Goal: Task Accomplishment & Management: Manage account settings

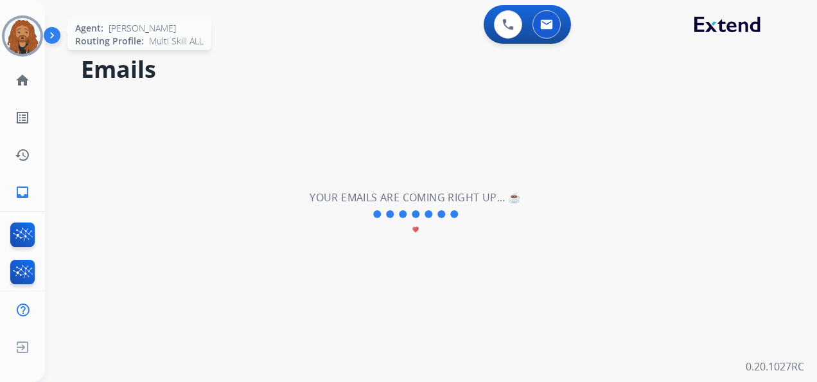
click at [29, 36] on img at bounding box center [22, 36] width 36 height 36
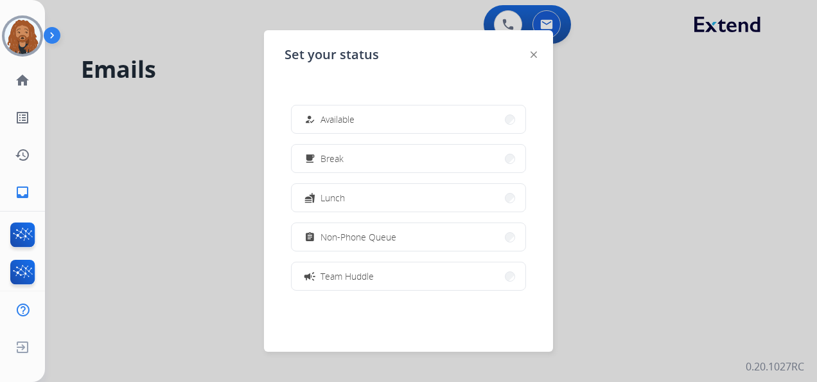
click at [339, 116] on span "Available" at bounding box center [338, 118] width 34 height 13
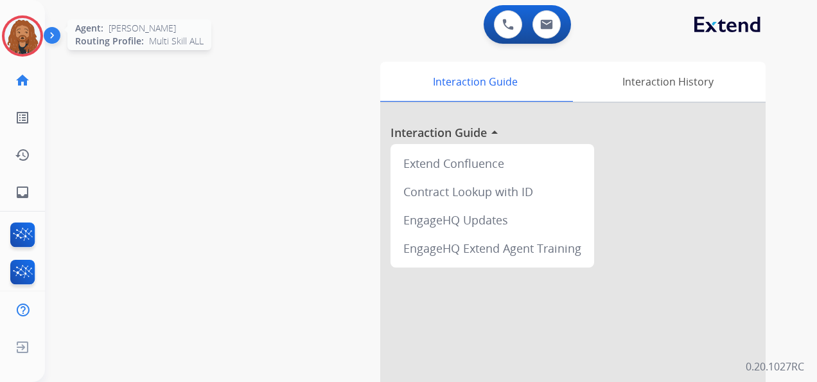
click at [30, 39] on img at bounding box center [22, 36] width 36 height 36
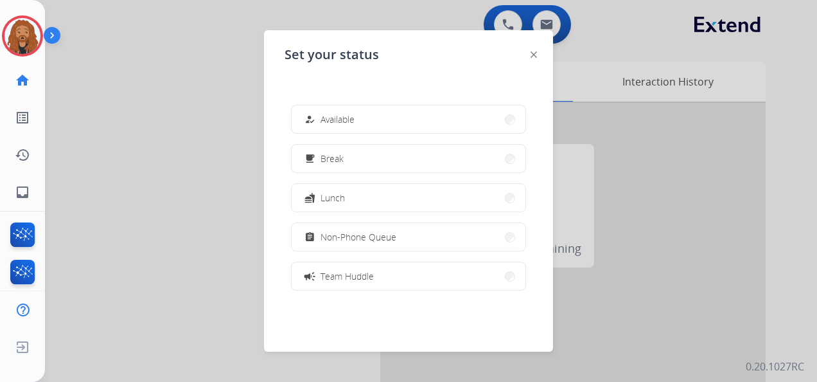
click at [407, 116] on button "how_to_reg Available" at bounding box center [409, 119] width 234 height 28
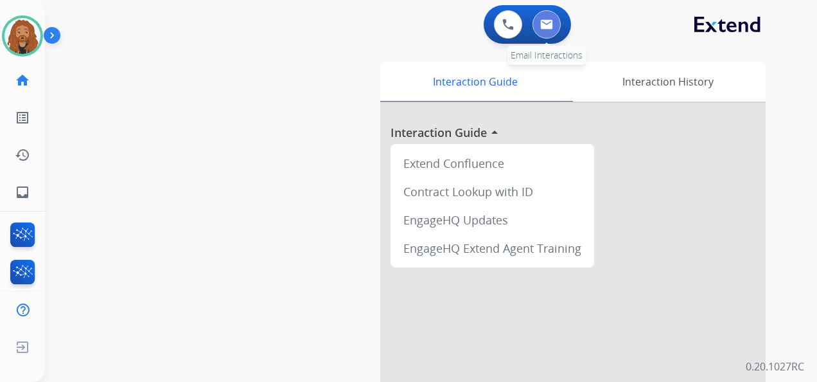
click at [540, 21] on button at bounding box center [547, 24] width 28 height 28
select select "**********"
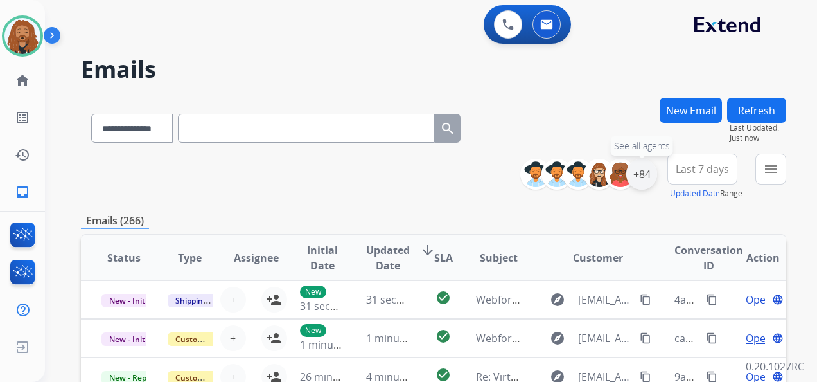
click at [649, 173] on div "+84" at bounding box center [641, 174] width 31 height 31
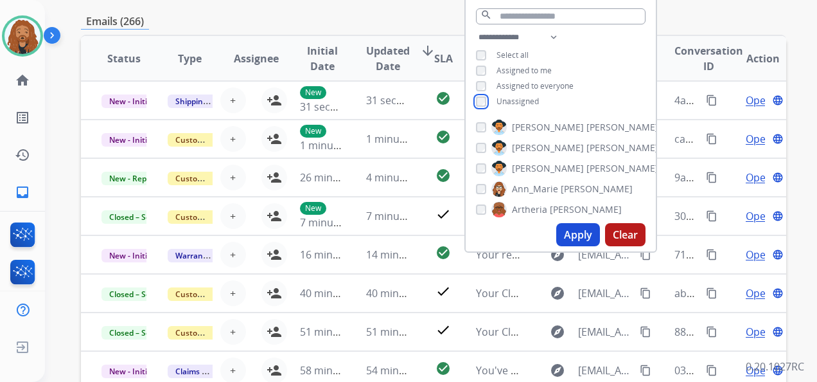
scroll to position [321, 0]
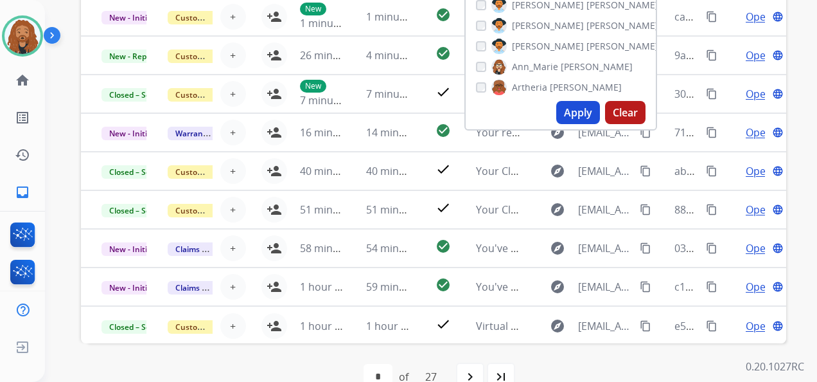
click at [572, 118] on button "Apply" at bounding box center [578, 112] width 44 height 23
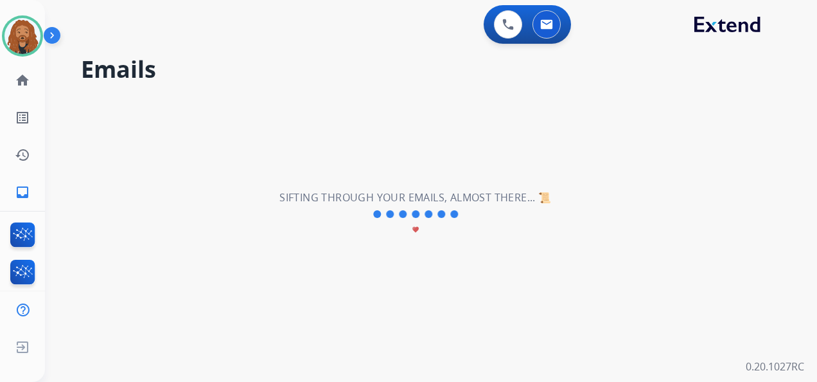
scroll to position [0, 0]
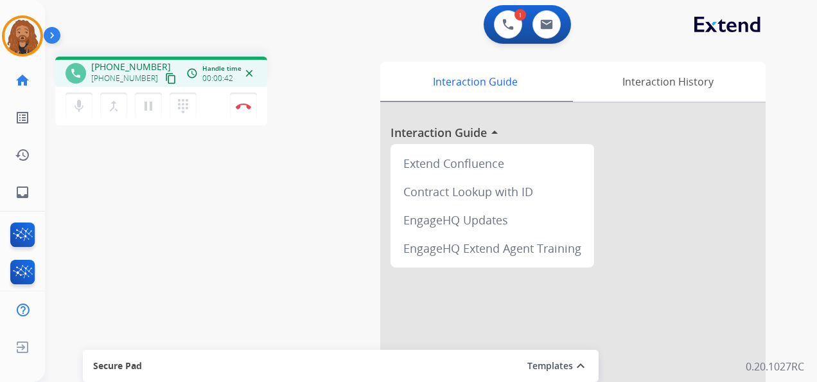
click at [165, 83] on mat-icon "content_copy" at bounding box center [171, 79] width 12 height 12
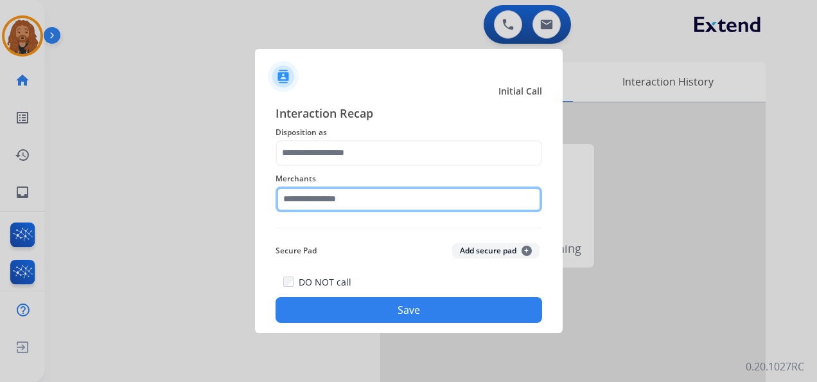
click at [370, 200] on input "text" at bounding box center [409, 199] width 267 height 26
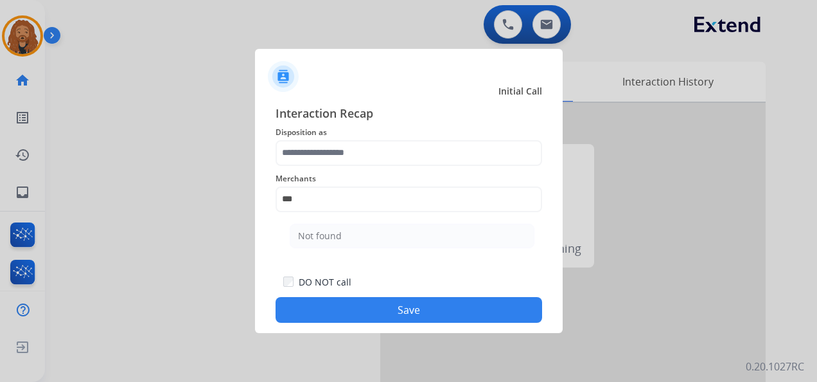
click at [362, 238] on li "Not found" at bounding box center [412, 236] width 245 height 24
type input "*********"
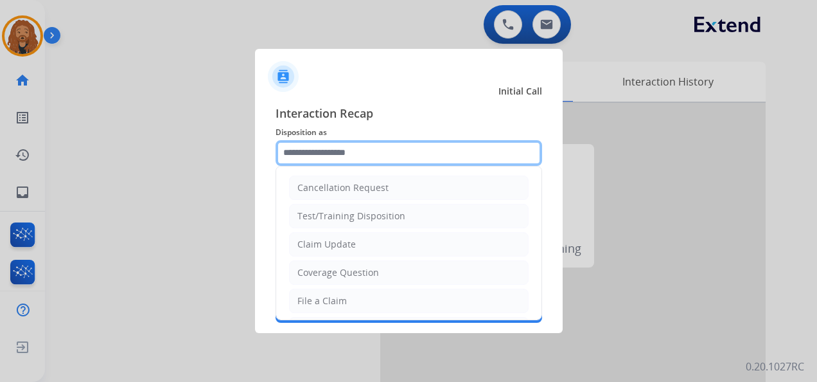
click at [353, 154] on input "text" at bounding box center [409, 153] width 267 height 26
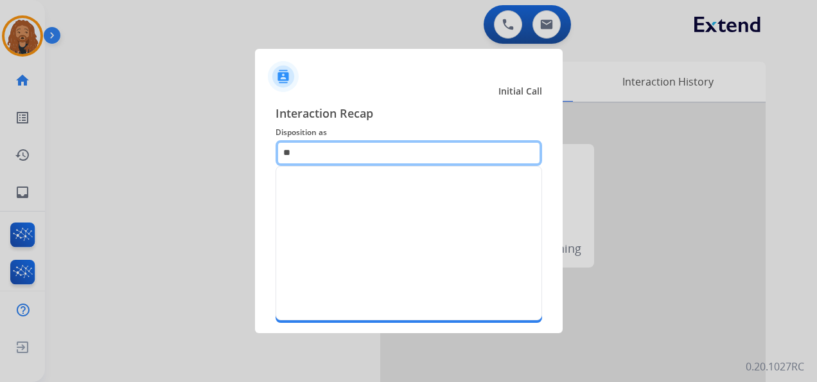
type input "*"
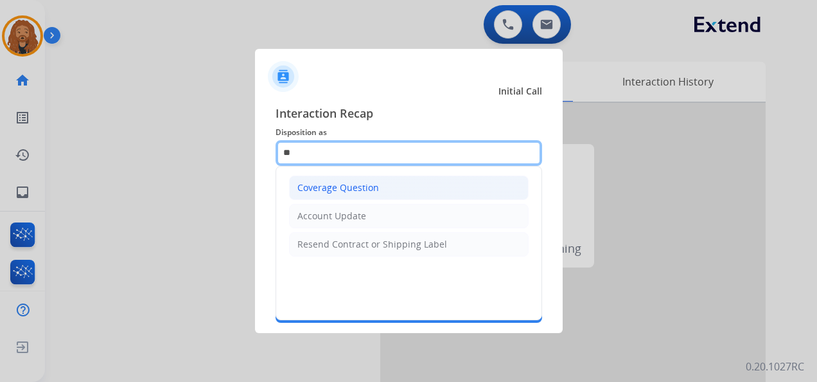
type input "*"
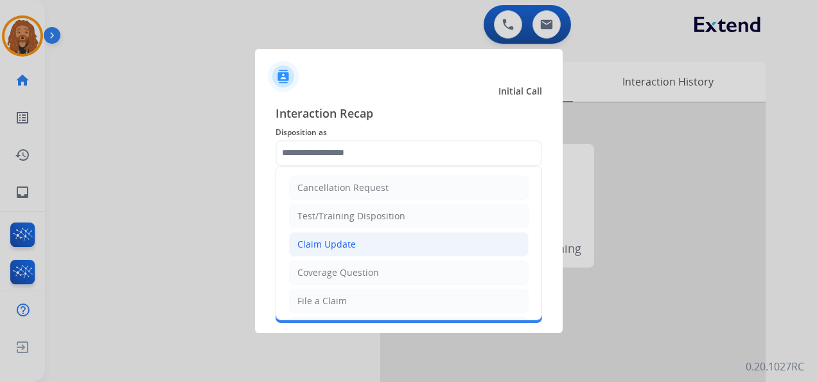
click at [337, 240] on div "Claim Update" at bounding box center [326, 244] width 58 height 13
type input "**********"
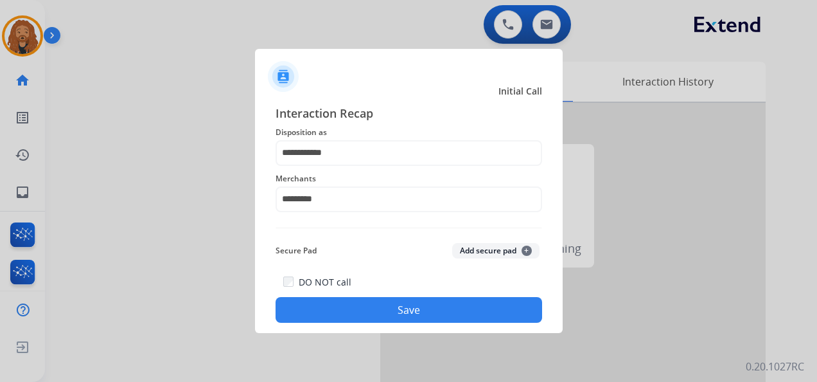
click at [390, 310] on button "Save" at bounding box center [409, 310] width 267 height 26
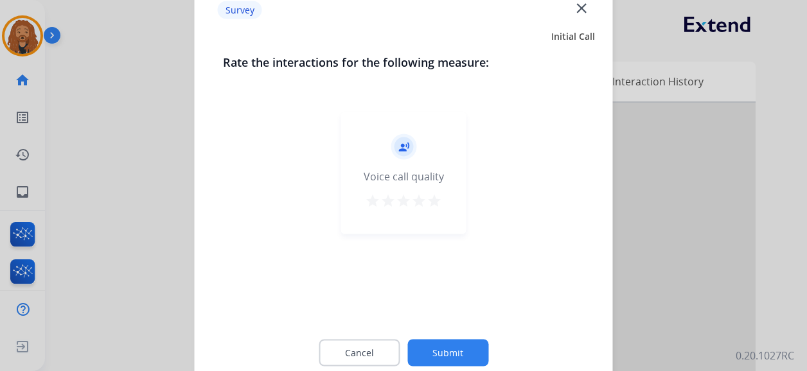
drag, startPoint x: 435, startPoint y: 202, endPoint x: 439, endPoint y: 245, distance: 43.9
click at [436, 202] on mat-icon "star" at bounding box center [434, 200] width 15 height 15
click at [438, 360] on button "Submit" at bounding box center [447, 353] width 81 height 27
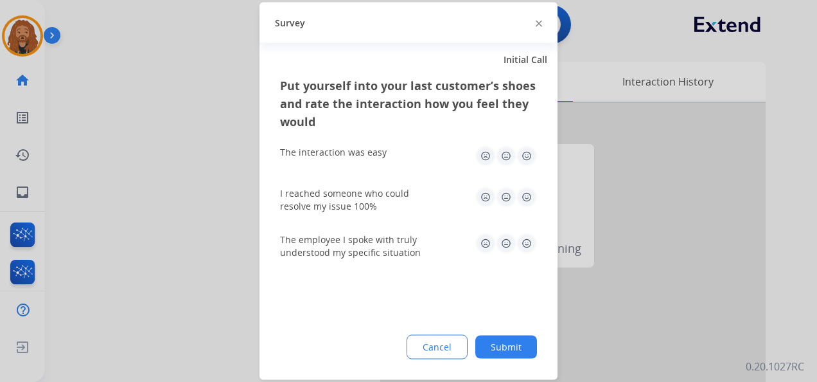
drag, startPoint x: 528, startPoint y: 204, endPoint x: 505, endPoint y: 138, distance: 70.7
click at [528, 204] on img at bounding box center [527, 197] width 21 height 21
click at [525, 154] on img at bounding box center [527, 156] width 21 height 21
click at [527, 242] on img at bounding box center [527, 243] width 21 height 21
click at [499, 348] on button "Submit" at bounding box center [506, 346] width 62 height 23
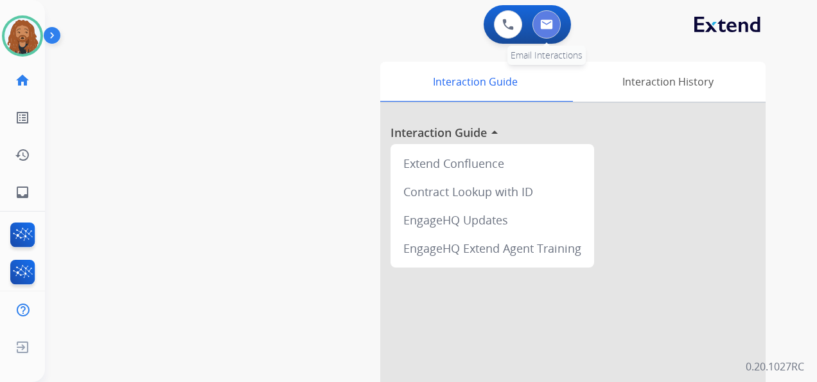
click at [553, 28] on button at bounding box center [547, 24] width 28 height 28
select select "**********"
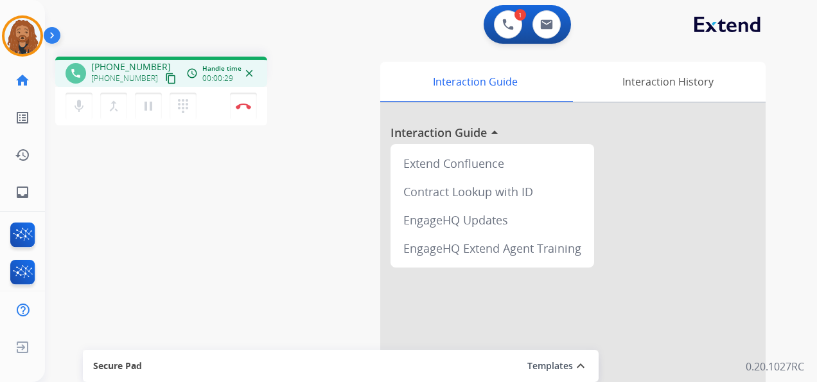
click at [165, 77] on mat-icon "content_copy" at bounding box center [171, 79] width 12 height 12
click at [144, 106] on mat-icon "pause" at bounding box center [148, 105] width 15 height 15
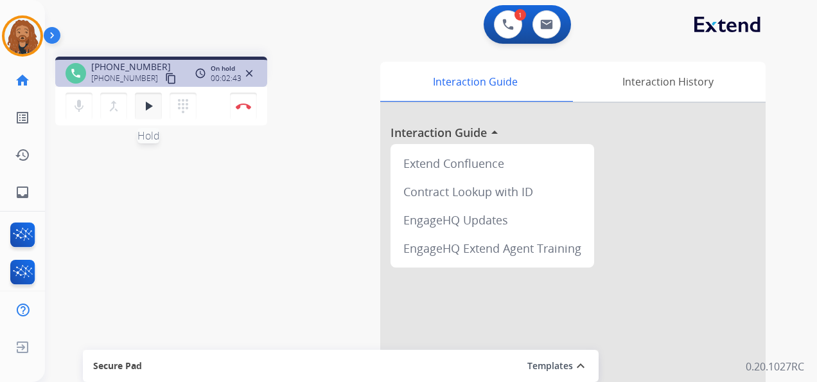
click at [143, 105] on mat-icon "play_arrow" at bounding box center [148, 105] width 15 height 15
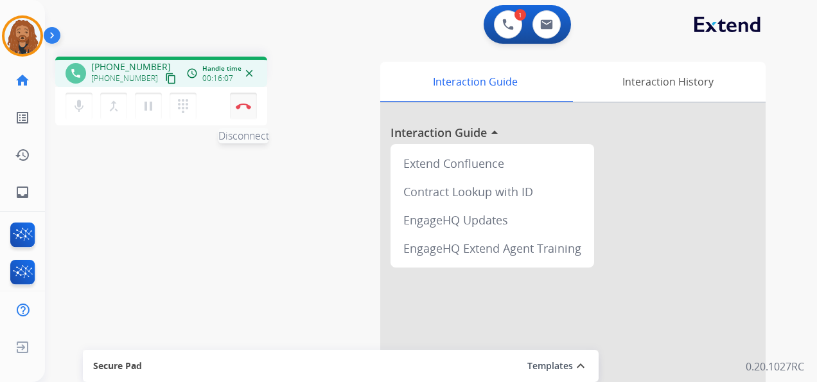
click at [246, 103] on img at bounding box center [243, 106] width 15 height 6
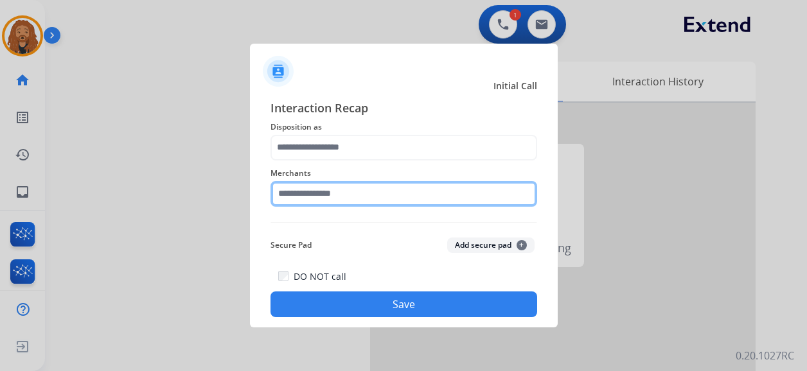
click at [343, 186] on input "text" at bounding box center [404, 194] width 267 height 26
type input "*"
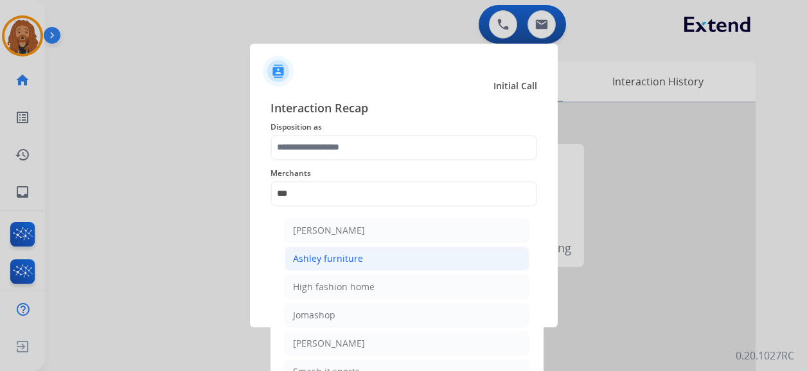
click at [351, 260] on div "Ashley furniture" at bounding box center [328, 259] width 70 height 13
type input "**********"
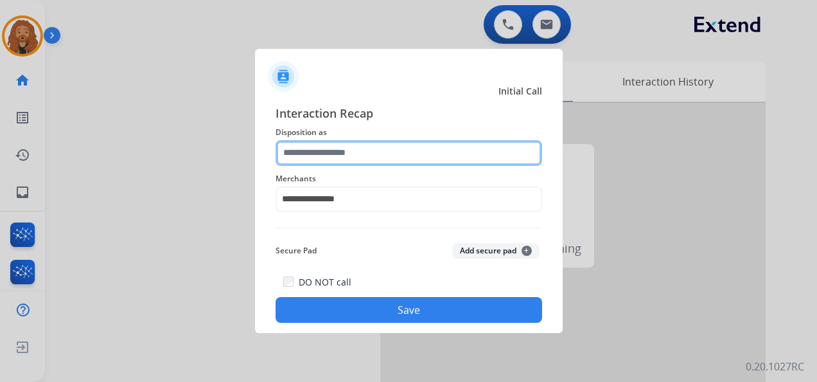
click at [342, 151] on input "text" at bounding box center [409, 153] width 267 height 26
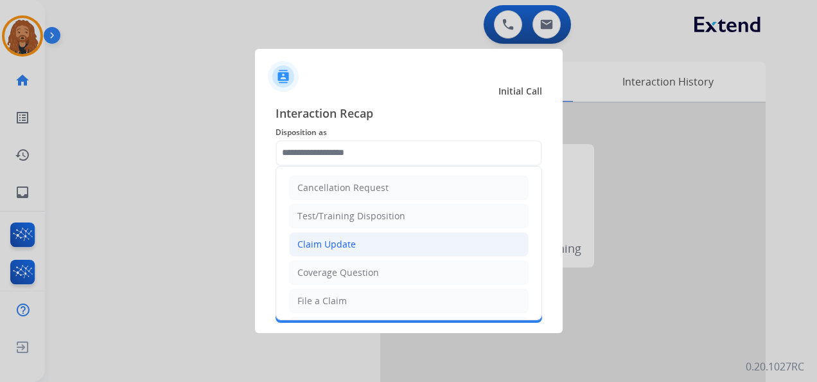
click at [333, 240] on div "Claim Update" at bounding box center [326, 244] width 58 height 13
type input "**********"
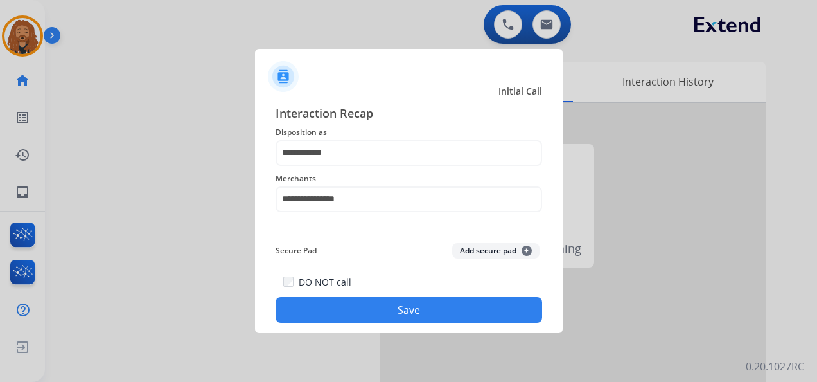
click at [338, 324] on div "**********" at bounding box center [409, 214] width 308 height 240
click at [335, 305] on button "Save" at bounding box center [409, 310] width 267 height 26
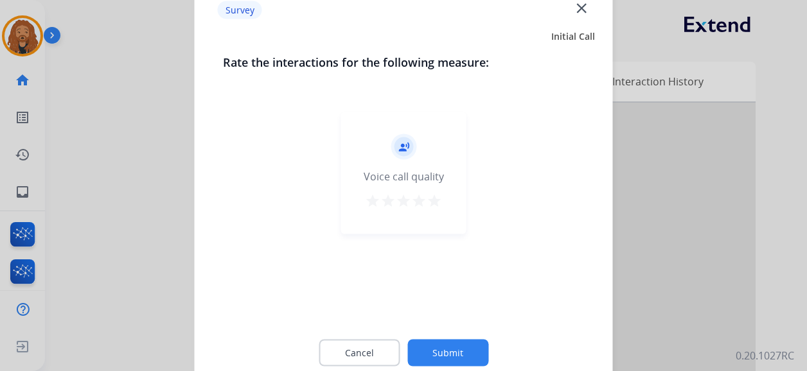
click at [429, 202] on mat-icon "star" at bounding box center [434, 200] width 15 height 15
click at [441, 338] on div "Cancel Submit" at bounding box center [404, 353] width 362 height 58
click at [458, 339] on div "Cancel Submit" at bounding box center [404, 353] width 362 height 58
click at [448, 357] on button "Submit" at bounding box center [447, 353] width 81 height 27
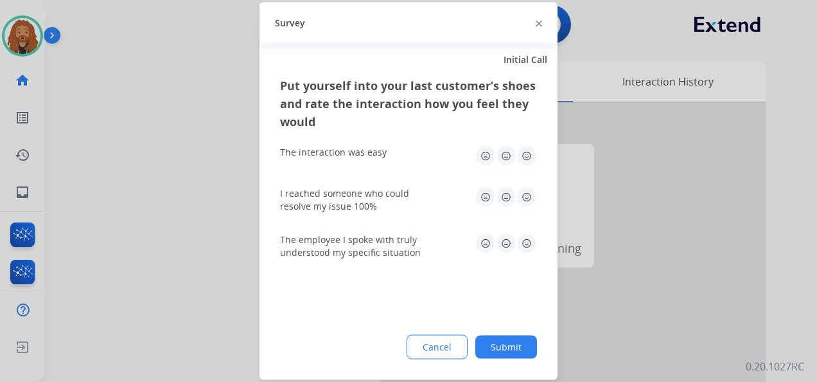
click at [532, 242] on img at bounding box center [527, 243] width 21 height 21
click at [513, 187] on img at bounding box center [506, 197] width 21 height 21
click at [524, 189] on img at bounding box center [527, 197] width 21 height 21
click at [524, 150] on img at bounding box center [527, 156] width 21 height 21
click at [517, 339] on button "Submit" at bounding box center [506, 346] width 62 height 23
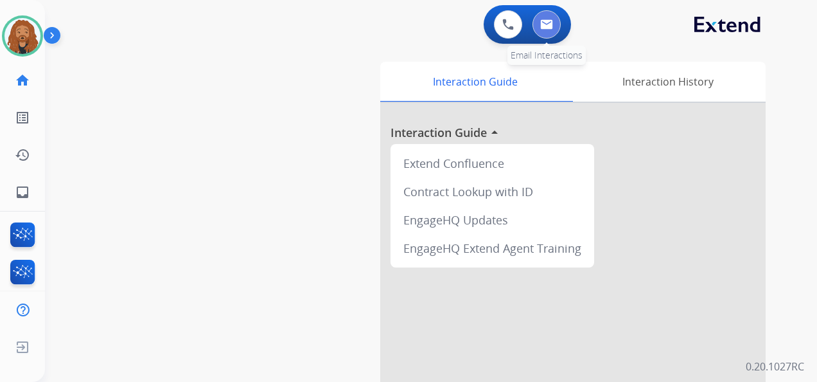
click at [549, 30] on button at bounding box center [547, 24] width 28 height 28
select select "**********"
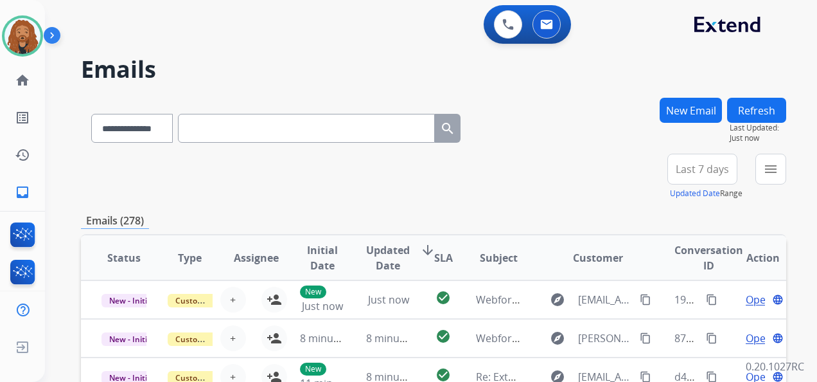
click at [706, 172] on span "Last 7 days" at bounding box center [702, 168] width 53 height 5
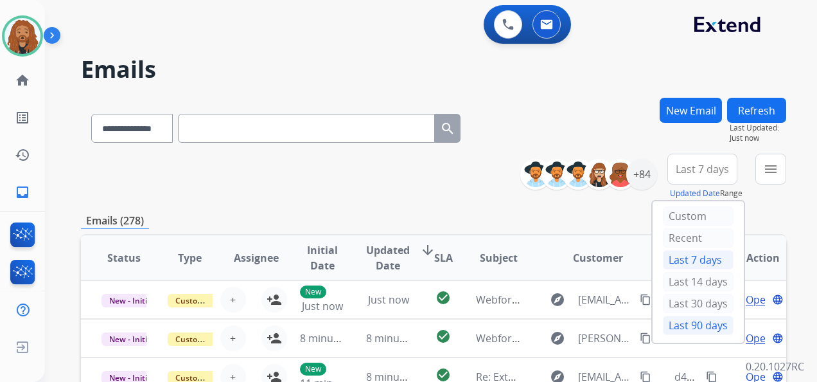
click at [696, 321] on div "Last 90 days" at bounding box center [698, 324] width 71 height 19
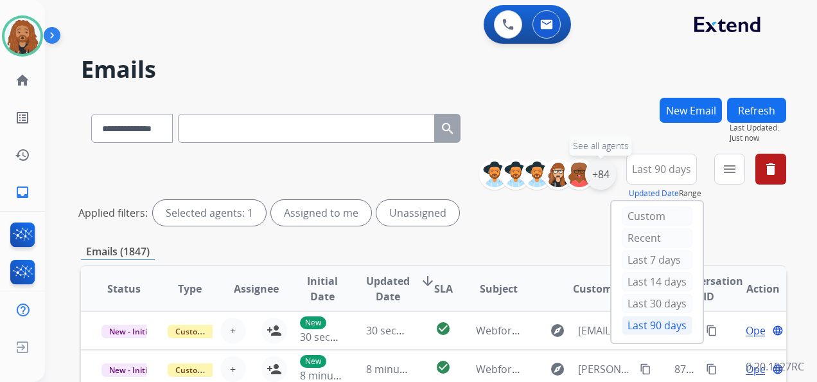
click at [590, 175] on div "+84" at bounding box center [600, 174] width 31 height 31
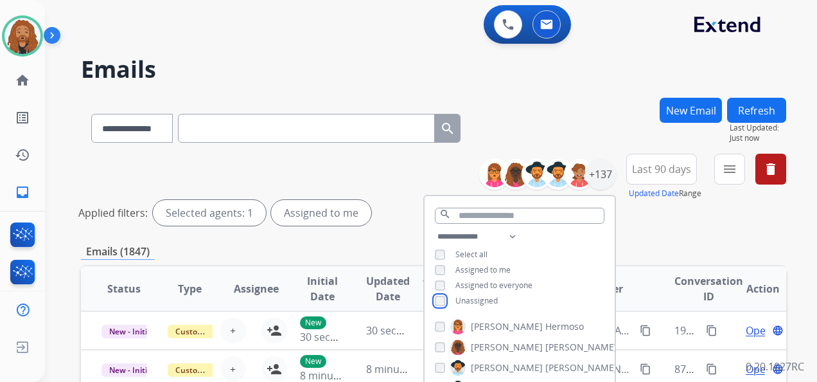
scroll to position [257, 0]
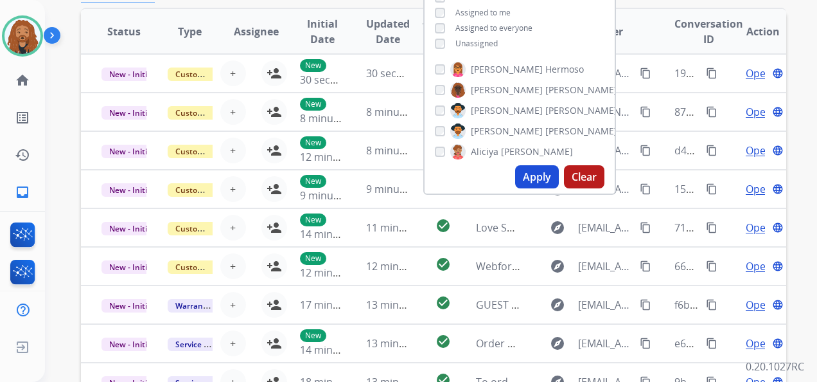
click at [528, 176] on button "Apply" at bounding box center [537, 176] width 44 height 23
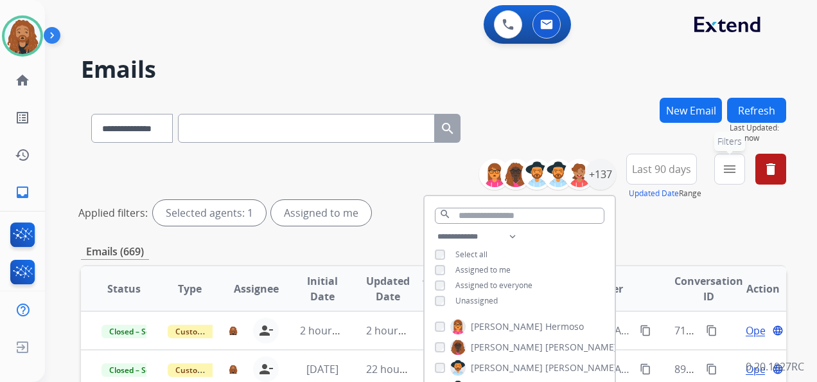
click at [737, 170] on mat-icon "menu" at bounding box center [729, 168] width 15 height 15
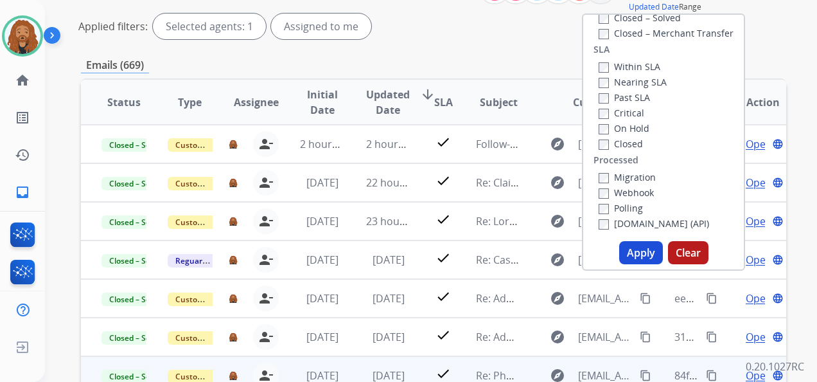
scroll to position [257, 0]
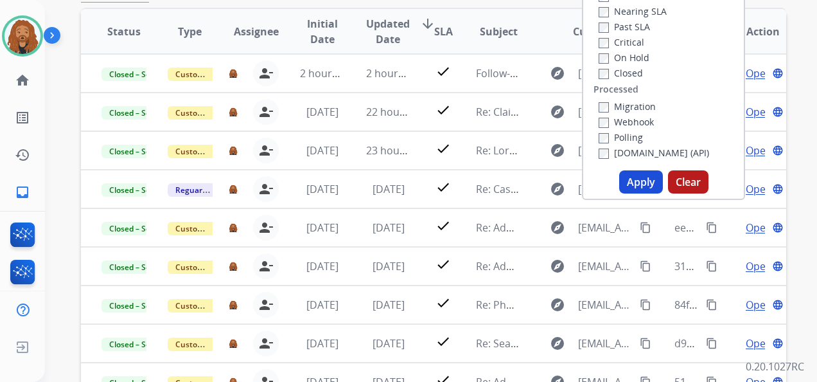
click at [623, 185] on button "Apply" at bounding box center [641, 181] width 44 height 23
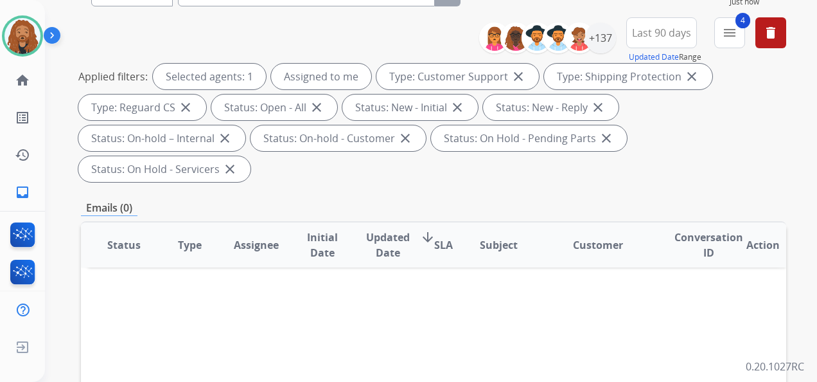
scroll to position [0, 0]
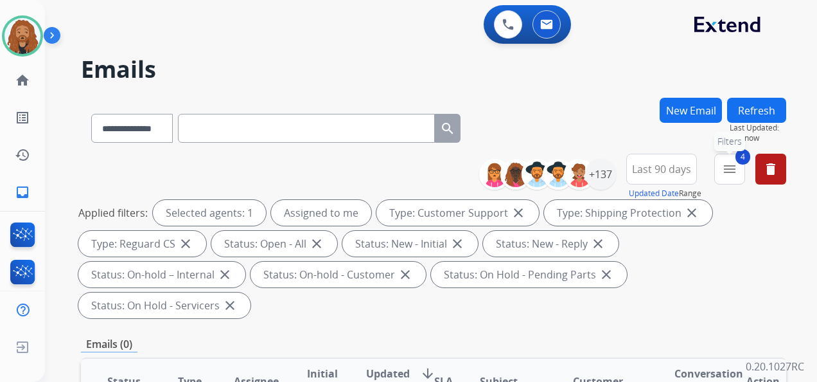
click at [720, 167] on button "4 menu Filters" at bounding box center [729, 169] width 31 height 31
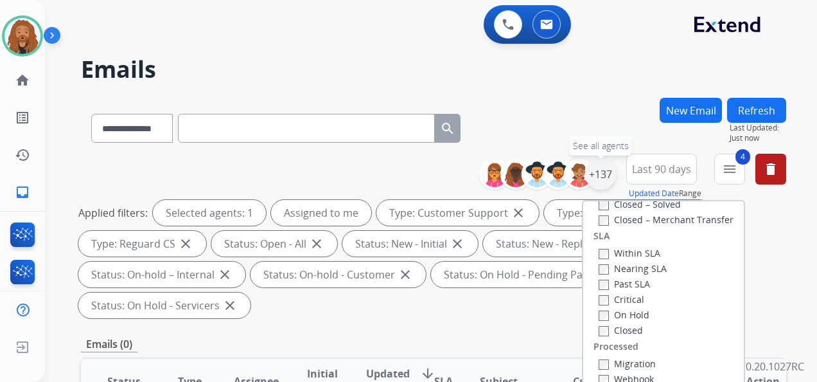
click at [595, 181] on div "+137" at bounding box center [600, 174] width 31 height 31
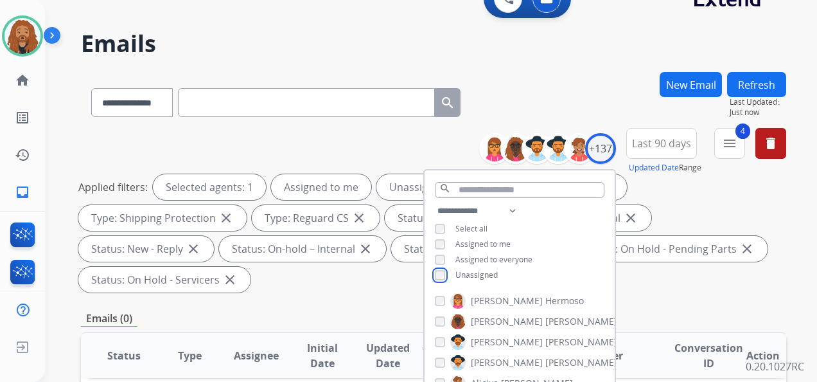
scroll to position [193, 0]
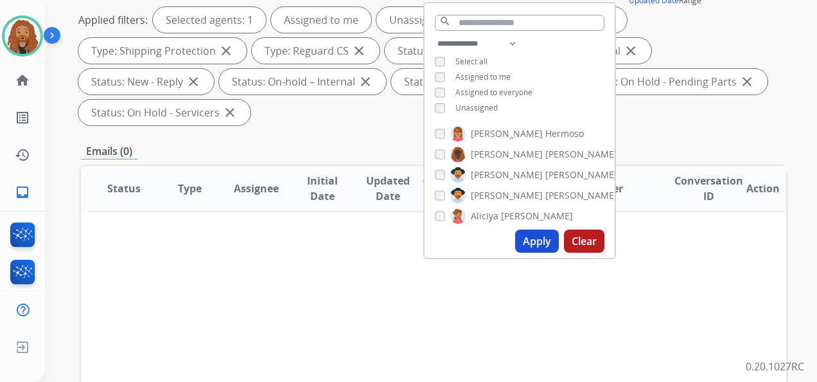
click at [539, 237] on button "Apply" at bounding box center [537, 240] width 44 height 23
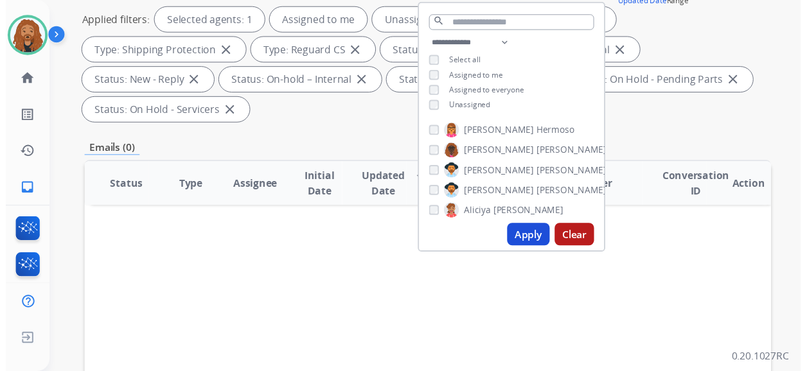
scroll to position [0, 0]
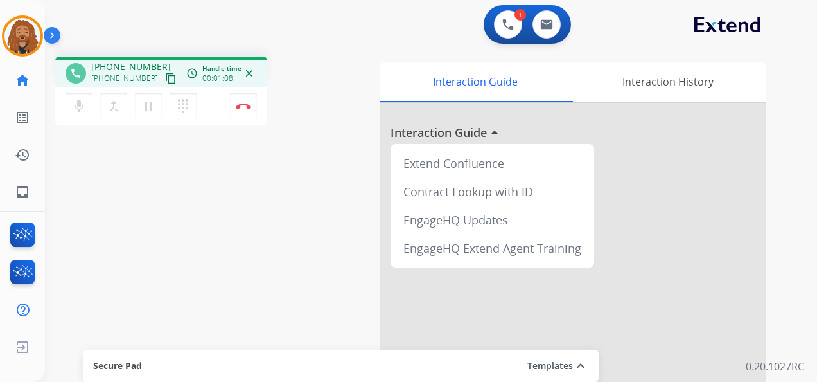
click at [165, 80] on mat-icon "content_copy" at bounding box center [171, 79] width 12 height 12
click at [777, 76] on div "Interaction Guide Interaction History Interaction Guide arrow_drop_up Extend Co…" at bounding box center [577, 320] width 419 height 526
click at [249, 109] on button "Disconnect" at bounding box center [243, 106] width 27 height 27
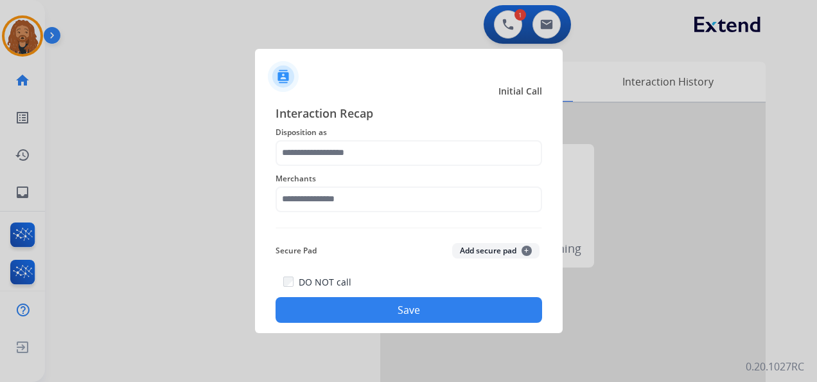
click at [340, 181] on span "Merchants" at bounding box center [409, 178] width 267 height 15
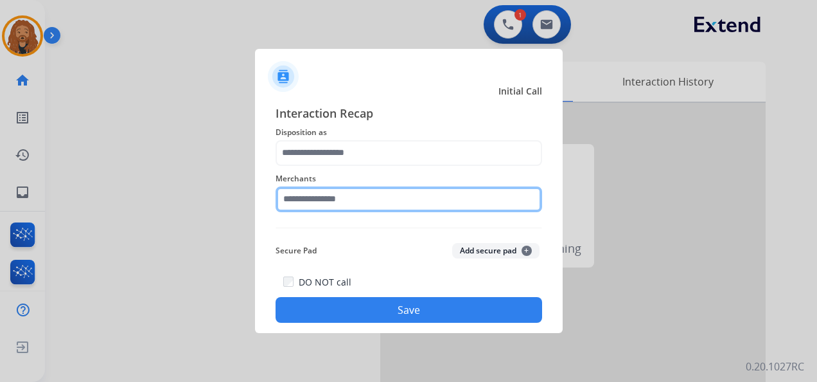
click at [348, 200] on input "text" at bounding box center [409, 199] width 267 height 26
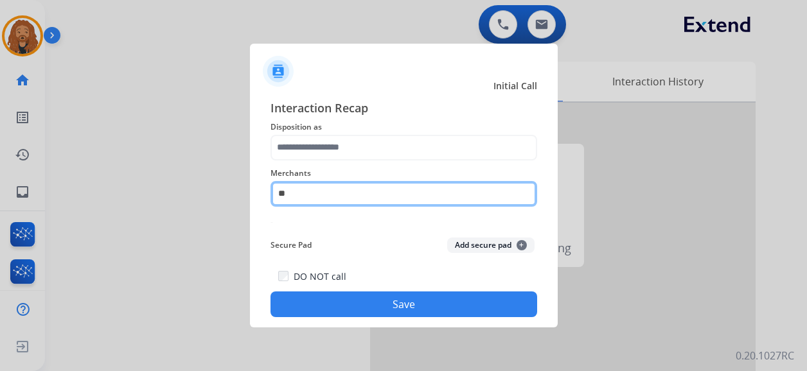
type input "*"
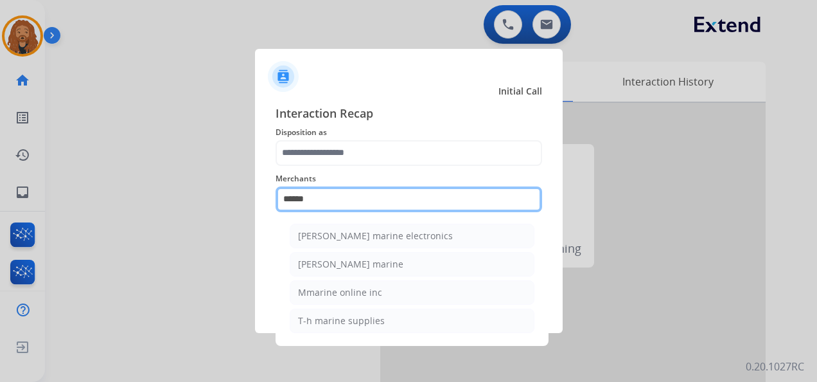
drag, startPoint x: 346, startPoint y: 199, endPoint x: 0, endPoint y: 93, distance: 361.6
click at [0, 107] on html "Outbound call Quit Outbound call Quit Initial Call Interaction Recap Dispositio…" at bounding box center [408, 191] width 817 height 382
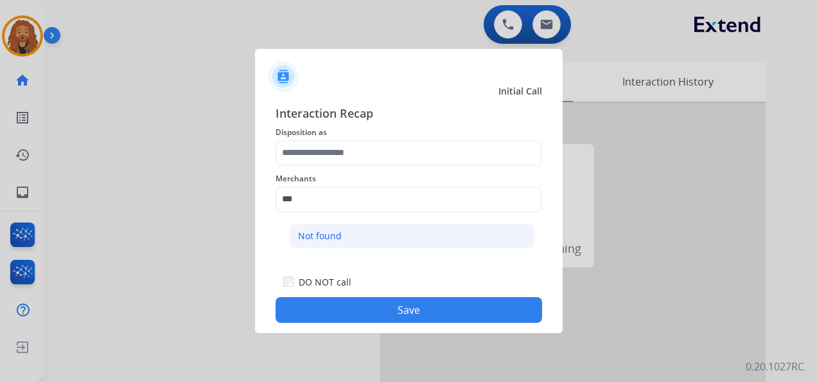
click at [349, 234] on li "Not found" at bounding box center [412, 236] width 245 height 24
type input "*********"
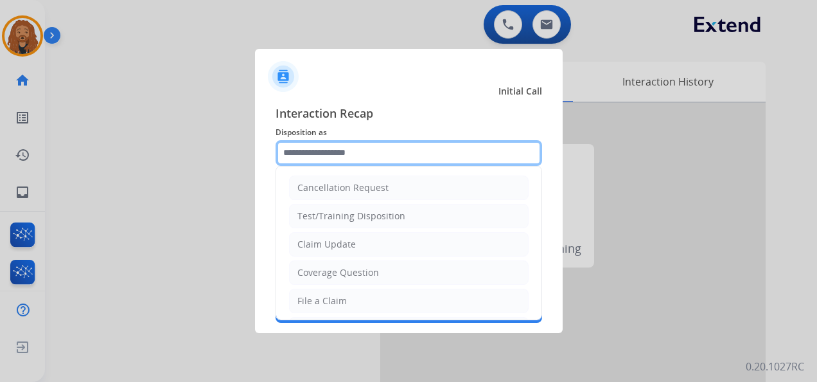
click at [334, 141] on input "text" at bounding box center [409, 153] width 267 height 26
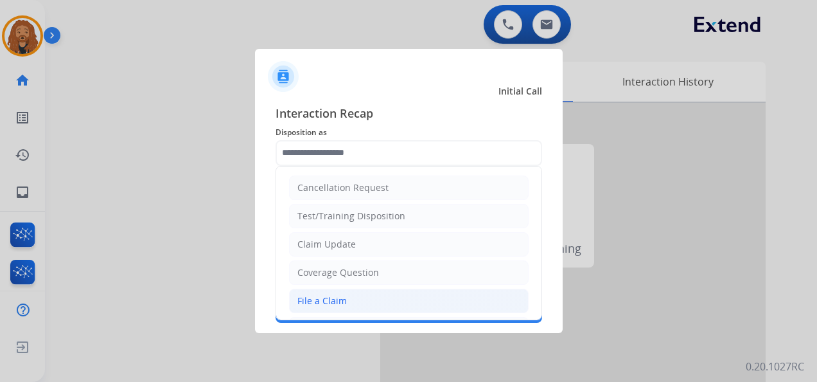
click at [320, 294] on div "File a Claim" at bounding box center [321, 300] width 49 height 13
type input "**********"
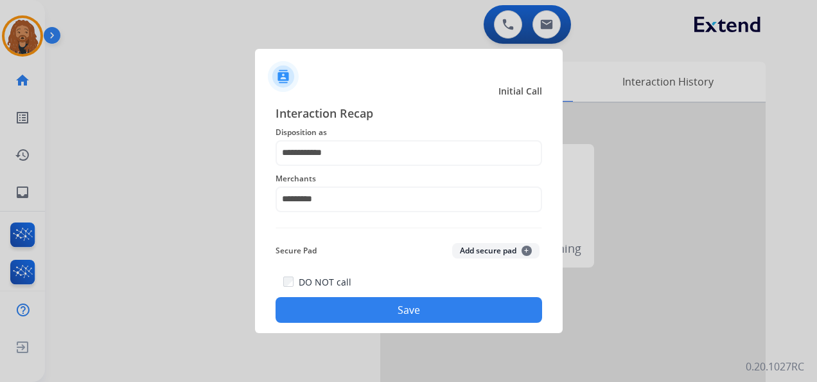
click at [324, 293] on div "DO NOT call Save" at bounding box center [409, 298] width 267 height 49
click at [306, 336] on div at bounding box center [408, 191] width 817 height 382
drag, startPoint x: 306, startPoint y: 336, endPoint x: 317, endPoint y: 314, distance: 24.7
click at [306, 336] on div at bounding box center [408, 191] width 817 height 382
click at [324, 308] on button "Save" at bounding box center [409, 310] width 267 height 26
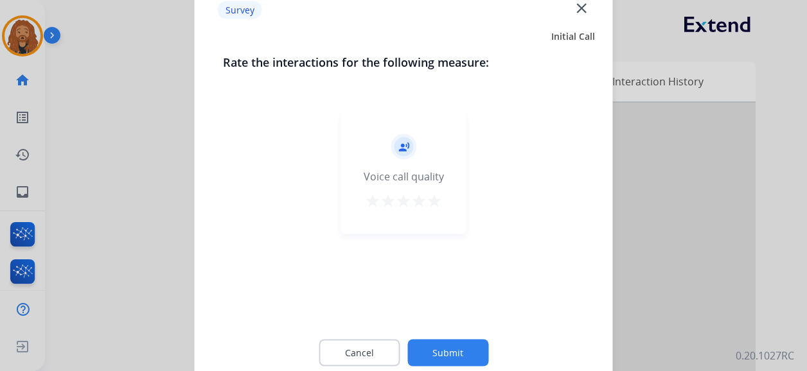
click at [436, 195] on mat-icon "star" at bounding box center [434, 200] width 15 height 15
click at [452, 342] on button "Submit" at bounding box center [447, 353] width 81 height 27
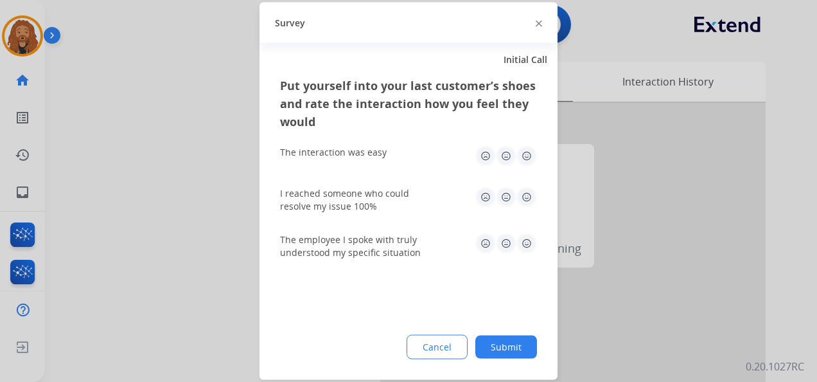
click at [526, 238] on img at bounding box center [527, 243] width 21 height 21
click at [524, 143] on div "The interaction was easy" at bounding box center [408, 156] width 257 height 41
click at [531, 153] on img at bounding box center [527, 156] width 21 height 21
click at [535, 31] on div "Survey" at bounding box center [409, 23] width 298 height 40
click at [526, 200] on img at bounding box center [527, 197] width 21 height 21
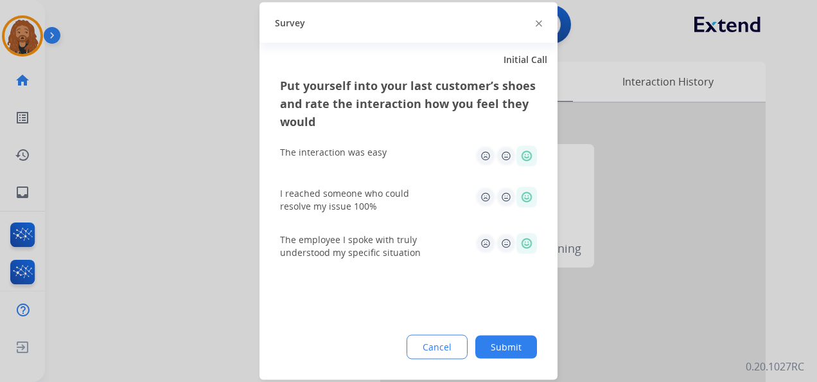
click at [537, 28] on div at bounding box center [539, 22] width 6 height 15
drag, startPoint x: 518, startPoint y: 350, endPoint x: 508, endPoint y: 311, distance: 39.9
click at [517, 348] on button "Submit" at bounding box center [506, 346] width 62 height 23
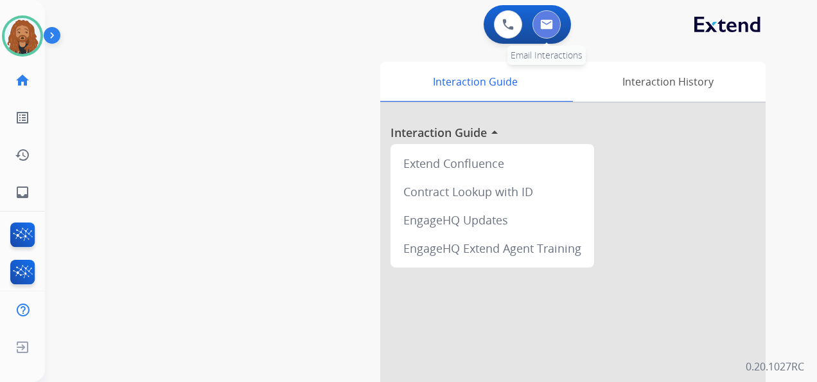
click at [553, 17] on button at bounding box center [547, 24] width 28 height 28
select select "**********"
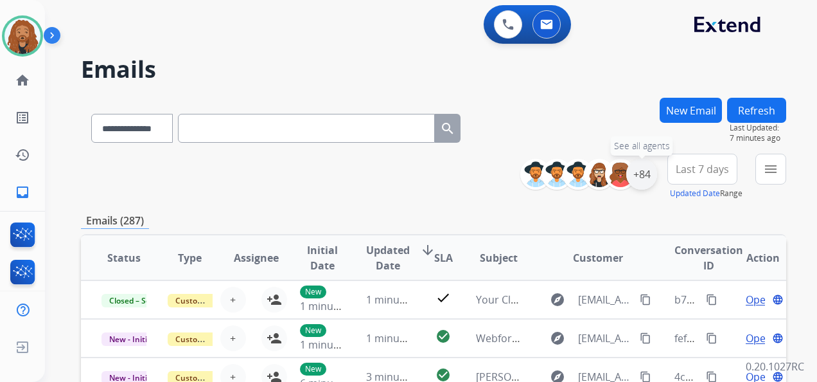
click at [640, 177] on div "+84" at bounding box center [641, 174] width 31 height 31
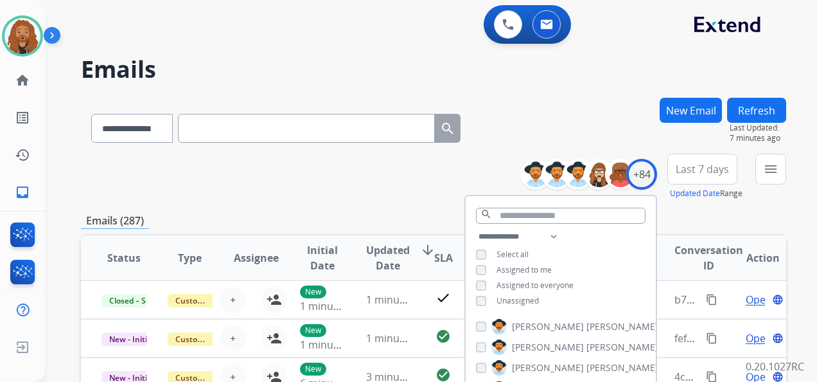
click at [696, 219] on div "Emails (287)" at bounding box center [433, 221] width 705 height 16
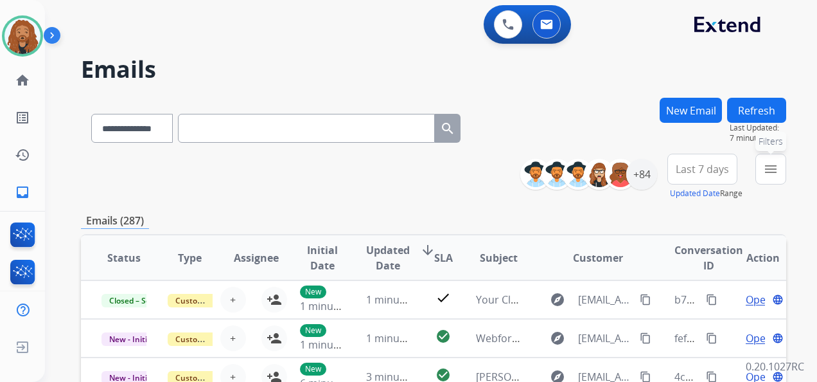
click at [774, 174] on mat-icon "menu" at bounding box center [770, 168] width 15 height 15
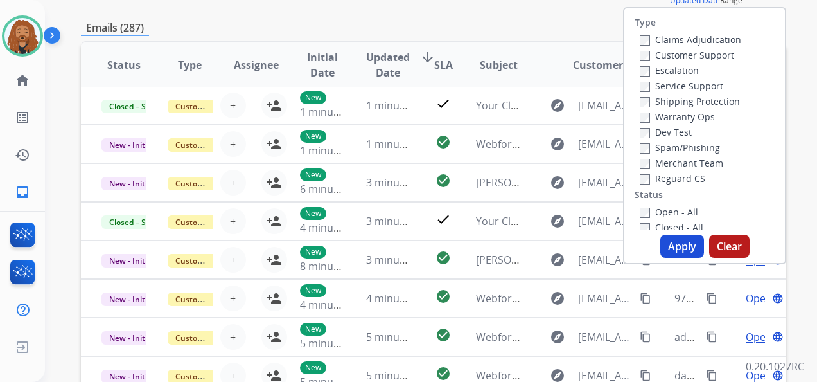
click at [644, 180] on label "Reguard CS" at bounding box center [673, 178] width 66 height 12
click at [676, 242] on button "Apply" at bounding box center [683, 246] width 44 height 23
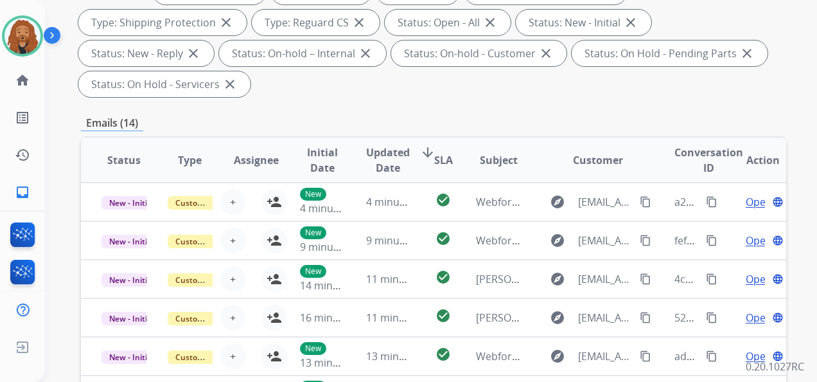
scroll to position [193, 0]
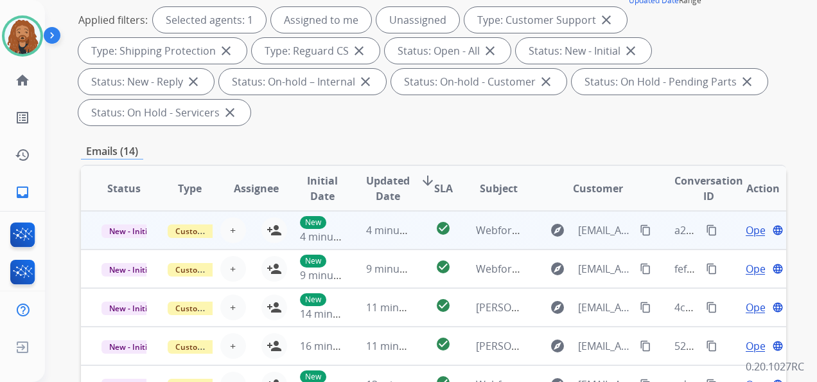
click at [751, 229] on span "Open" at bounding box center [759, 229] width 26 height 15
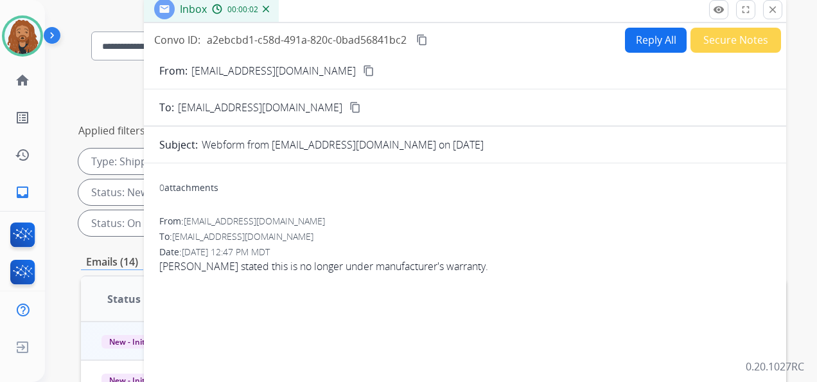
scroll to position [0, 0]
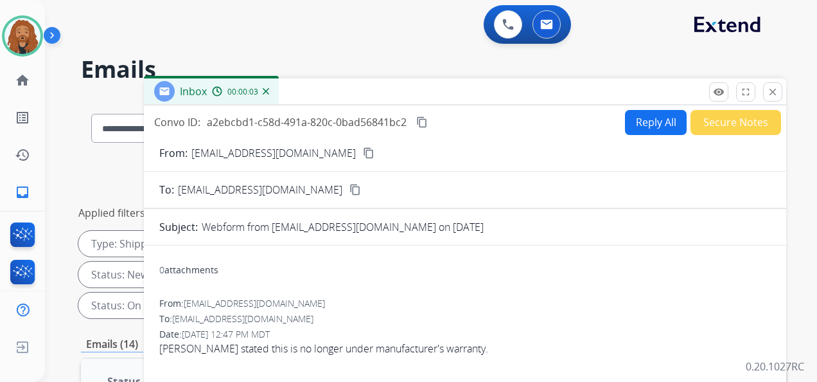
click at [774, 93] on mat-icon "close" at bounding box center [773, 92] width 12 height 12
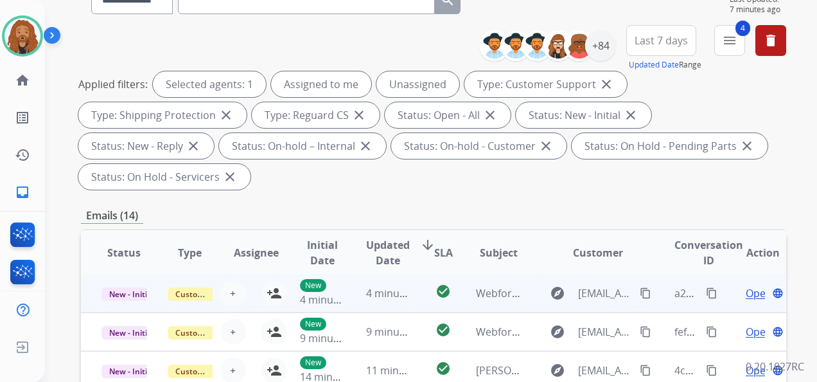
scroll to position [1, 0]
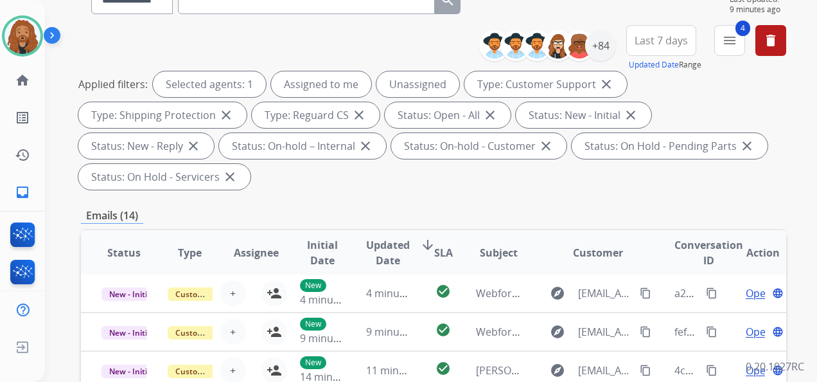
click at [400, 247] on span "Updated Date" at bounding box center [388, 252] width 44 height 31
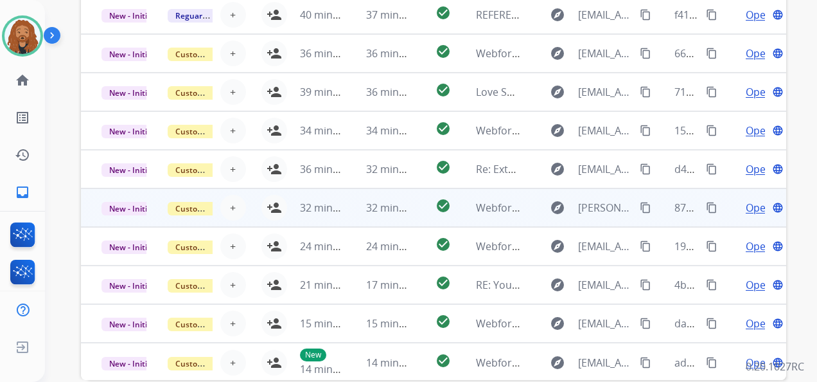
scroll to position [216, 0]
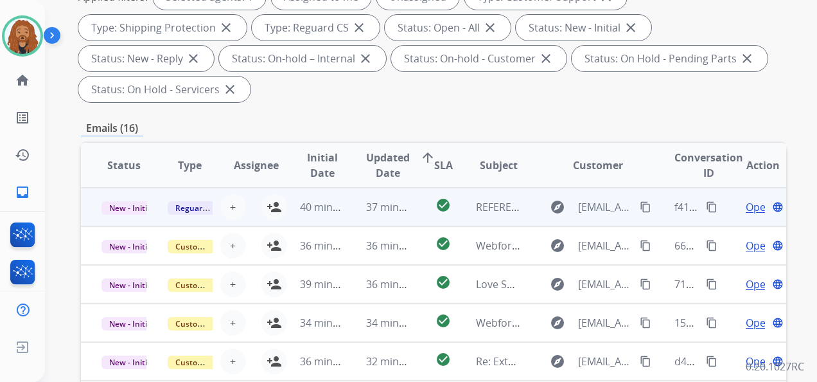
click at [747, 209] on span "Open" at bounding box center [759, 206] width 26 height 15
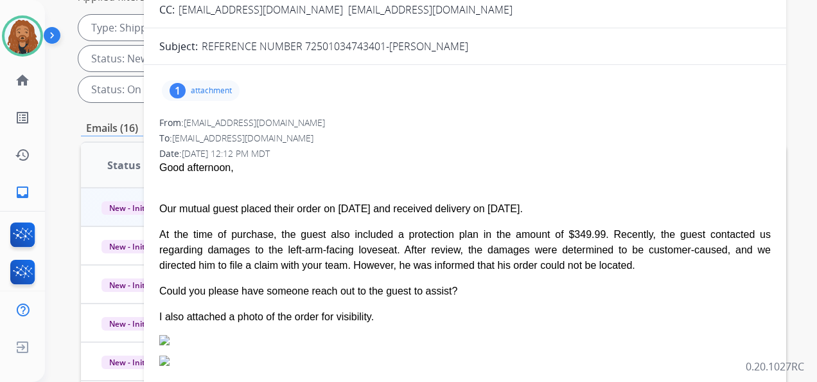
scroll to position [0, 0]
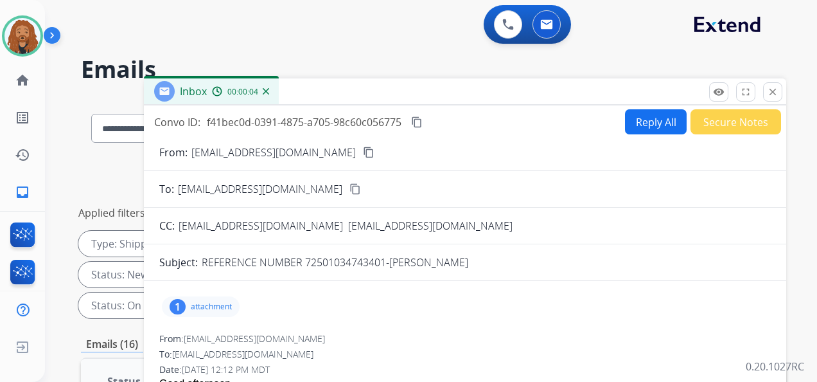
click at [770, 96] on mat-icon "close" at bounding box center [773, 92] width 12 height 12
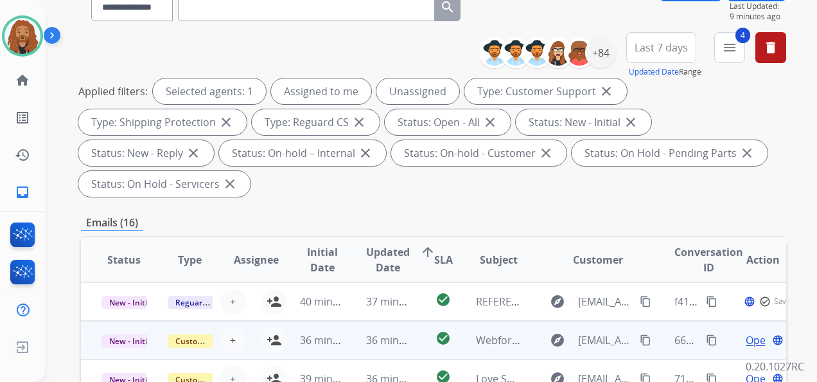
scroll to position [257, 0]
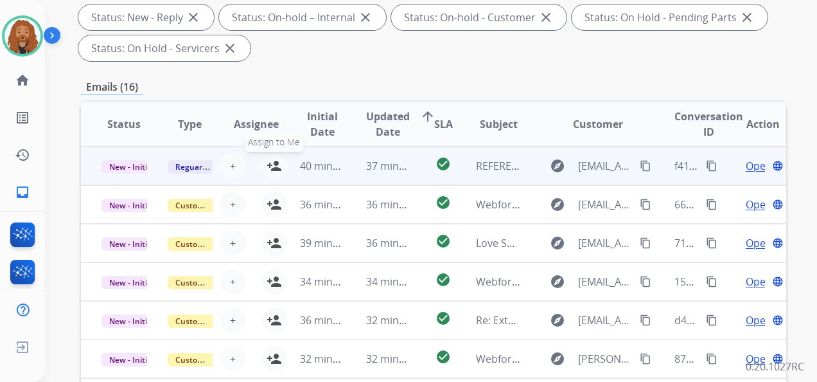
click at [275, 163] on mat-icon "person_add" at bounding box center [274, 165] width 15 height 15
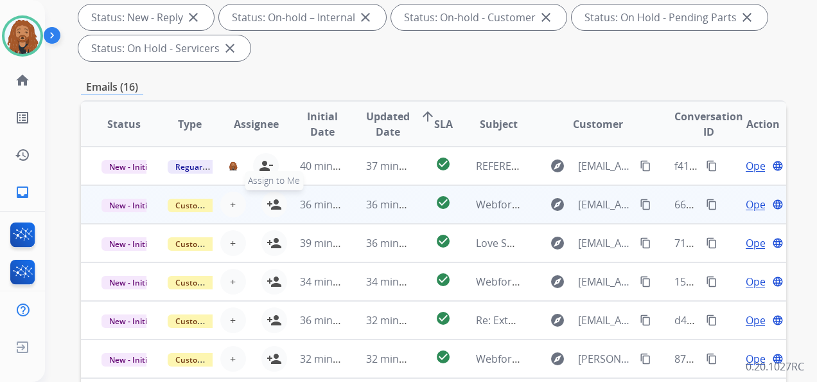
click at [272, 206] on mat-icon "person_add" at bounding box center [274, 204] width 15 height 15
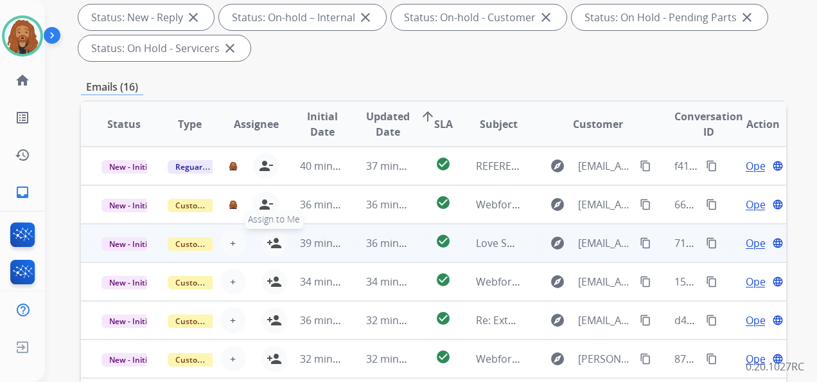
click at [271, 247] on mat-icon "person_add" at bounding box center [274, 242] width 15 height 15
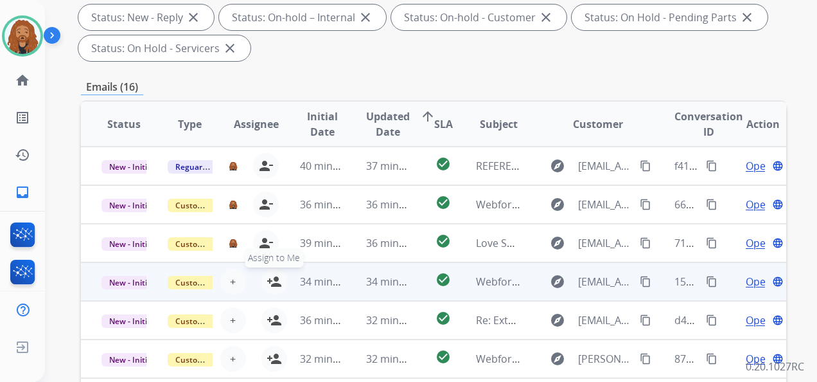
click at [274, 277] on mat-icon "person_add" at bounding box center [274, 281] width 15 height 15
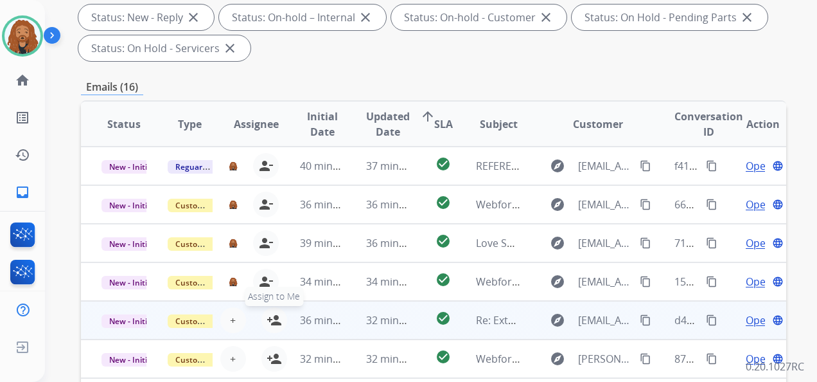
click at [270, 322] on mat-icon "person_add" at bounding box center [274, 319] width 15 height 15
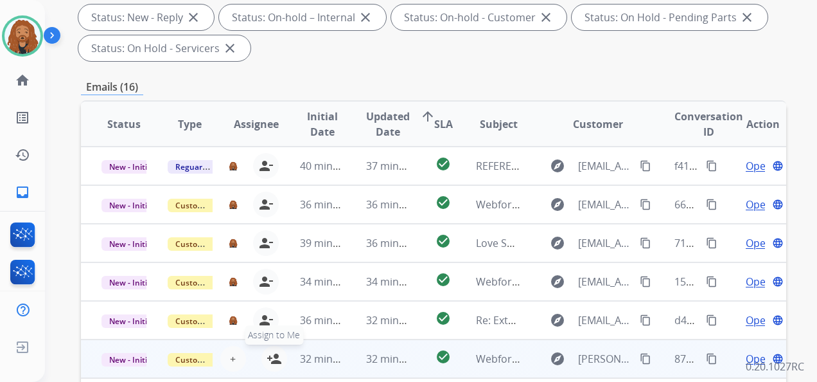
click at [272, 360] on mat-icon "person_add" at bounding box center [274, 358] width 15 height 15
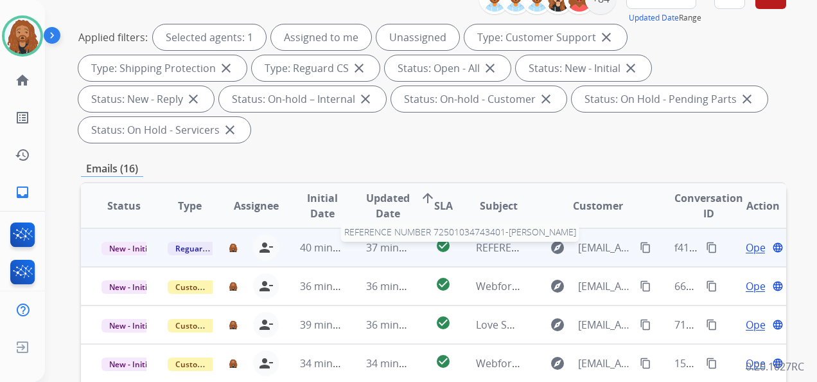
scroll to position [152, 0]
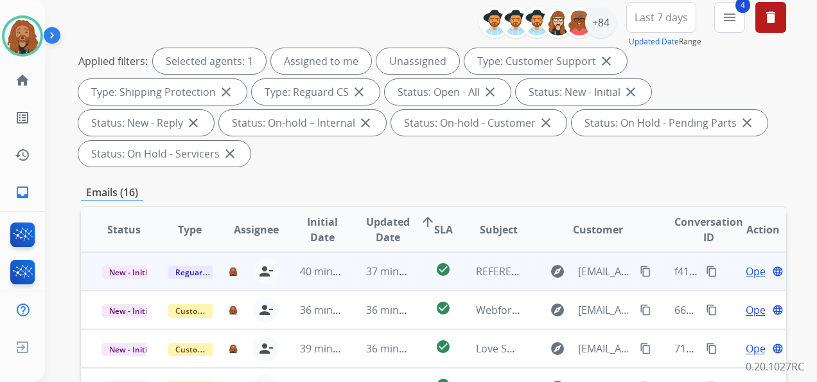
click at [522, 263] on td "explore [EMAIL_ADDRESS][DOMAIN_NAME] content_copy" at bounding box center [588, 271] width 132 height 39
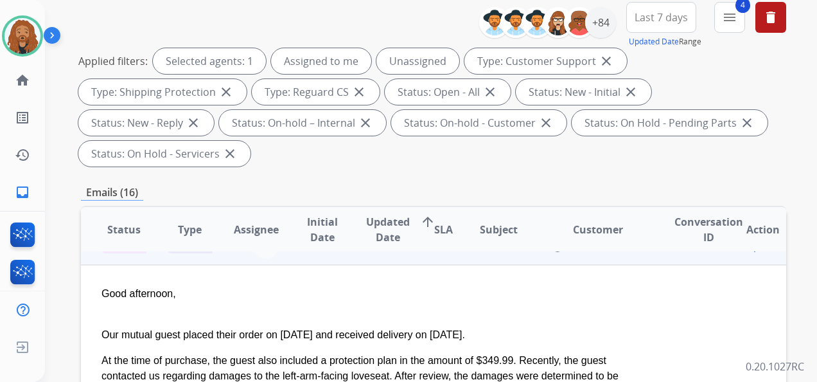
scroll to position [0, 0]
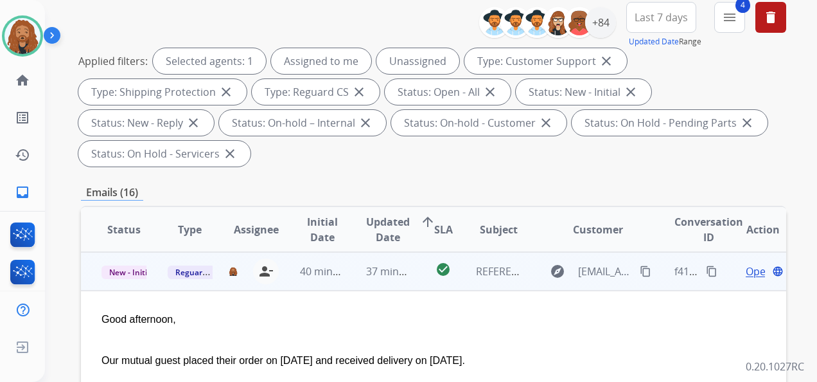
click at [749, 275] on span "Open" at bounding box center [759, 270] width 26 height 15
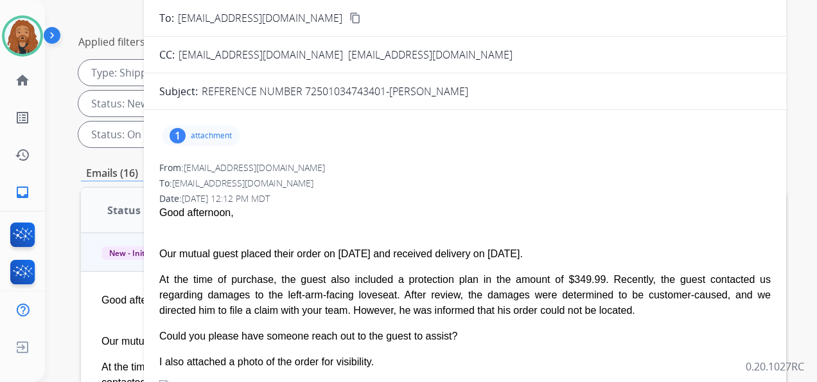
scroll to position [152, 0]
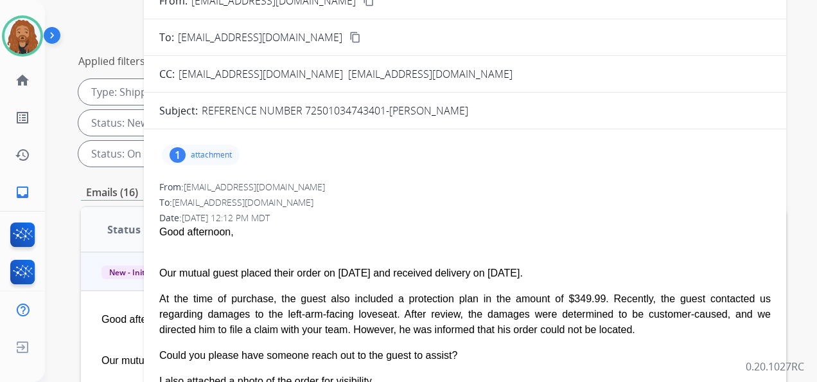
click at [194, 159] on div "1 attachment" at bounding box center [201, 155] width 78 height 21
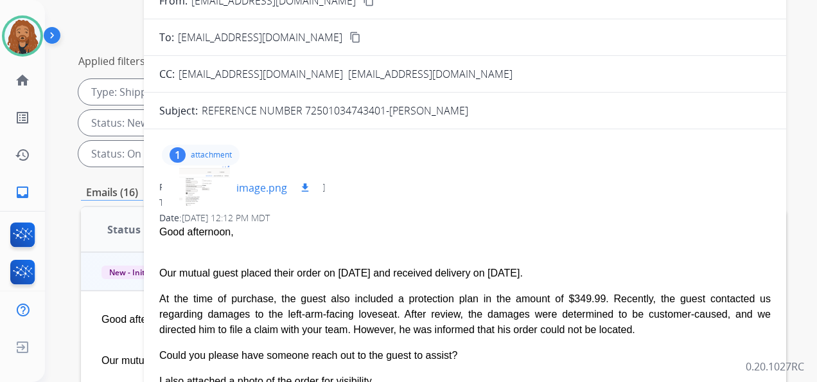
click at [271, 188] on p "image.png" at bounding box center [261, 187] width 51 height 15
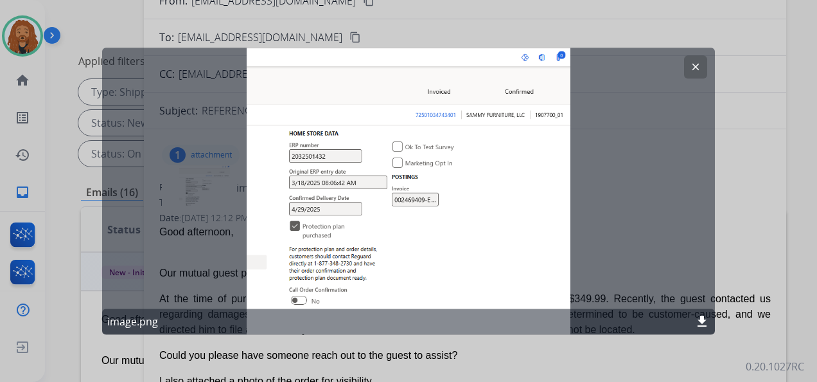
click at [692, 77] on button "clear" at bounding box center [695, 66] width 23 height 23
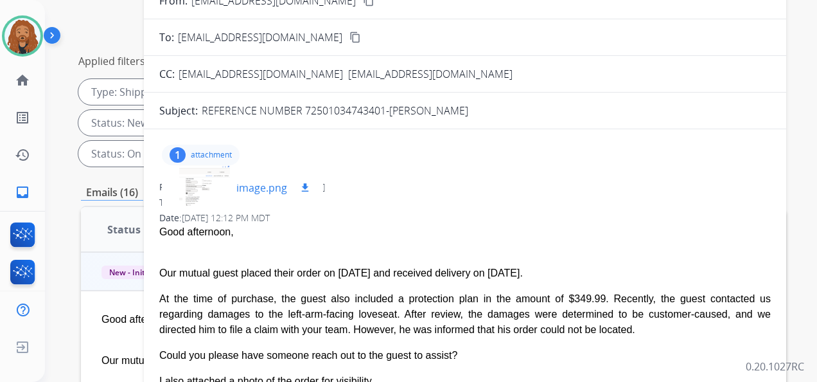
click at [240, 177] on div "image.png download" at bounding box center [242, 187] width 161 height 45
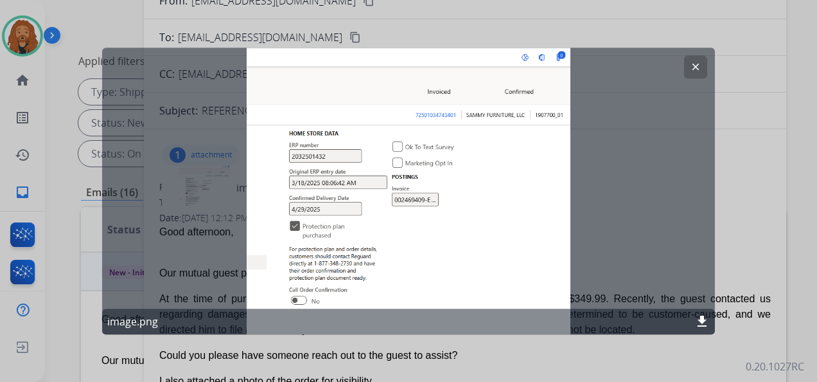
click at [688, 60] on button "clear" at bounding box center [695, 66] width 23 height 23
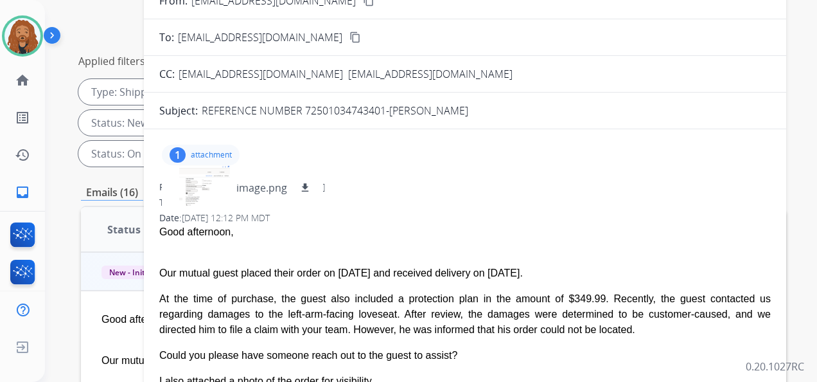
scroll to position [0, 0]
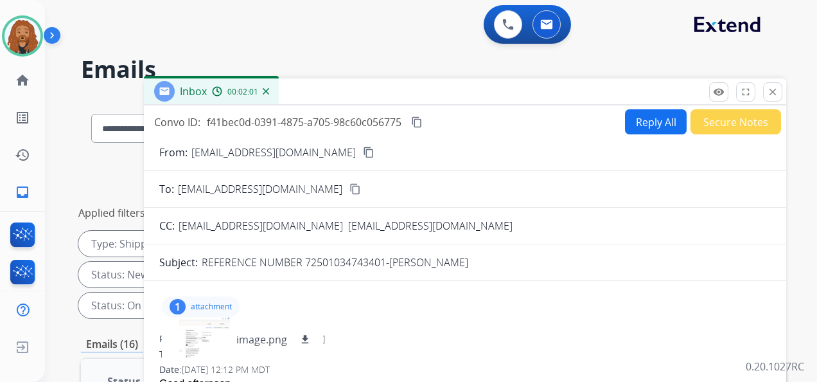
click at [648, 122] on button "Reply All" at bounding box center [656, 121] width 62 height 25
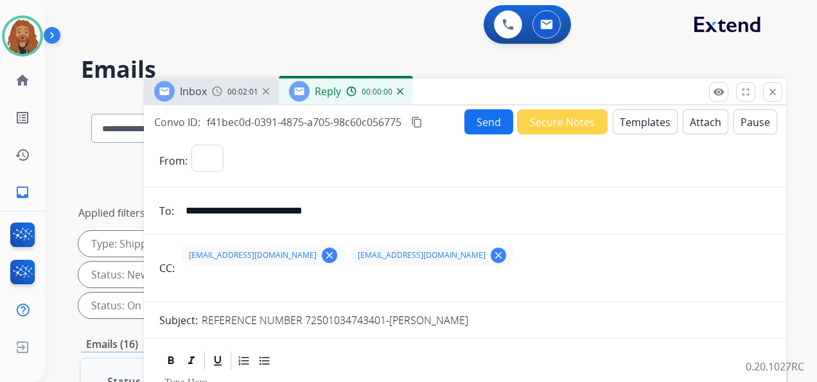
select select "**********"
click at [640, 131] on button "Templates" at bounding box center [645, 121] width 65 height 25
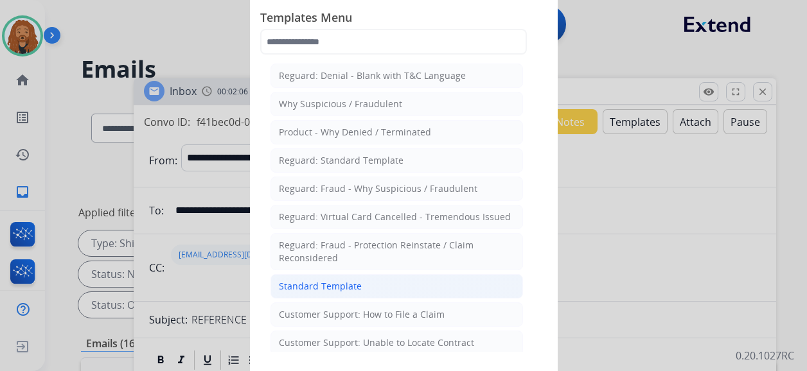
click at [331, 284] on div "Standard Template" at bounding box center [320, 286] width 83 height 13
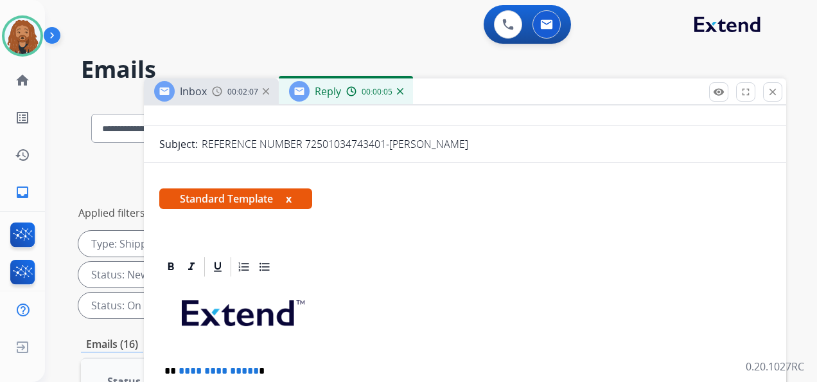
scroll to position [321, 0]
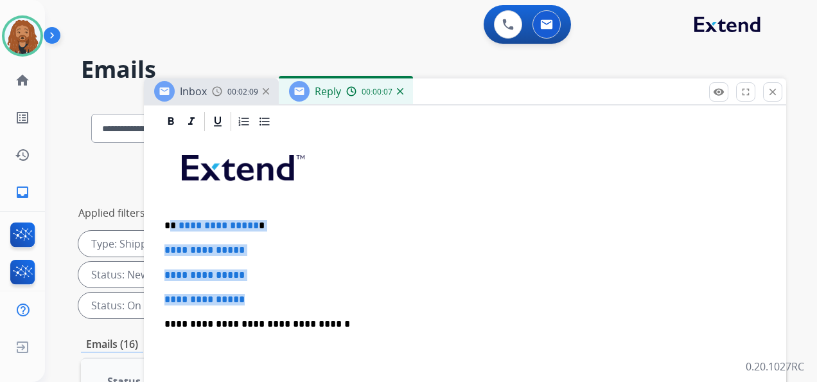
drag, startPoint x: 254, startPoint y: 299, endPoint x: 170, endPoint y: 218, distance: 116.3
click at [170, 218] on div "**********" at bounding box center [465, 354] width 612 height 442
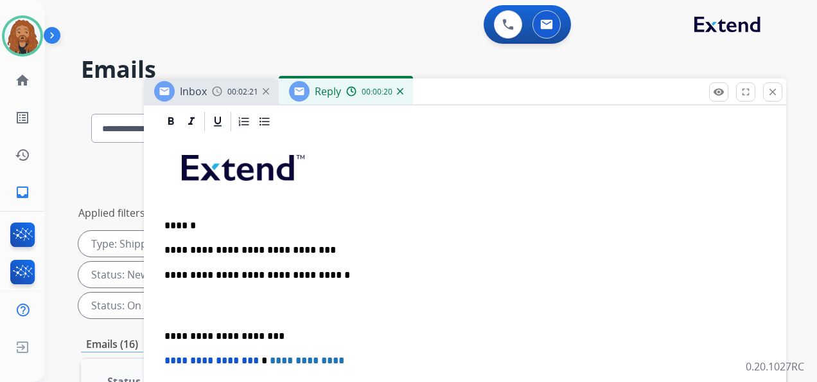
click at [336, 249] on p "**********" at bounding box center [459, 250] width 591 height 12
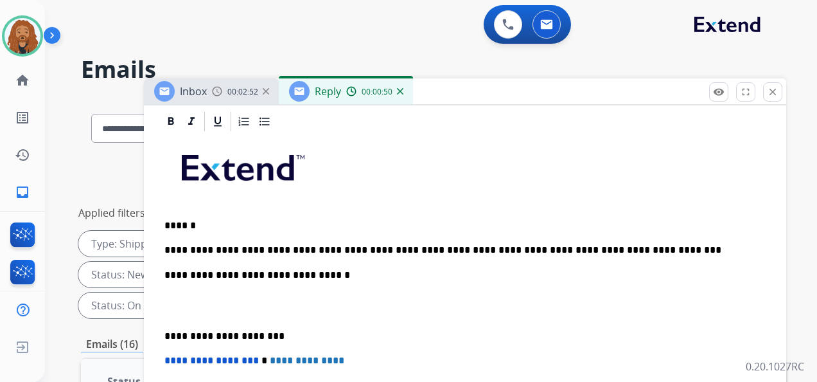
click at [616, 249] on p "**********" at bounding box center [459, 250] width 591 height 12
click at [521, 248] on p "**********" at bounding box center [459, 250] width 591 height 12
click at [636, 245] on p "**********" at bounding box center [459, 250] width 591 height 12
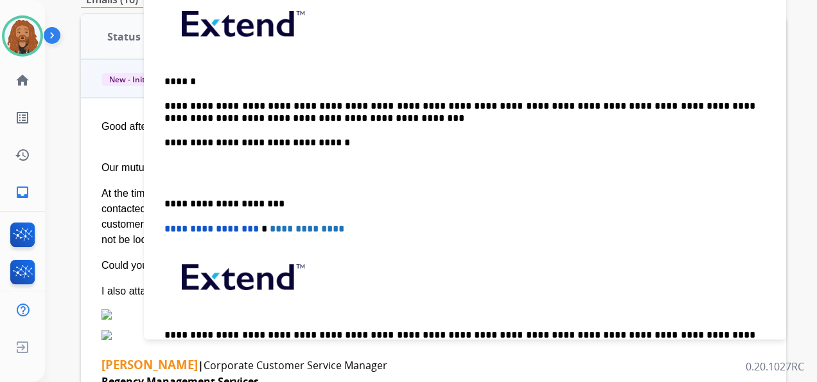
scroll to position [0, 0]
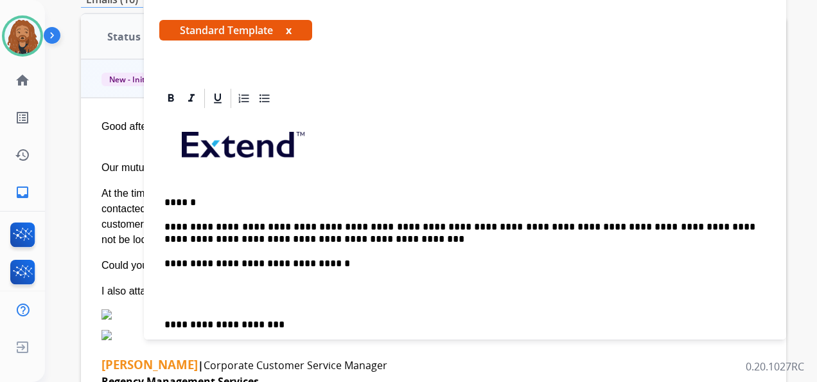
click at [191, 298] on p at bounding box center [464, 294] width 601 height 24
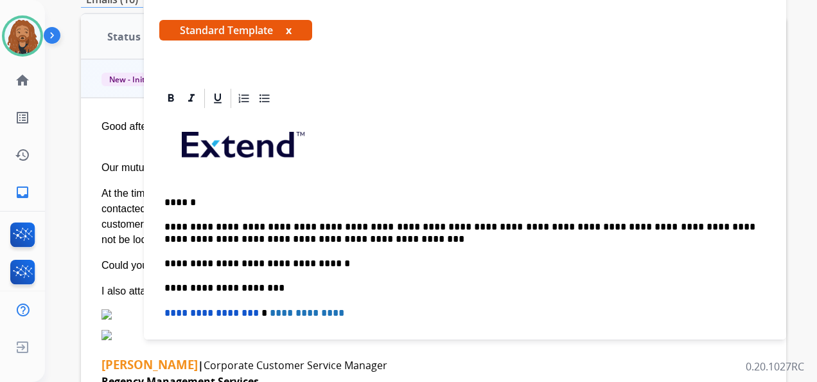
click at [756, 226] on p "**********" at bounding box center [459, 233] width 591 height 24
click at [308, 242] on p "**********" at bounding box center [459, 233] width 591 height 24
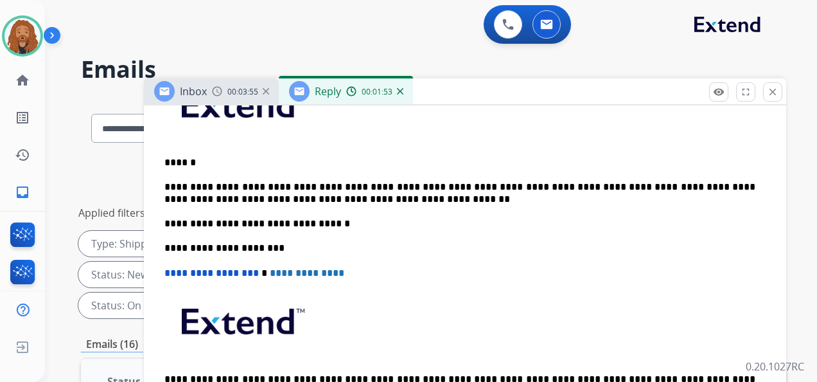
scroll to position [386, 0]
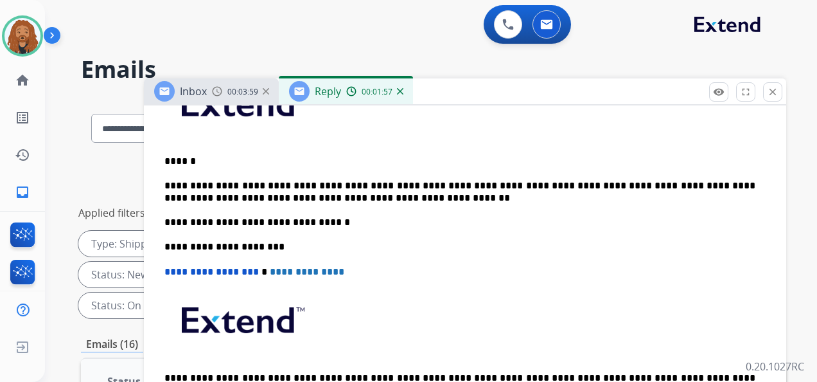
click at [361, 197] on p "**********" at bounding box center [459, 192] width 591 height 24
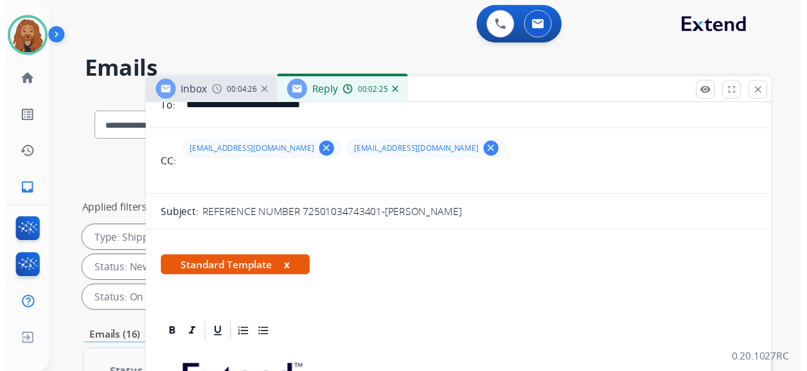
scroll to position [0, 0]
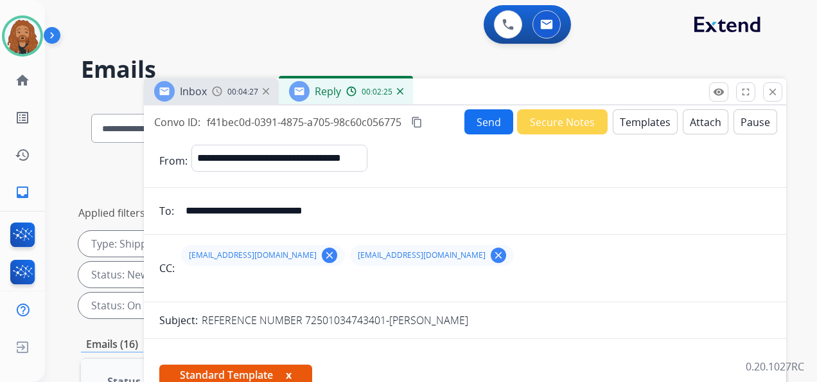
click at [486, 123] on button "Send" at bounding box center [489, 121] width 49 height 25
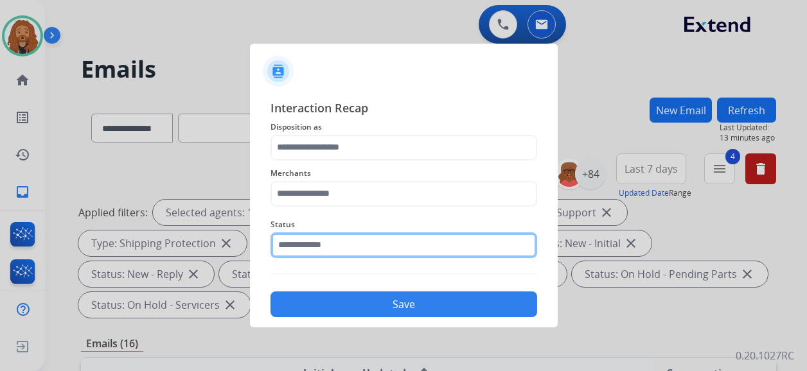
click at [366, 246] on input "text" at bounding box center [404, 246] width 267 height 26
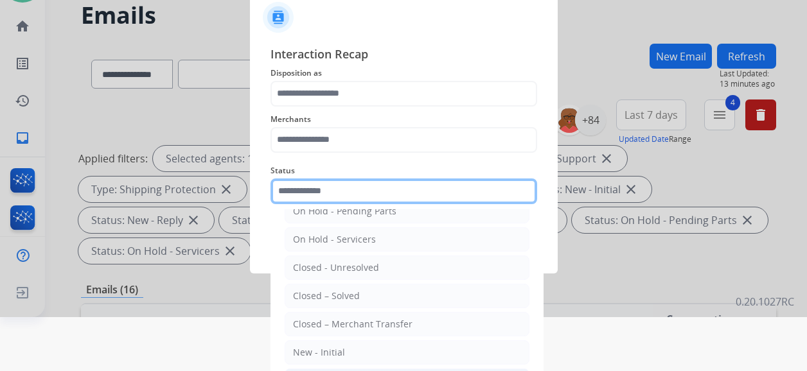
scroll to position [84, 0]
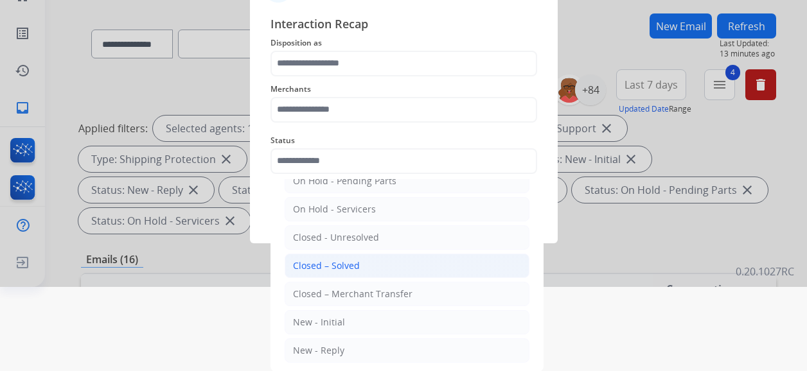
drag, startPoint x: 344, startPoint y: 262, endPoint x: 348, endPoint y: 253, distance: 8.9
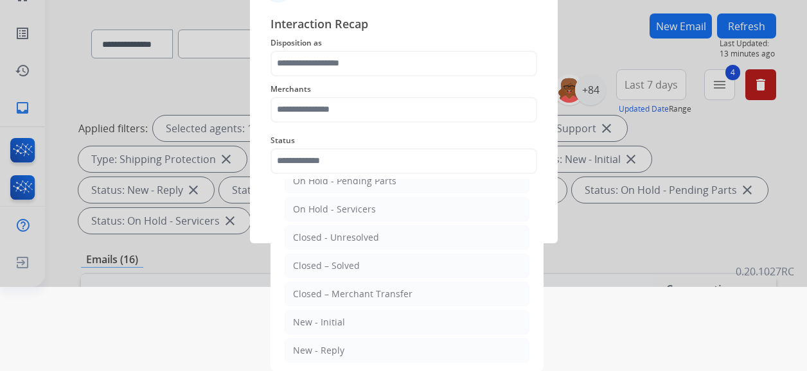
click at [346, 261] on div "Closed – Solved" at bounding box center [326, 266] width 67 height 13
type input "**********"
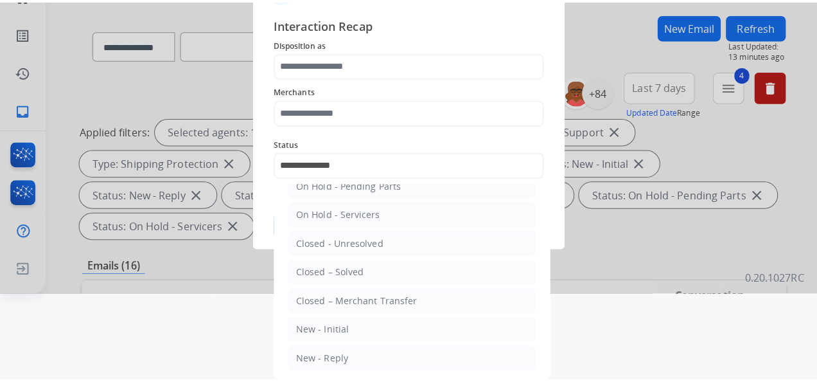
scroll to position [0, 0]
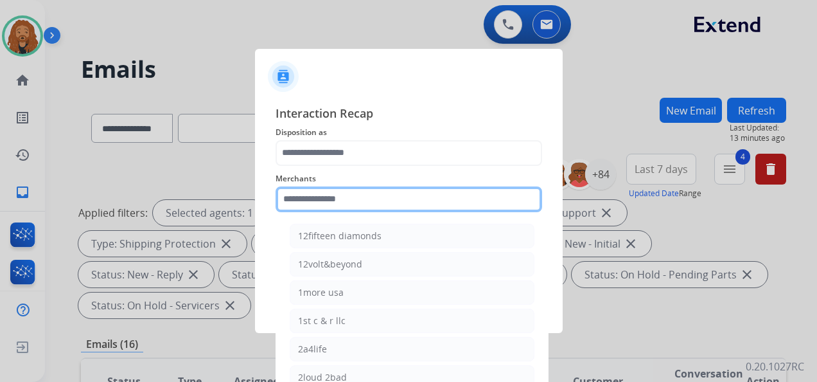
click at [339, 194] on input "text" at bounding box center [409, 199] width 267 height 26
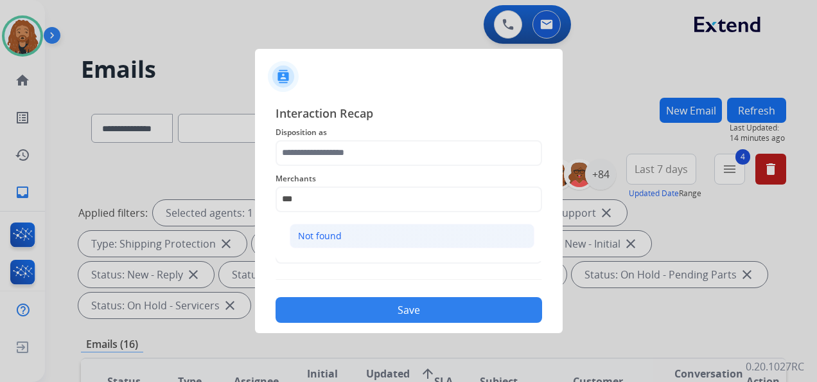
click at [360, 227] on li "Not found" at bounding box center [412, 236] width 245 height 24
type input "*********"
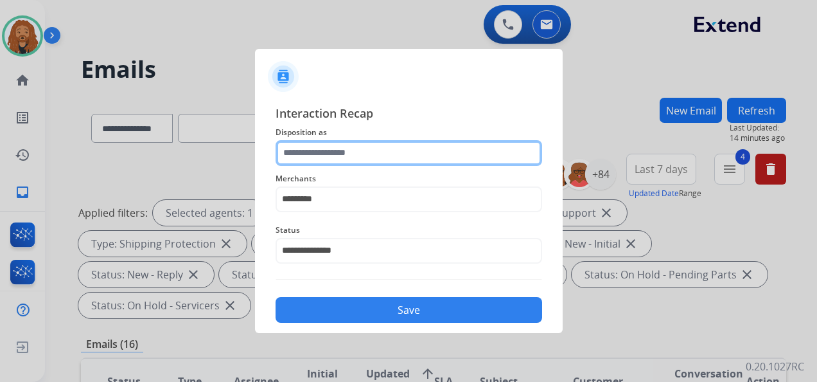
click at [338, 141] on input "text" at bounding box center [409, 153] width 267 height 26
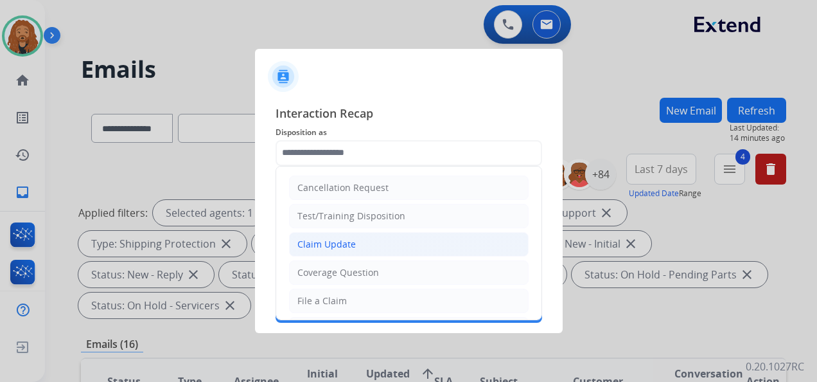
click at [393, 243] on li "Claim Update" at bounding box center [409, 244] width 240 height 24
type input "**********"
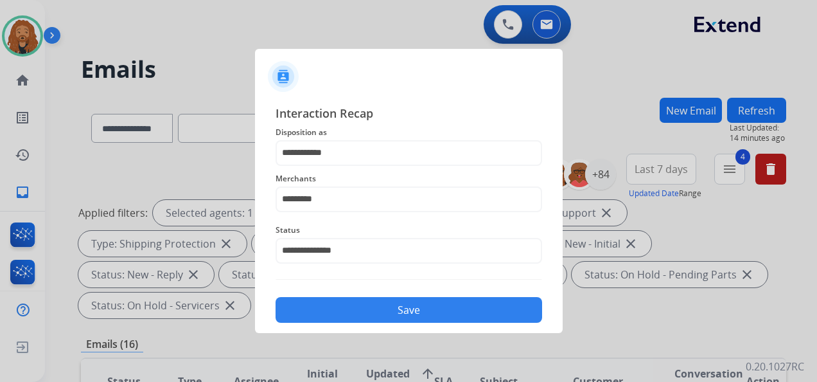
click at [378, 299] on button "Save" at bounding box center [409, 310] width 267 height 26
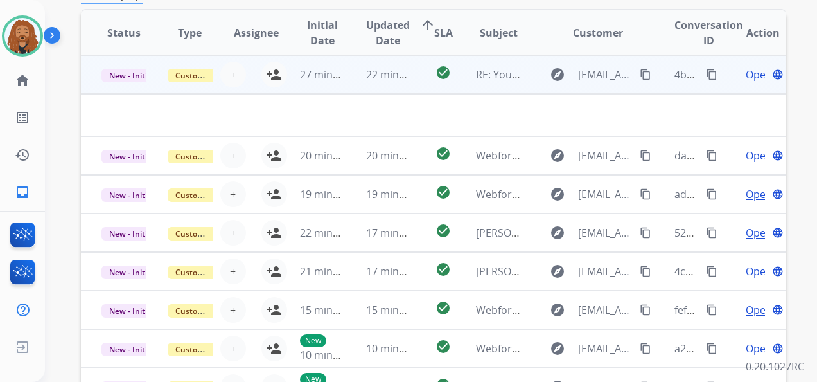
scroll to position [280, 0]
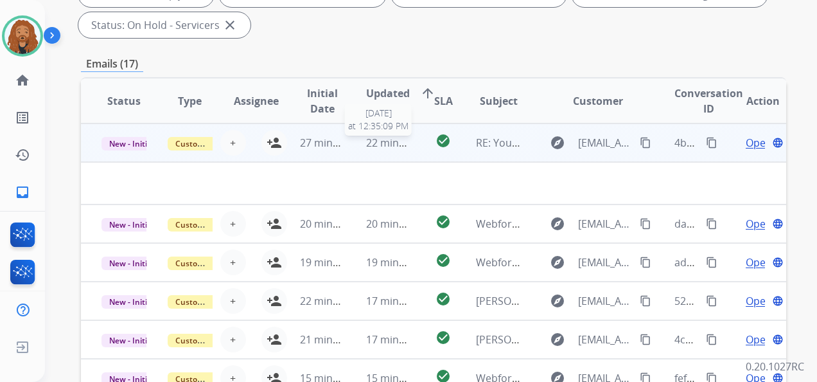
click at [393, 141] on span "22 minutes ago" at bounding box center [403, 143] width 75 height 14
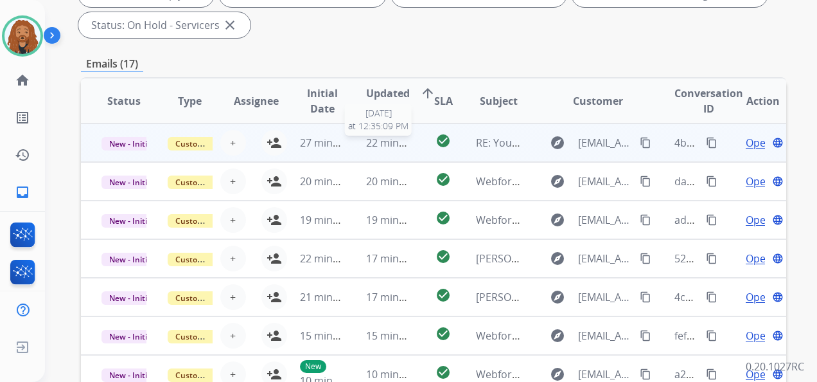
click at [393, 141] on span "22 minutes ago" at bounding box center [403, 143] width 75 height 14
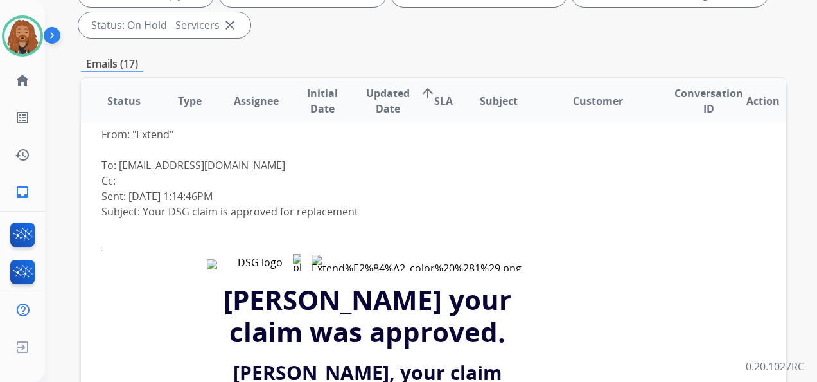
scroll to position [0, 0]
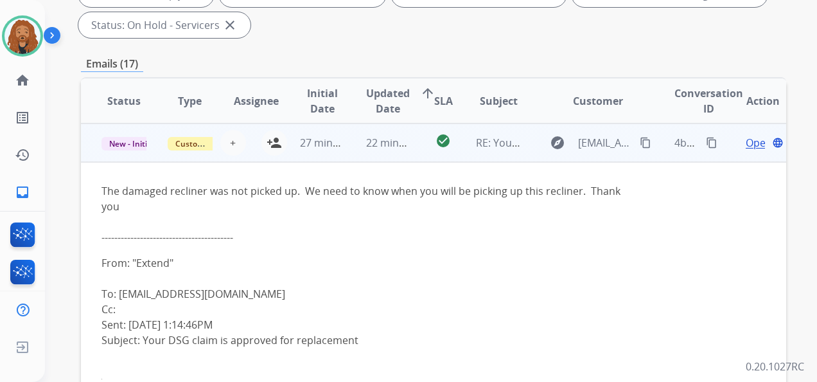
click at [279, 143] on td "27 minutes ago" at bounding box center [312, 142] width 66 height 39
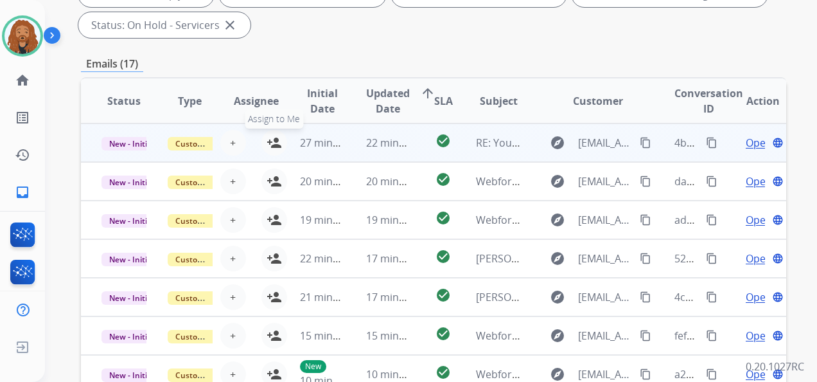
click at [271, 136] on mat-icon "person_add" at bounding box center [274, 142] width 15 height 15
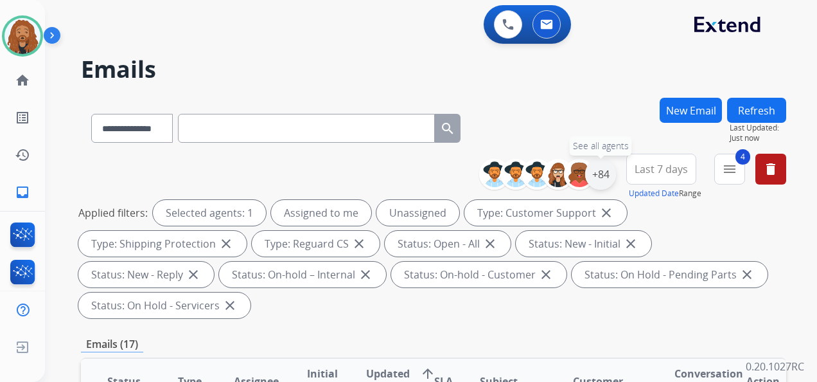
click at [589, 175] on div "+84" at bounding box center [600, 174] width 31 height 31
click at [610, 173] on div "+84" at bounding box center [600, 174] width 31 height 31
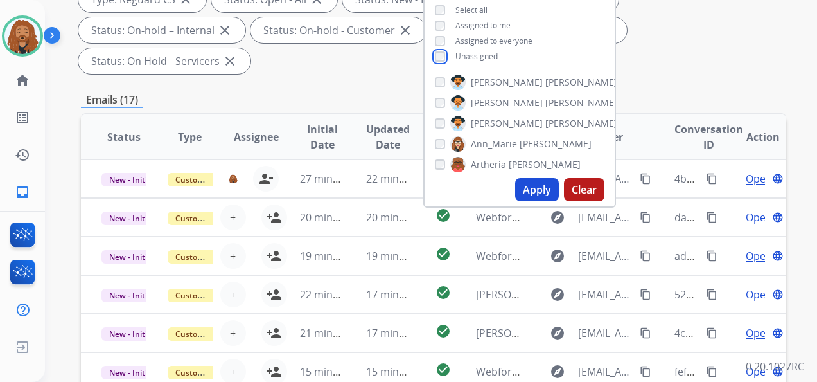
scroll to position [386, 0]
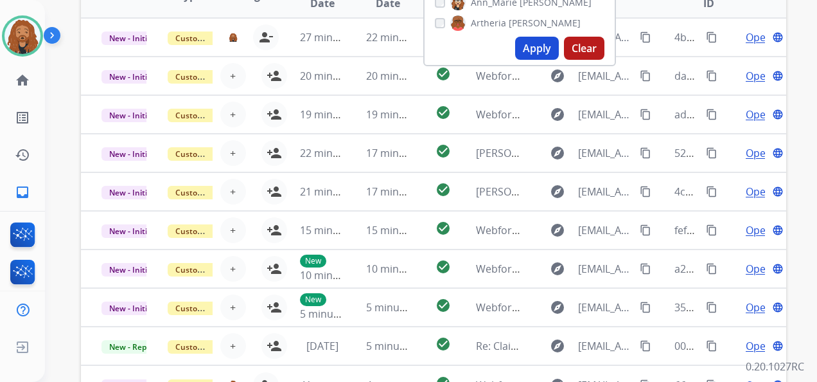
click at [542, 57] on button "Apply" at bounding box center [537, 48] width 44 height 23
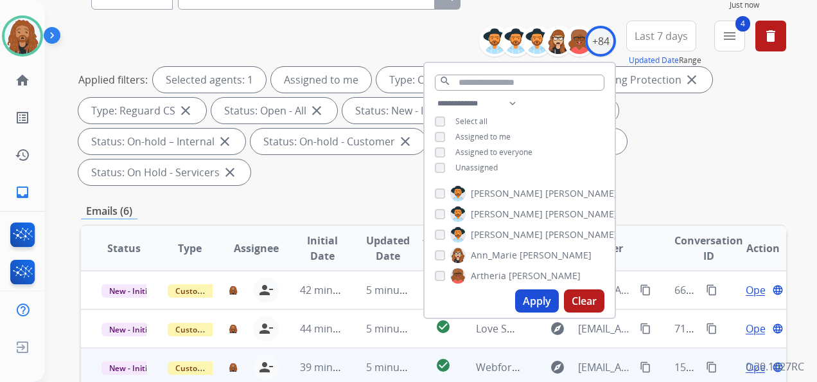
scroll to position [257, 0]
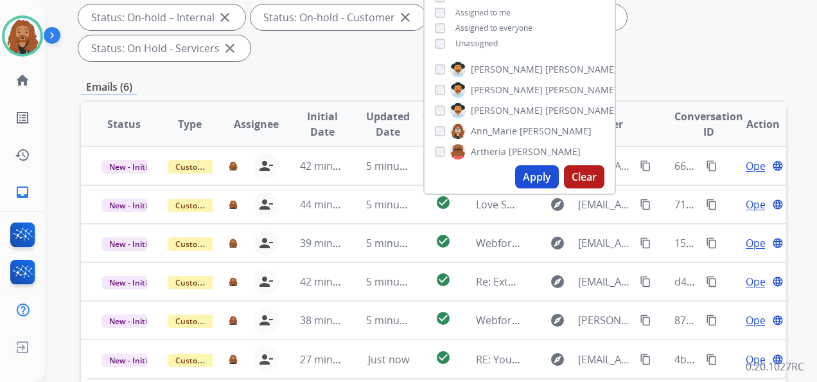
click at [359, 75] on div "**********" at bounding box center [433, 219] width 705 height 757
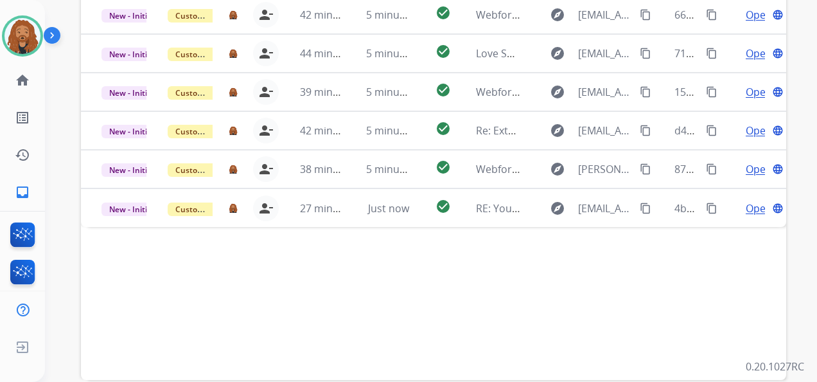
scroll to position [280, 0]
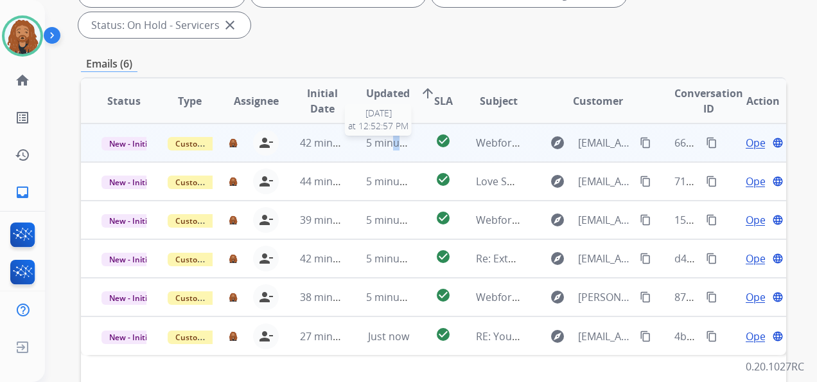
click at [393, 138] on span "5 minutes ago" at bounding box center [400, 143] width 69 height 14
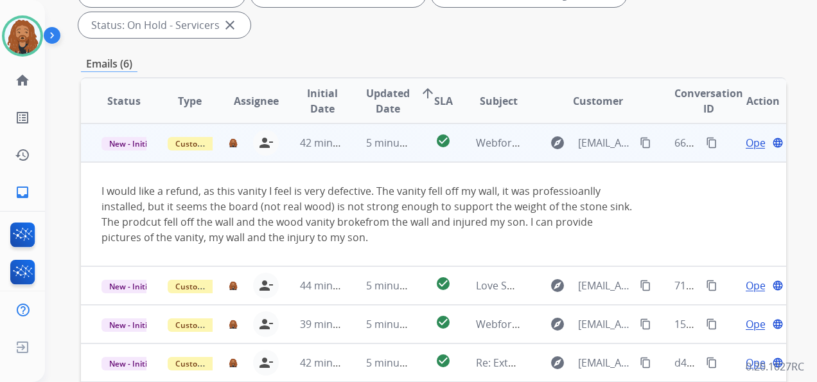
click at [746, 146] on span "Open" at bounding box center [759, 142] width 26 height 15
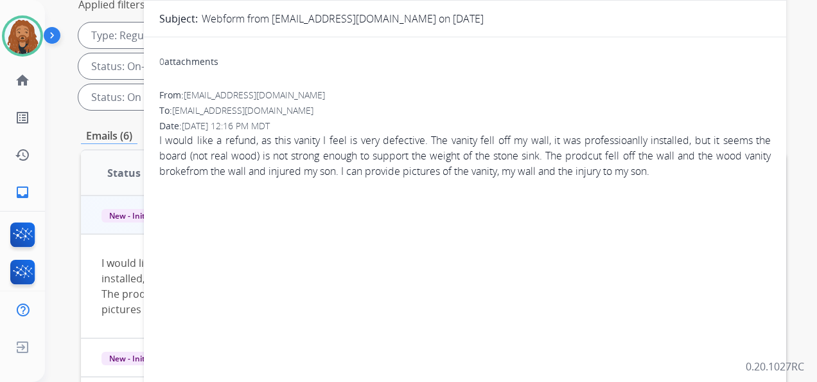
scroll to position [87, 0]
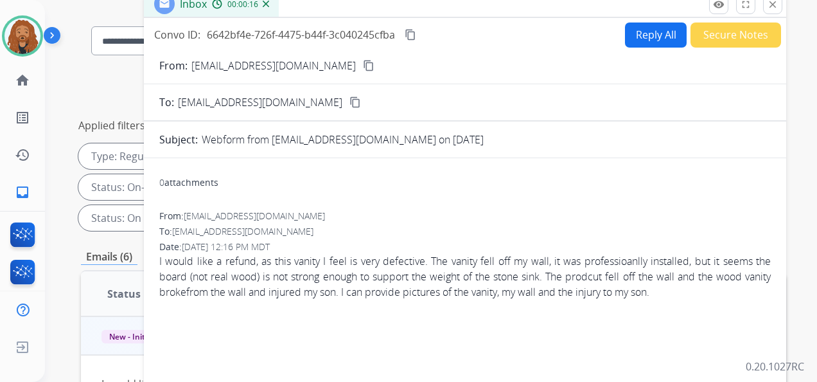
click at [631, 31] on button "Reply All" at bounding box center [656, 34] width 62 height 25
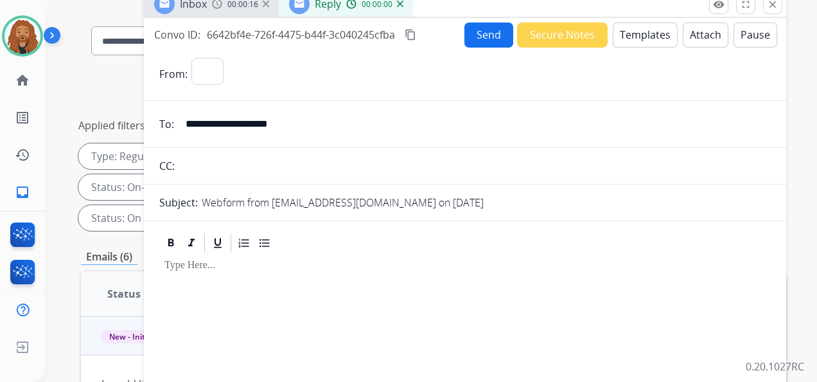
select select "**********"
click at [652, 39] on button "Templates" at bounding box center [645, 34] width 65 height 25
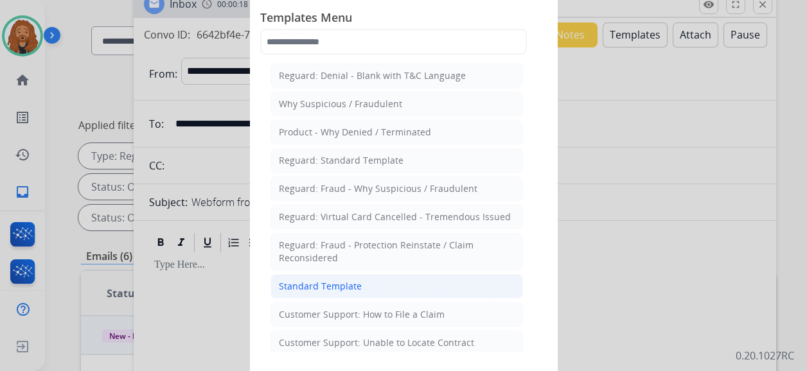
drag, startPoint x: 364, startPoint y: 283, endPoint x: 764, endPoint y: 148, distance: 422.4
click at [364, 283] on li "Standard Template" at bounding box center [397, 286] width 253 height 24
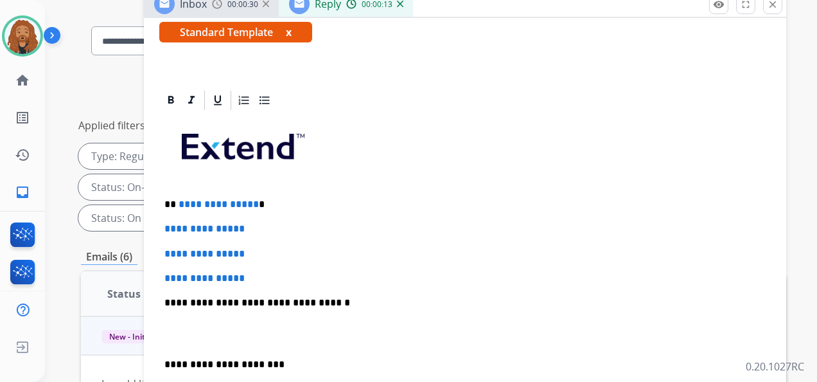
scroll to position [287, 0]
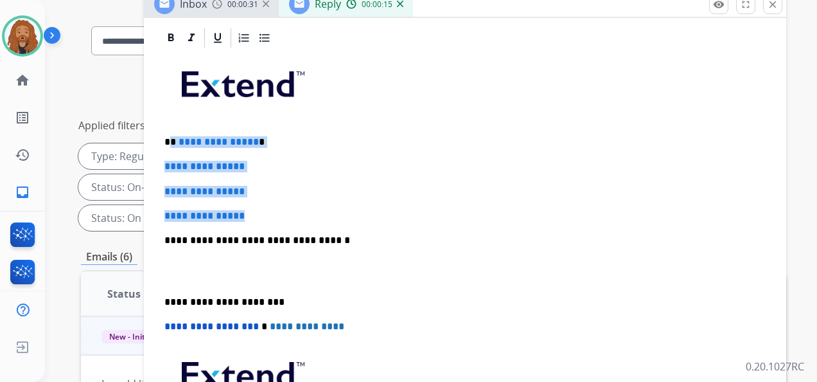
drag, startPoint x: 267, startPoint y: 208, endPoint x: 171, endPoint y: 141, distance: 116.8
click at [171, 141] on div "**********" at bounding box center [465, 270] width 612 height 442
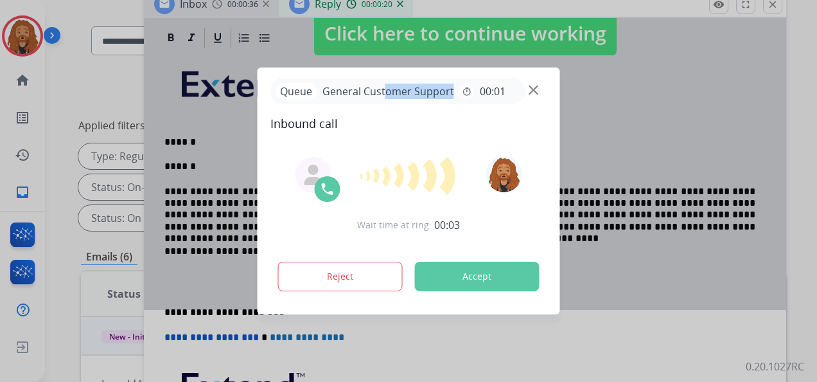
drag, startPoint x: 454, startPoint y: 76, endPoint x: 387, endPoint y: 103, distance: 72.4
click at [387, 103] on div "Queue General Customer Support timer 00:01 Inbound call Wait time at ring: 00:0…" at bounding box center [409, 190] width 303 height 247
drag, startPoint x: 387, startPoint y: 103, endPoint x: 434, endPoint y: 103, distance: 47.5
click at [434, 103] on div "Queue General Customer Support timer 00:01 Inbound call Wait time at ring: 00:0…" at bounding box center [409, 190] width 303 height 247
drag, startPoint x: 434, startPoint y: 103, endPoint x: 463, endPoint y: 148, distance: 53.1
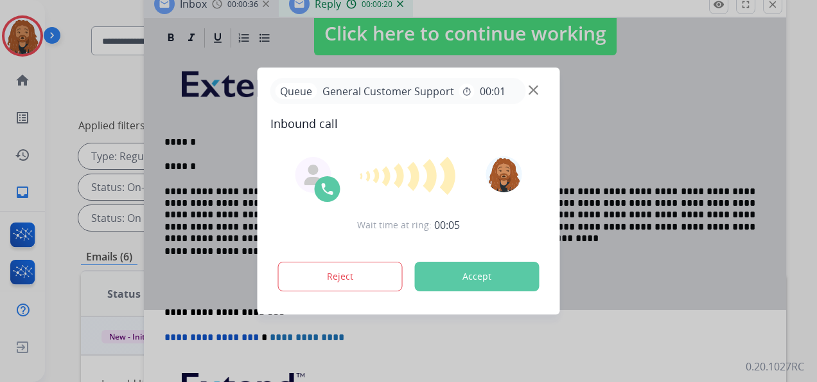
click at [463, 147] on div "Wait time at ring: 00:05 Reject Accept" at bounding box center [409, 224] width 277 height 159
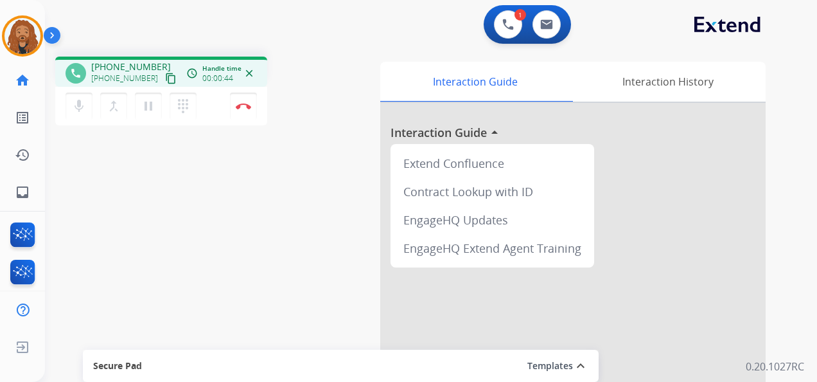
click at [165, 76] on mat-icon "content_copy" at bounding box center [171, 79] width 12 height 12
click at [239, 104] on img at bounding box center [243, 106] width 15 height 6
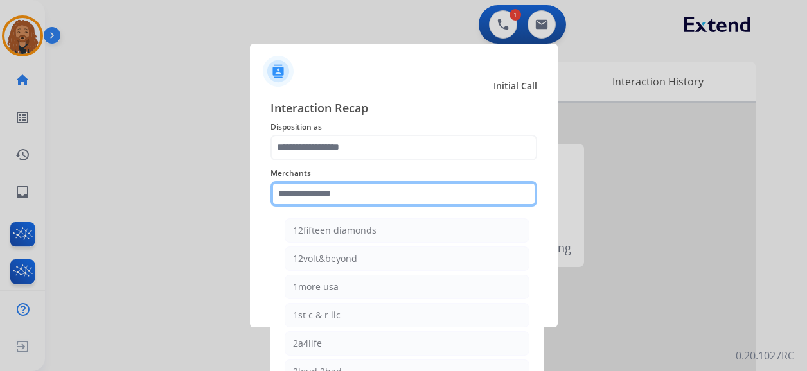
click at [364, 202] on input "text" at bounding box center [404, 194] width 267 height 26
type input "*"
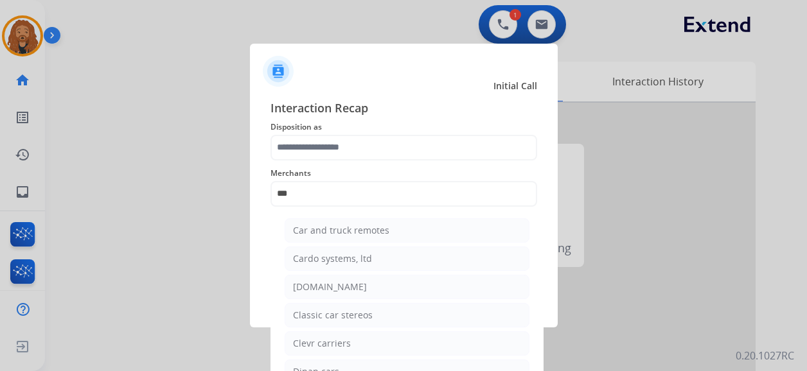
drag, startPoint x: 363, startPoint y: 288, endPoint x: 319, endPoint y: 177, distance: 119.1
click at [362, 288] on li "[DOMAIN_NAME]" at bounding box center [407, 287] width 245 height 24
type input "**********"
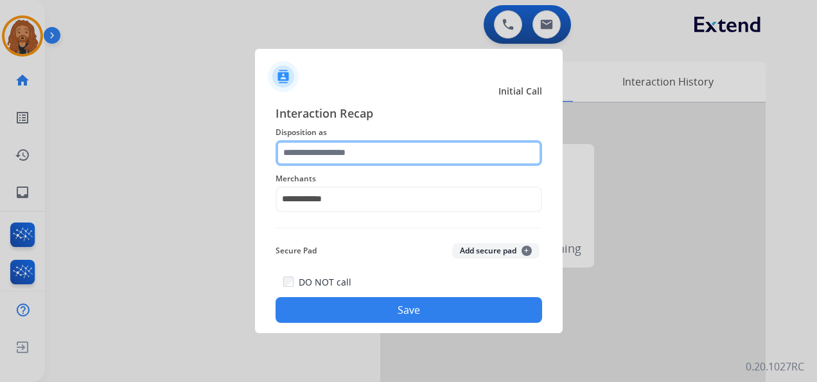
click at [312, 146] on input "text" at bounding box center [409, 153] width 267 height 26
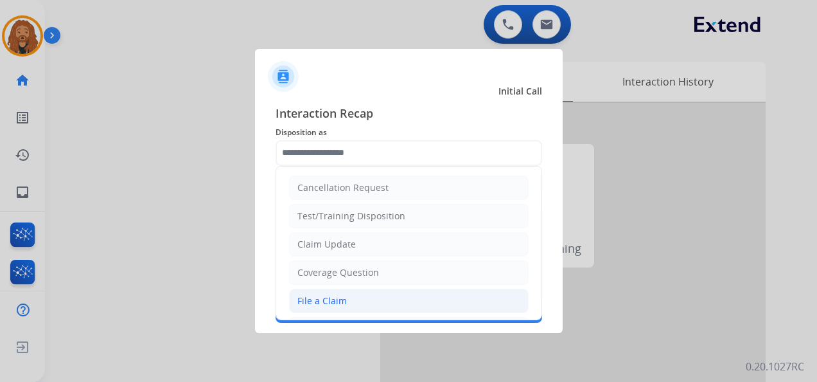
click at [328, 302] on div "File a Claim" at bounding box center [321, 300] width 49 height 13
type input "**********"
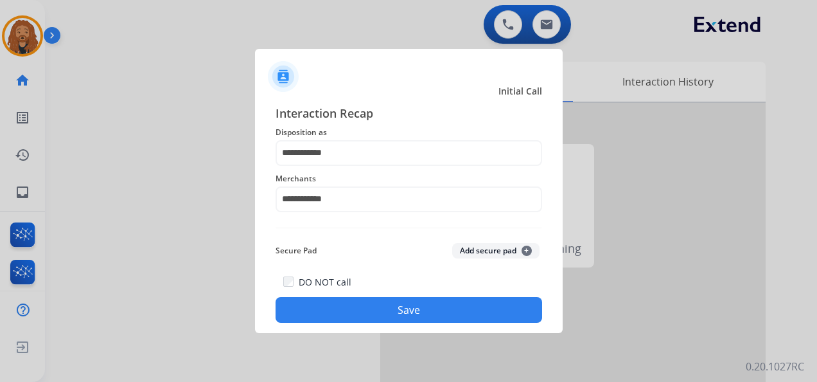
click at [368, 315] on button "Save" at bounding box center [409, 310] width 267 height 26
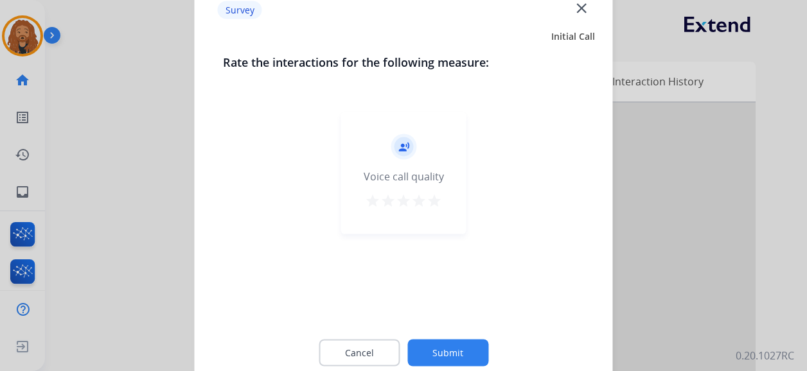
click at [438, 200] on mat-icon "star" at bounding box center [434, 200] width 15 height 15
click at [450, 361] on button "Submit" at bounding box center [447, 353] width 81 height 27
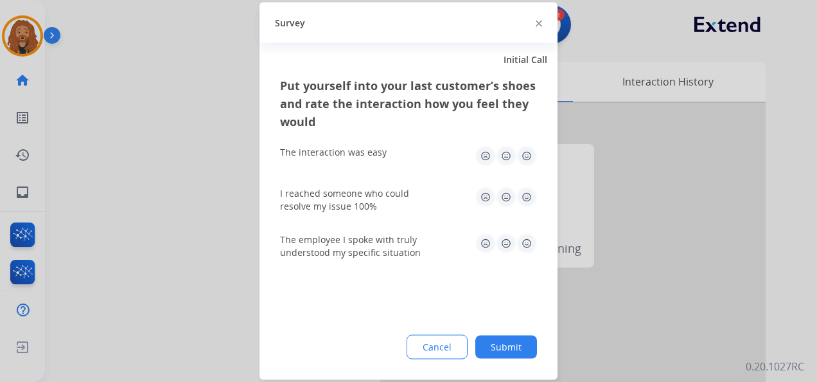
click at [527, 146] on img at bounding box center [527, 156] width 21 height 21
click at [528, 199] on img at bounding box center [527, 197] width 21 height 21
click at [528, 245] on img at bounding box center [527, 243] width 21 height 21
click at [504, 342] on button "Submit" at bounding box center [506, 346] width 62 height 23
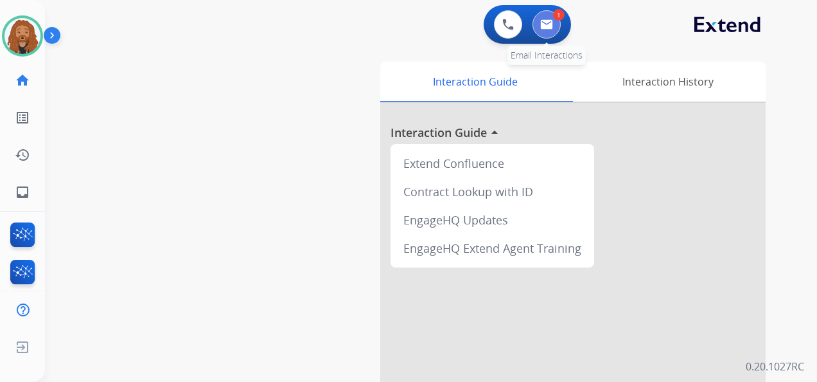
click at [553, 23] on button at bounding box center [547, 24] width 28 height 28
select select "**********"
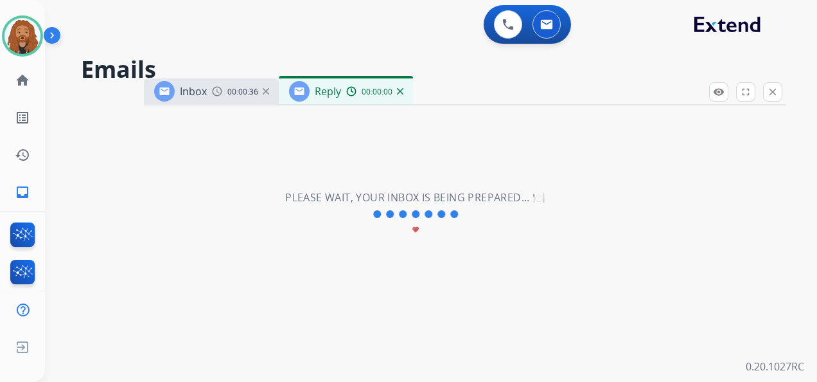
select select "**********"
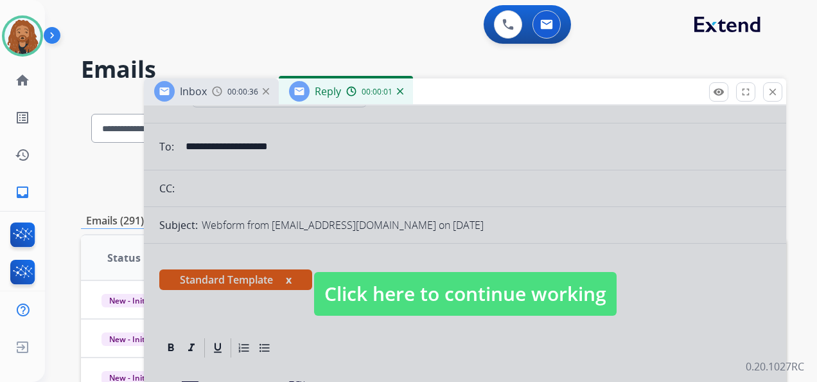
click at [410, 293] on span "Click here to continue working" at bounding box center [465, 294] width 303 height 44
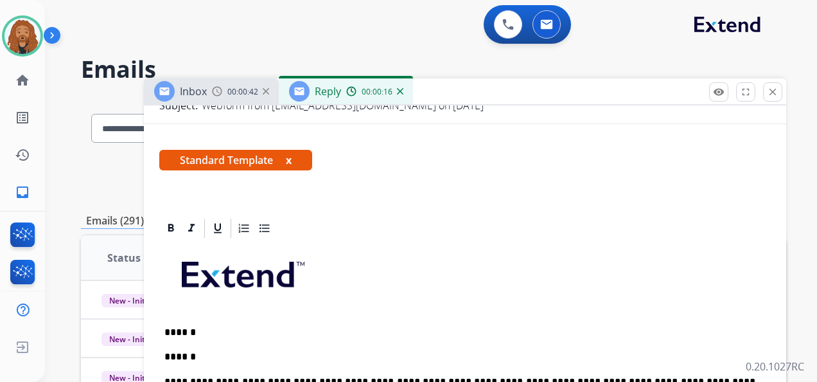
scroll to position [396, 0]
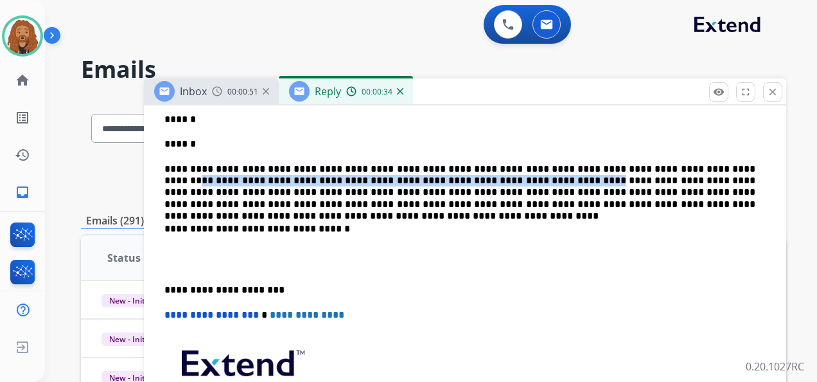
drag, startPoint x: 686, startPoint y: 168, endPoint x: 445, endPoint y: 173, distance: 241.6
click at [445, 173] on p "**********" at bounding box center [459, 187] width 591 height 48
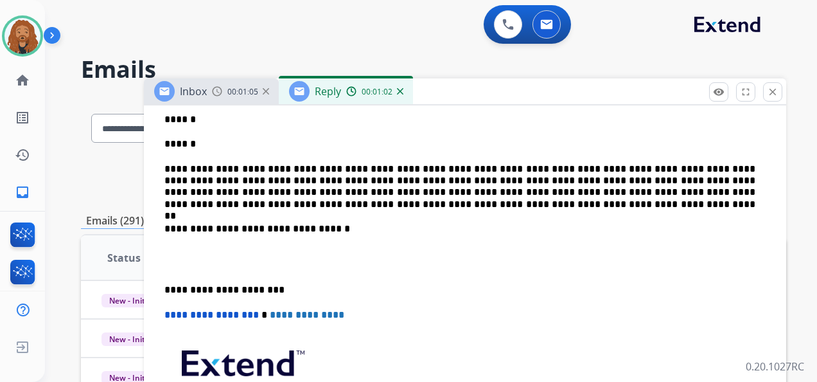
click at [332, 177] on p "**********" at bounding box center [459, 187] width 591 height 48
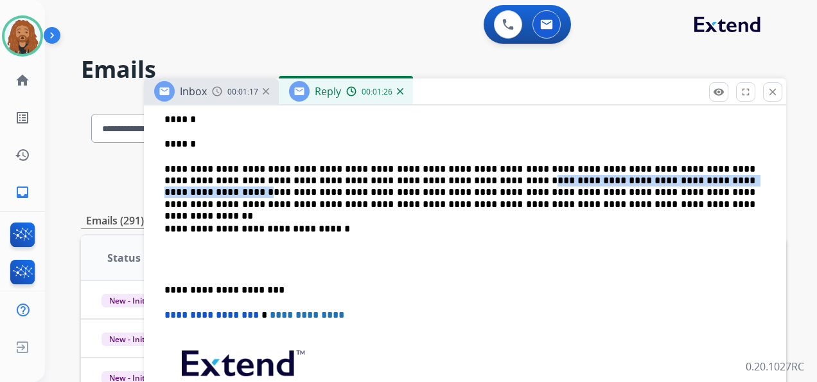
drag, startPoint x: 653, startPoint y: 179, endPoint x: 397, endPoint y: 182, distance: 255.7
click at [397, 182] on p "**********" at bounding box center [459, 187] width 591 height 48
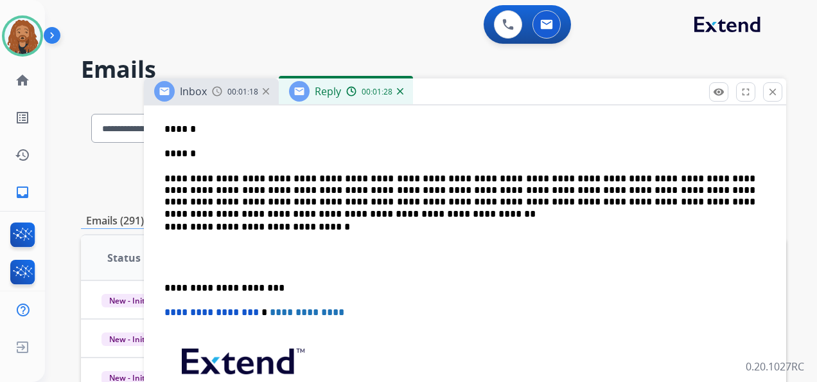
scroll to position [384, 0]
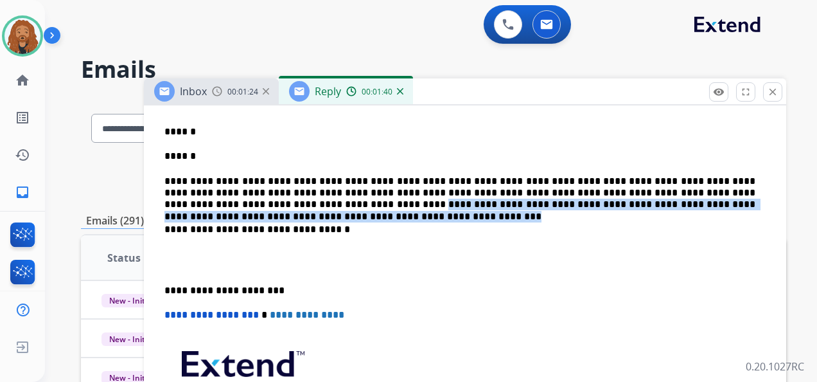
drag, startPoint x: 208, startPoint y: 206, endPoint x: 750, endPoint y: 204, distance: 541.7
click at [750, 204] on p "**********" at bounding box center [459, 192] width 591 height 35
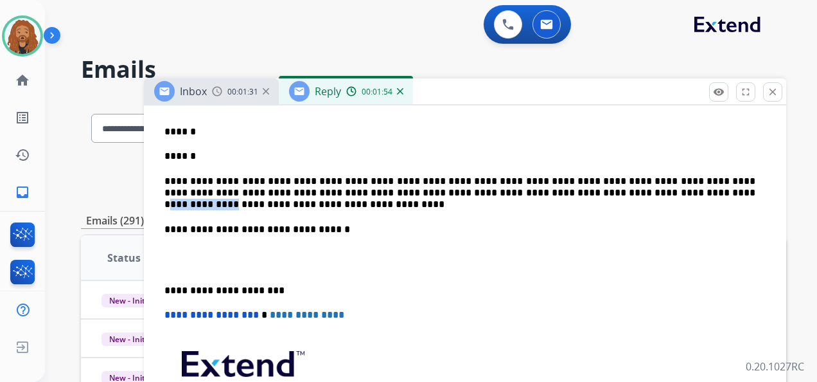
drag, startPoint x: 626, startPoint y: 193, endPoint x: 570, endPoint y: 186, distance: 56.9
click at [570, 186] on p "**********" at bounding box center [459, 192] width 591 height 35
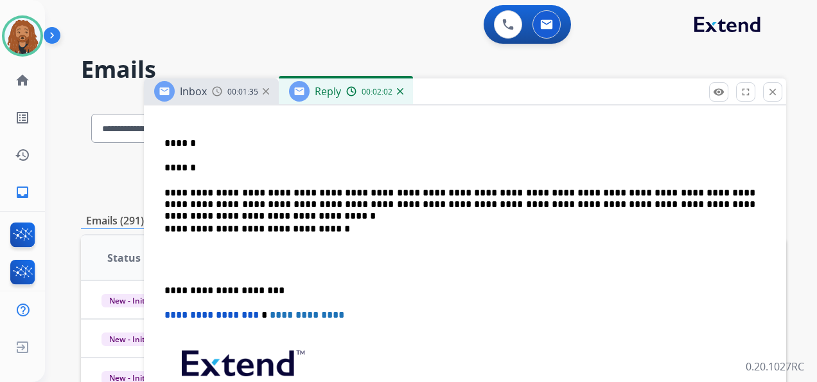
click at [732, 204] on p "**********" at bounding box center [459, 199] width 591 height 24
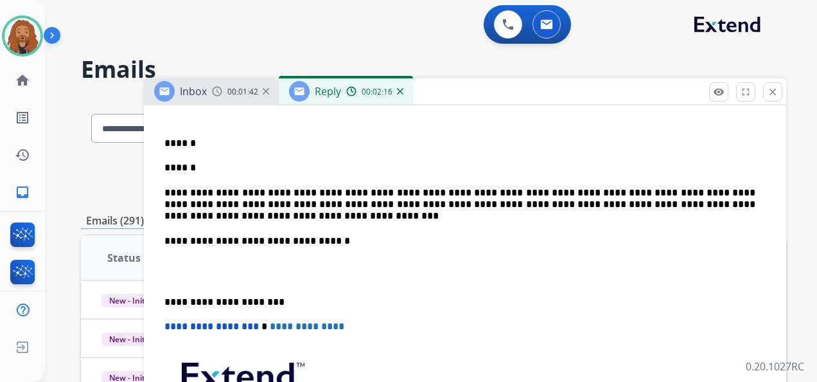
scroll to position [384, 0]
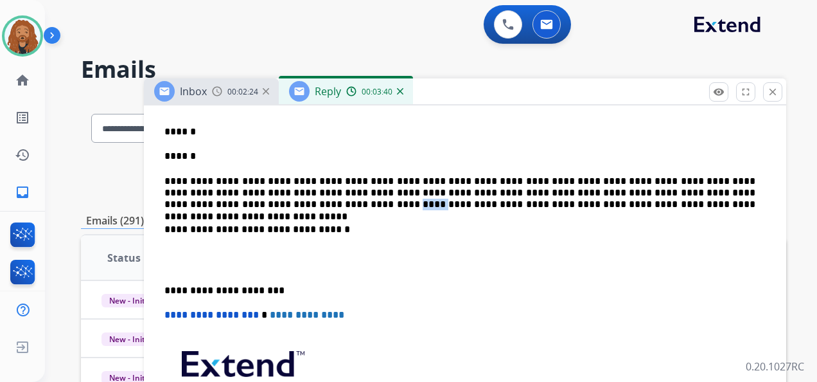
drag, startPoint x: 182, startPoint y: 203, endPoint x: 126, endPoint y: 177, distance: 62.1
drag, startPoint x: 549, startPoint y: 206, endPoint x: 571, endPoint y: 236, distance: 37.3
click at [549, 206] on p "**********" at bounding box center [459, 192] width 591 height 35
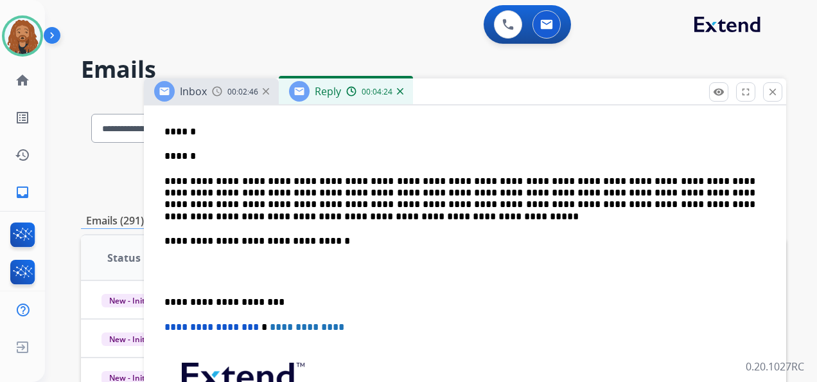
scroll to position [396, 0]
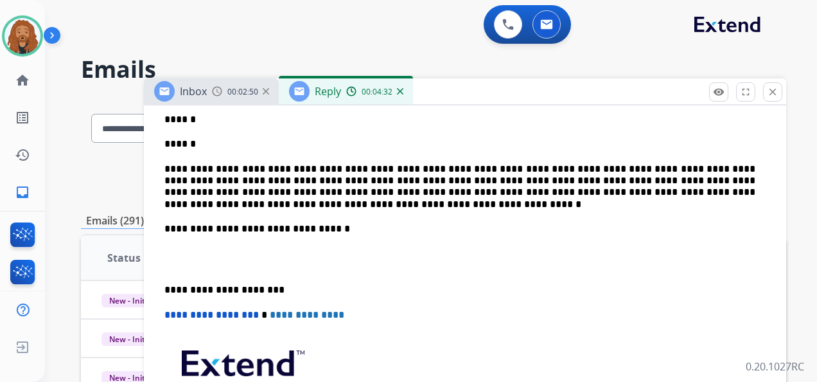
click at [211, 200] on p "**********" at bounding box center [459, 187] width 591 height 48
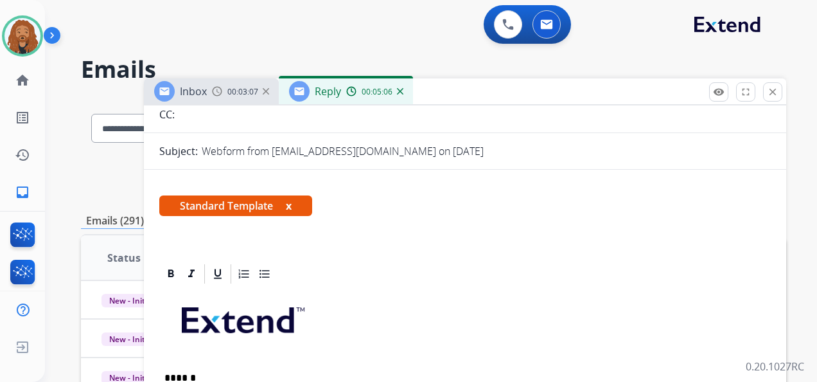
scroll to position [0, 0]
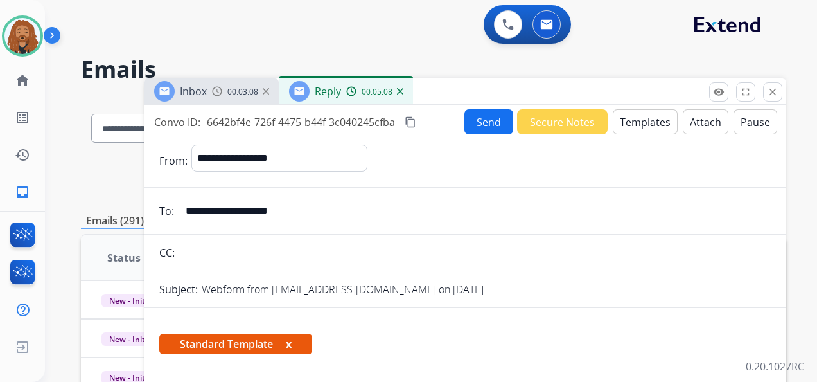
click at [637, 121] on button "Templates" at bounding box center [645, 121] width 65 height 25
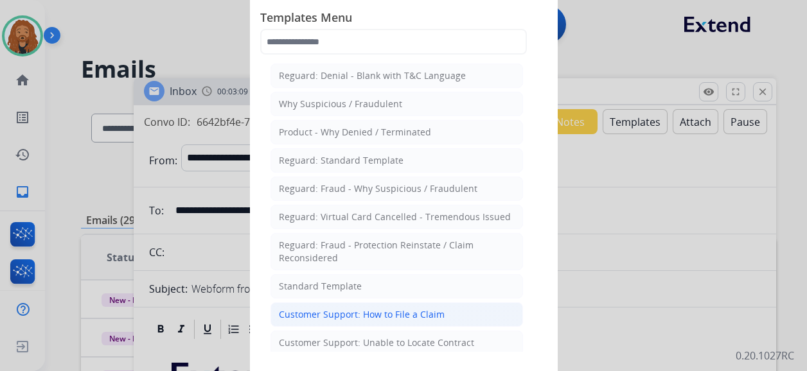
click at [369, 308] on div "Customer Support: How to File a Claim" at bounding box center [362, 314] width 166 height 13
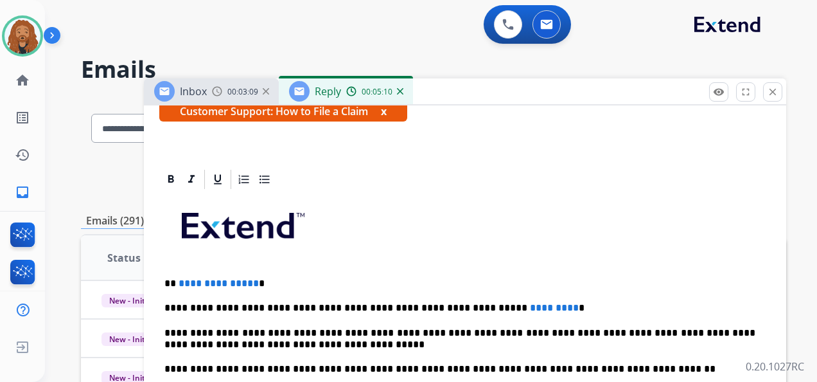
scroll to position [336, 0]
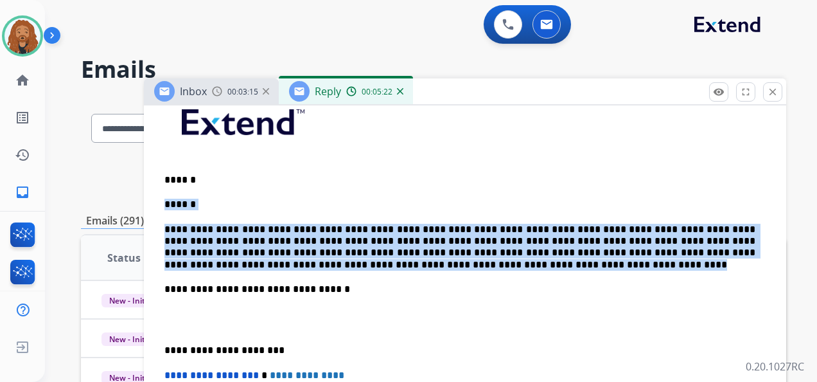
drag, startPoint x: 309, startPoint y: 267, endPoint x: 156, endPoint y: 199, distance: 167.4
click at [156, 199] on div "**********" at bounding box center [465, 351] width 643 height 574
copy div "**********"
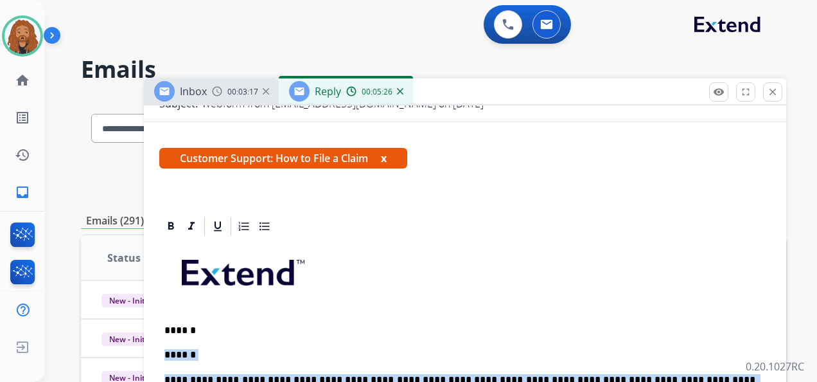
scroll to position [0, 0]
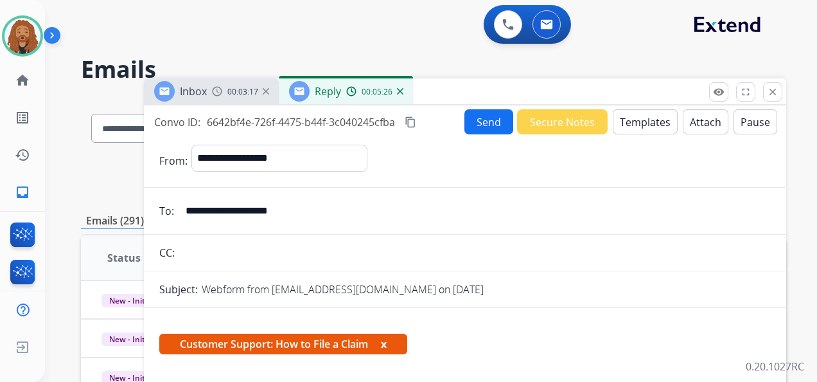
click at [644, 122] on button "Templates" at bounding box center [645, 121] width 65 height 25
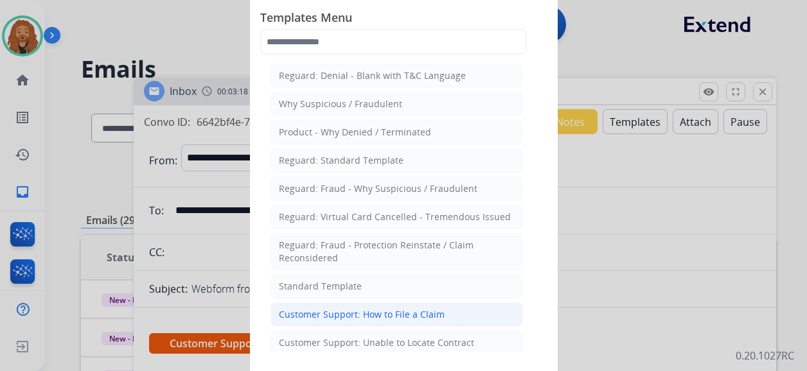
click at [386, 309] on div "Customer Support: How to File a Claim" at bounding box center [362, 314] width 166 height 13
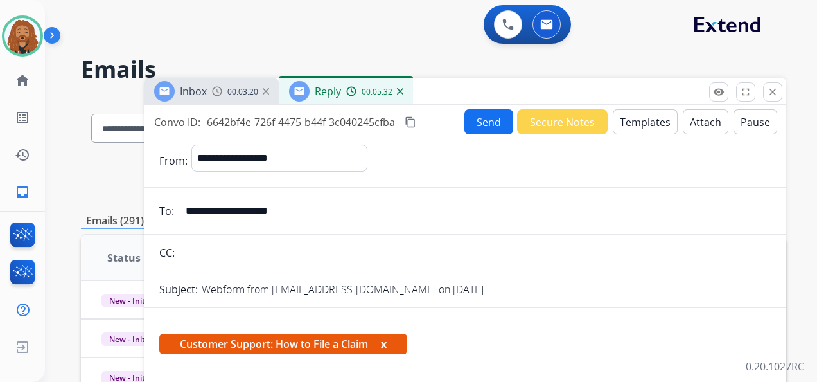
click at [634, 123] on button "Templates" at bounding box center [645, 121] width 65 height 25
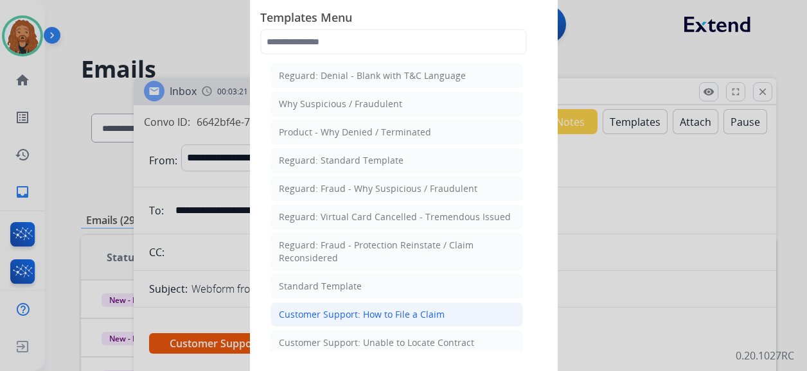
click at [366, 309] on div "Customer Support: How to File a Claim" at bounding box center [362, 314] width 166 height 13
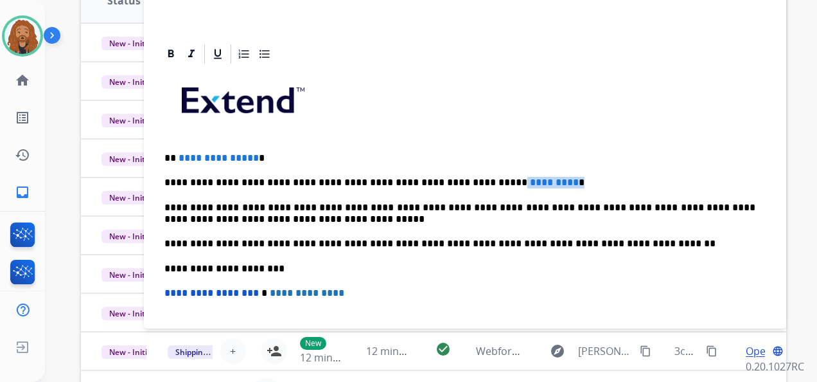
drag, startPoint x: 525, startPoint y: 182, endPoint x: 456, endPoint y: 179, distance: 69.5
click at [456, 179] on p "**********" at bounding box center [459, 183] width 591 height 12
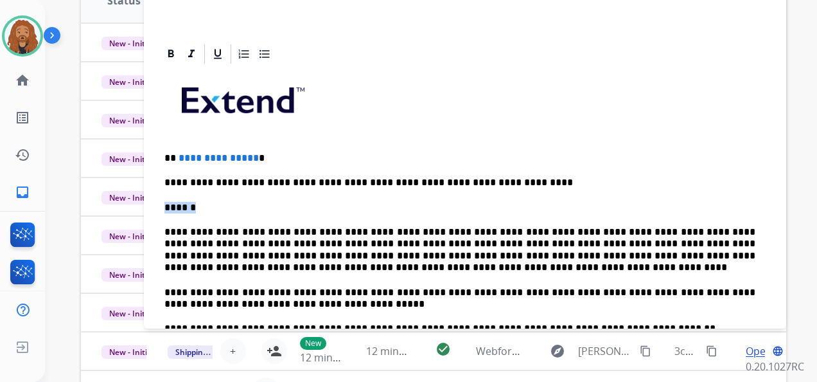
drag, startPoint x: 175, startPoint y: 202, endPoint x: 150, endPoint y: 202, distance: 25.1
click at [150, 202] on div "**********" at bounding box center [465, 341] width 643 height 598
click at [441, 210] on p "******" at bounding box center [459, 208] width 591 height 12
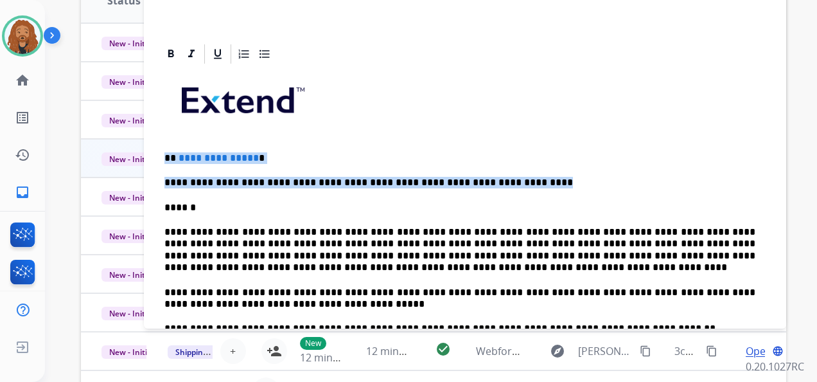
drag, startPoint x: 511, startPoint y: 185, endPoint x: 88, endPoint y: 148, distance: 425.1
click at [88, 148] on div "**********" at bounding box center [433, 158] width 705 height 634
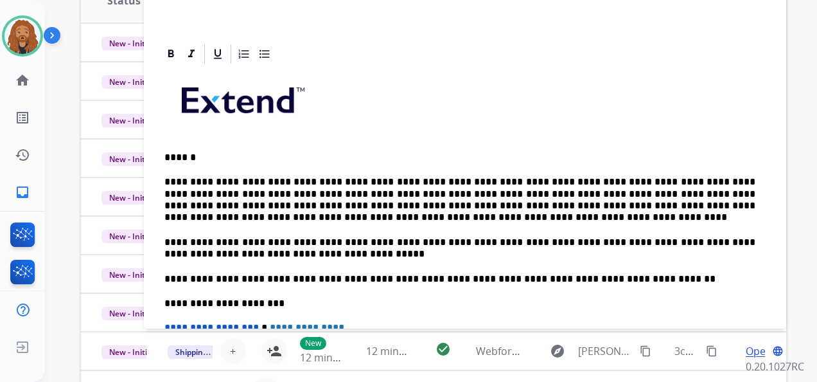
scroll to position [165, 0]
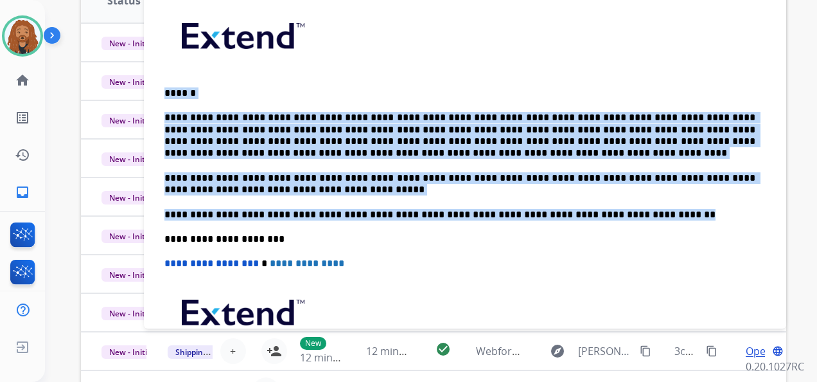
drag, startPoint x: 620, startPoint y: 209, endPoint x: 163, endPoint y: 87, distance: 472.9
click at [163, 87] on div "**********" at bounding box center [465, 214] width 612 height 427
copy div "**********"
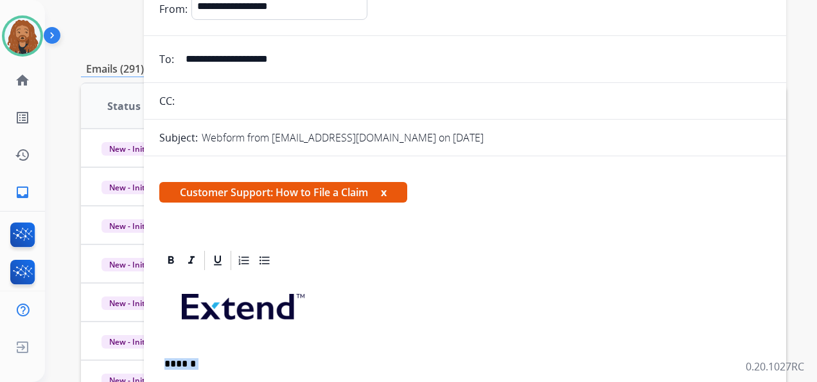
scroll to position [0, 0]
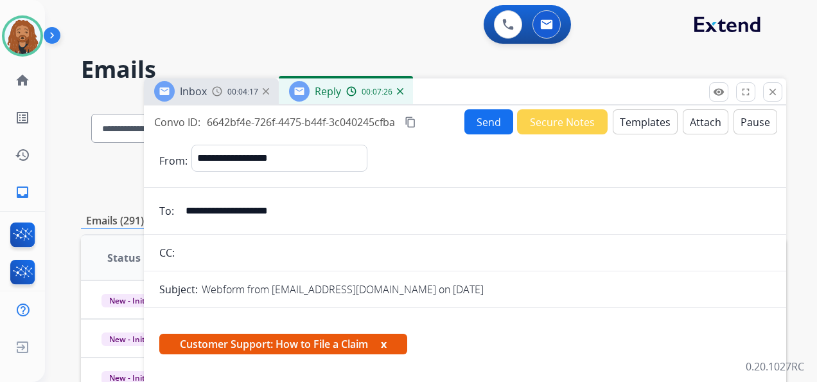
click at [476, 112] on button "Send" at bounding box center [489, 121] width 49 height 25
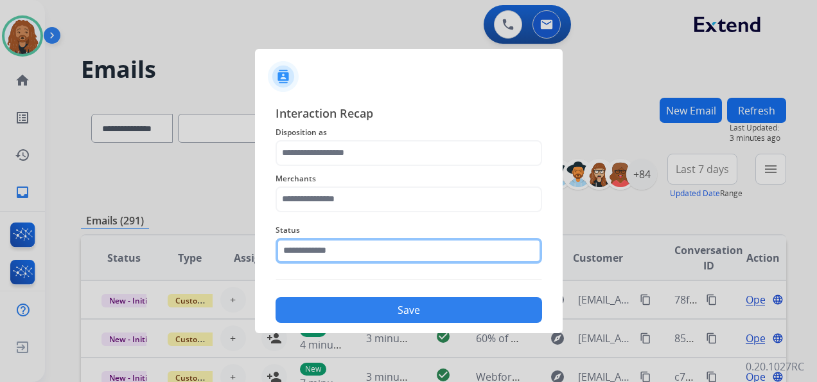
click at [378, 254] on input "text" at bounding box center [409, 251] width 267 height 26
type input "*"
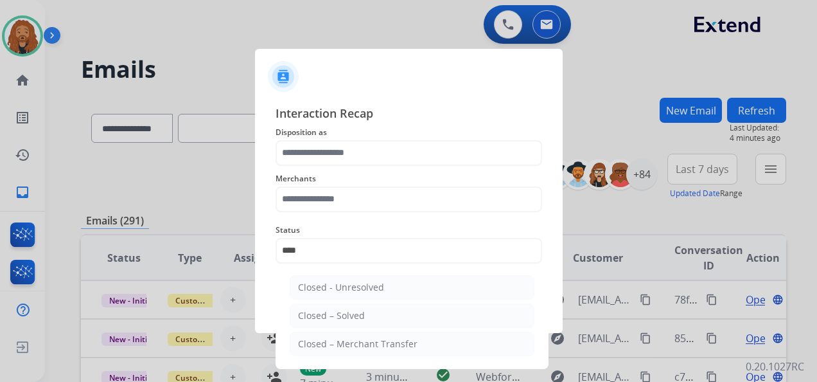
drag, startPoint x: 383, startPoint y: 311, endPoint x: 329, endPoint y: 199, distance: 124.7
click at [383, 308] on li "Closed – Solved" at bounding box center [412, 315] width 245 height 24
type input "**********"
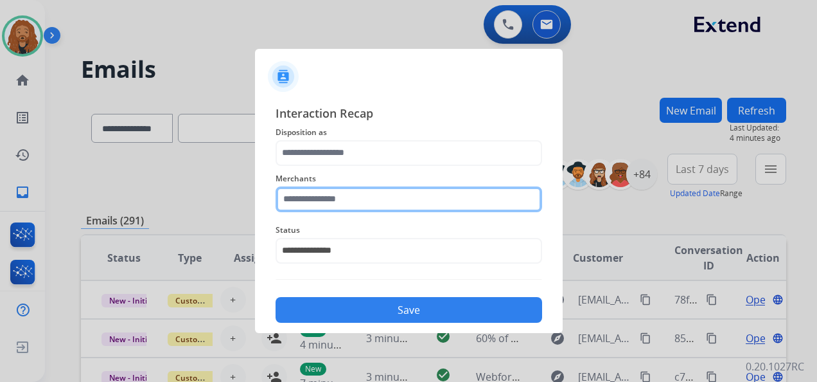
click at [333, 202] on input "text" at bounding box center [409, 199] width 267 height 26
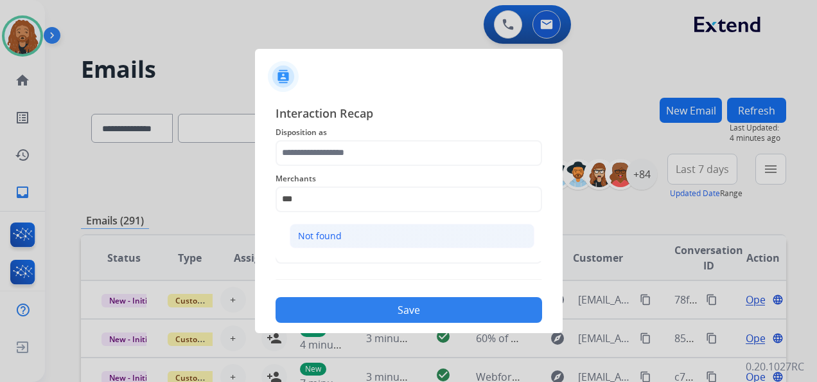
click at [319, 235] on div "Not found" at bounding box center [320, 235] width 44 height 13
type input "*********"
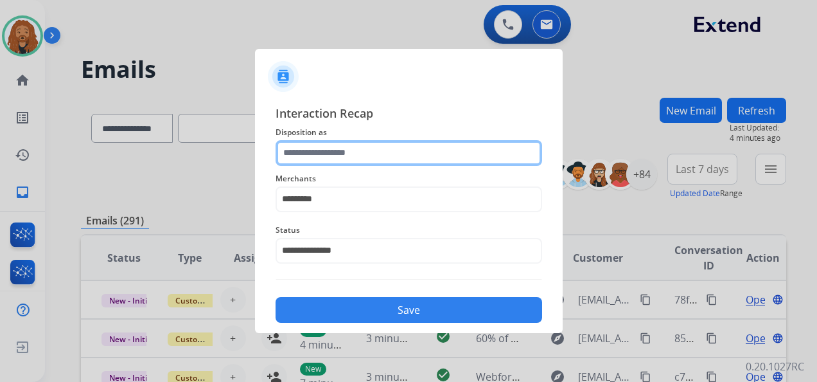
click at [317, 148] on input "text" at bounding box center [409, 153] width 267 height 26
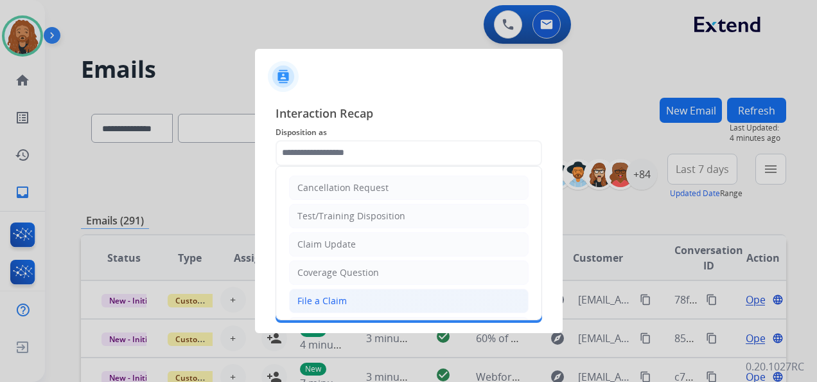
click at [324, 302] on div "File a Claim" at bounding box center [321, 300] width 49 height 13
type input "**********"
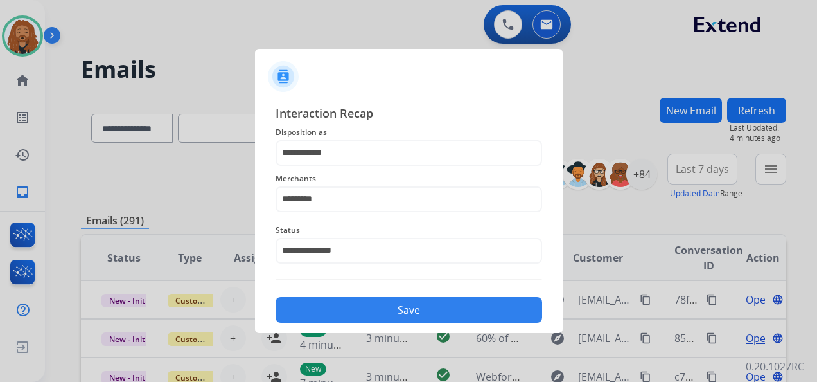
click at [332, 305] on button "Save" at bounding box center [409, 310] width 267 height 26
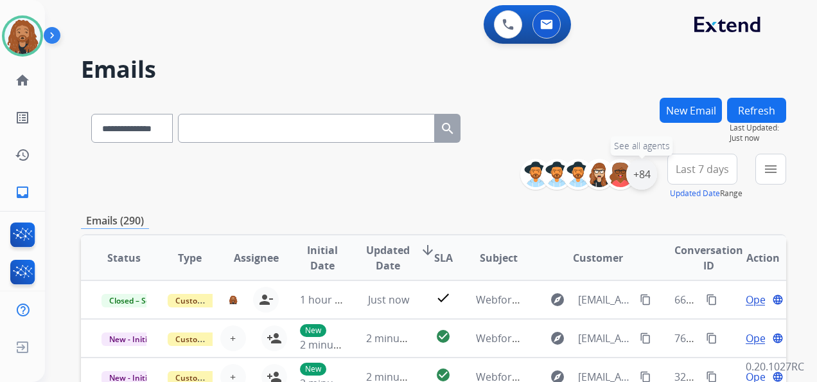
click at [639, 177] on div "+84" at bounding box center [641, 174] width 31 height 31
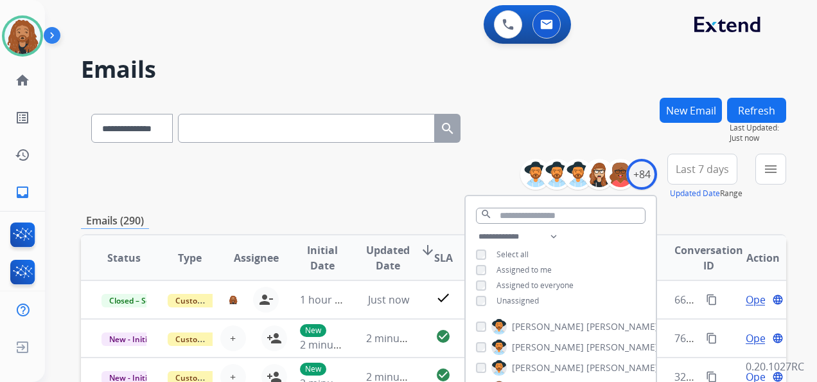
click at [474, 299] on div "**********" at bounding box center [561, 270] width 190 height 82
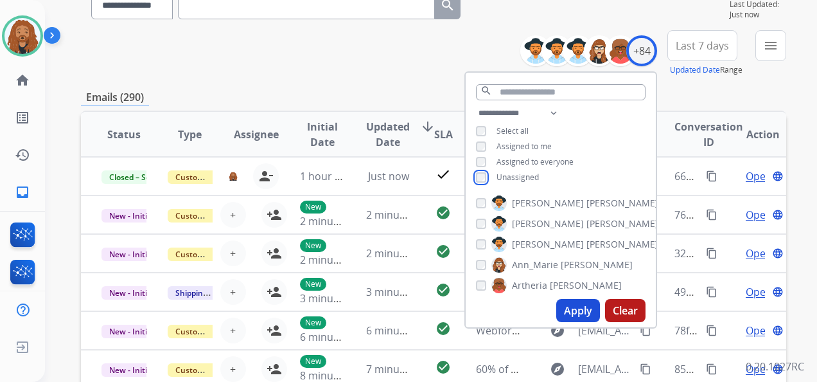
scroll to position [193, 0]
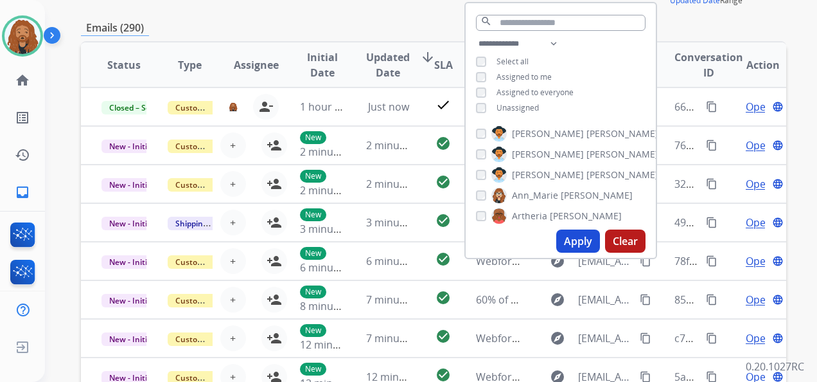
click at [573, 236] on button "Apply" at bounding box center [578, 240] width 44 height 23
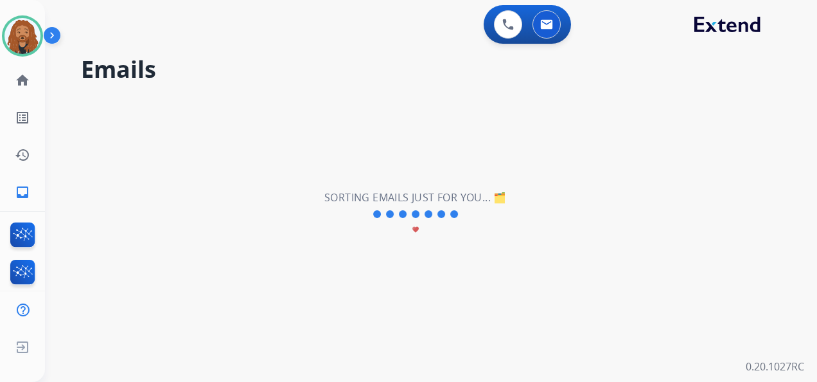
scroll to position [0, 0]
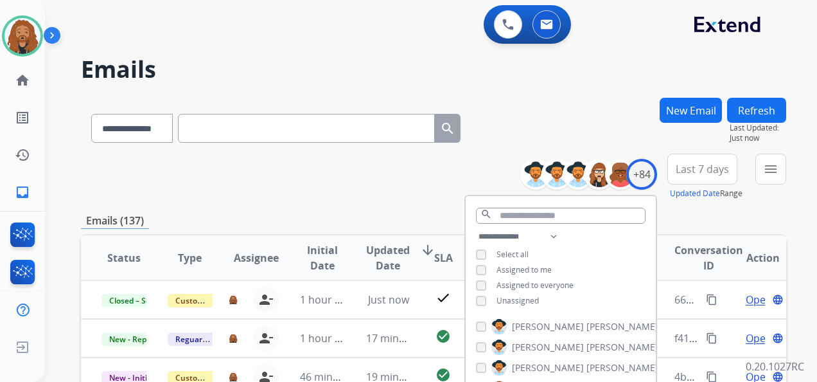
click at [722, 179] on button "Last 7 days" at bounding box center [703, 169] width 70 height 31
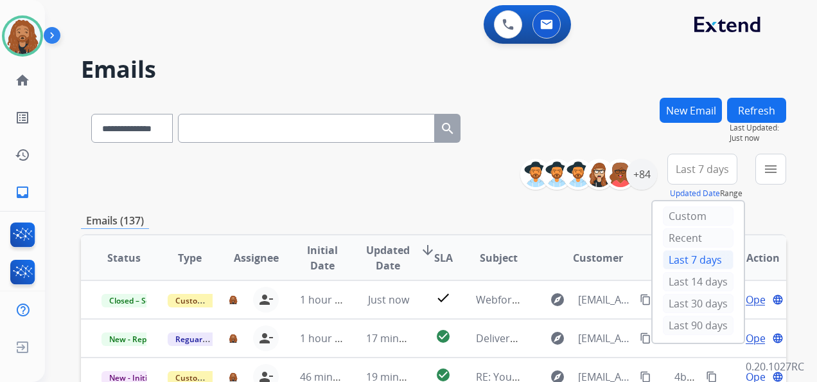
click at [677, 320] on div "Last 90 days" at bounding box center [698, 324] width 71 height 19
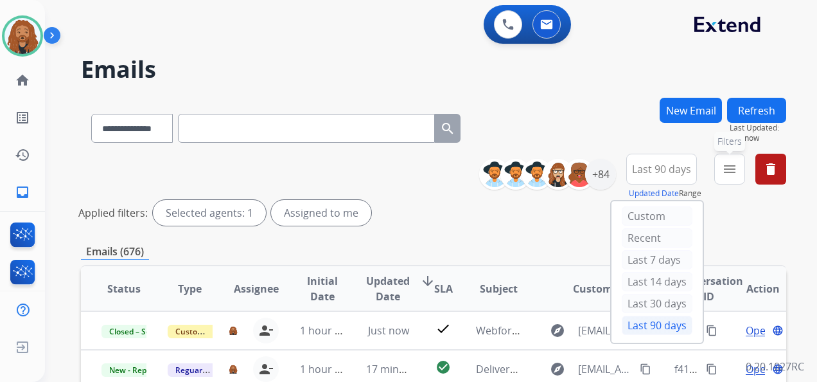
click at [733, 173] on mat-icon "menu" at bounding box center [729, 168] width 15 height 15
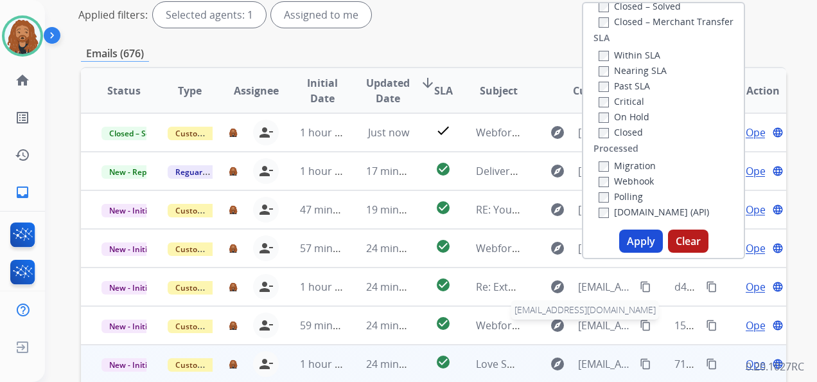
scroll to position [257, 0]
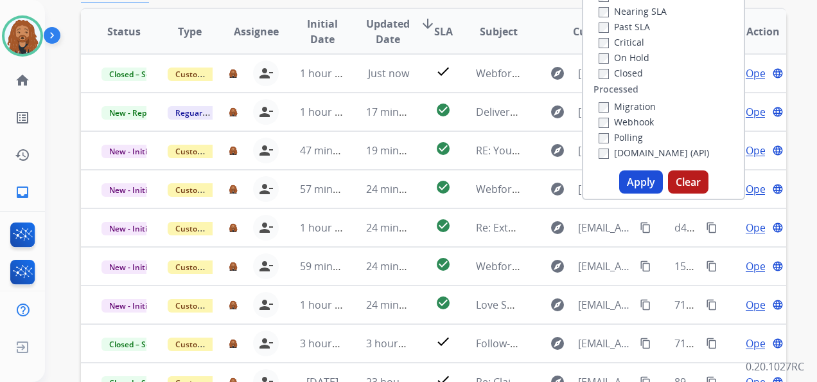
click at [628, 184] on button "Apply" at bounding box center [641, 181] width 44 height 23
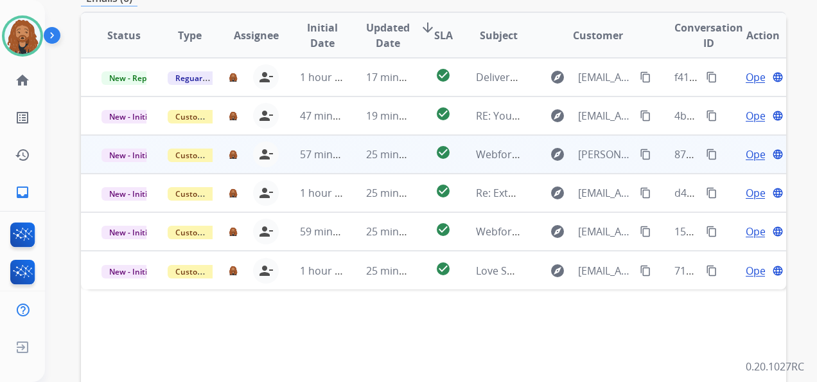
scroll to position [249, 0]
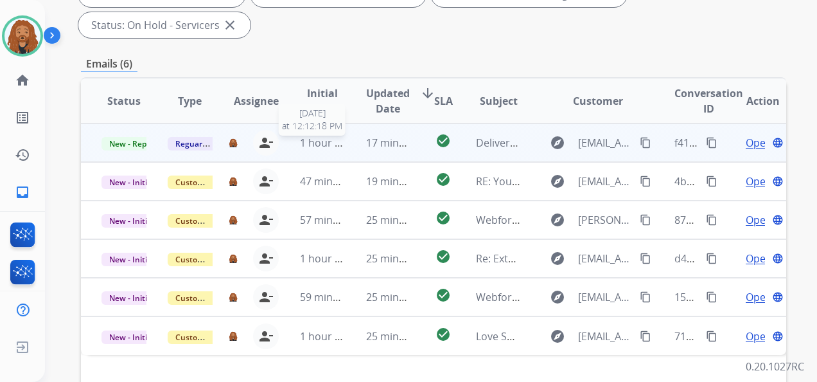
click at [335, 148] on span "1 hour ago" at bounding box center [326, 143] width 53 height 14
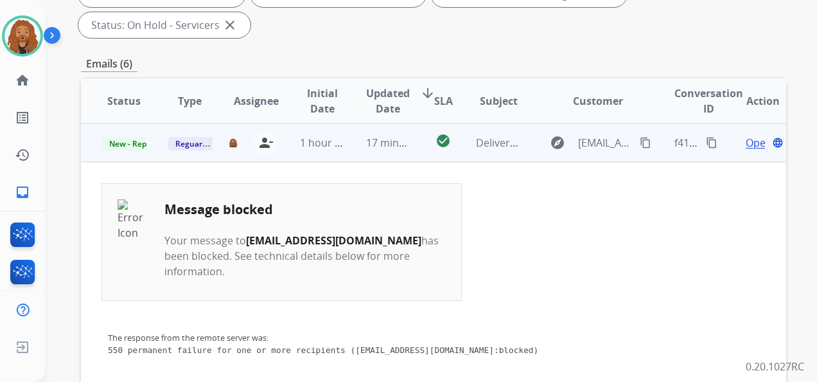
click at [749, 144] on span "Open" at bounding box center [759, 142] width 26 height 15
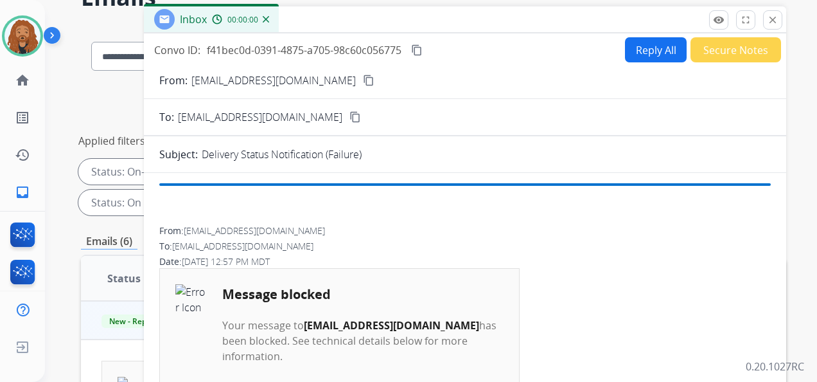
scroll to position [0, 0]
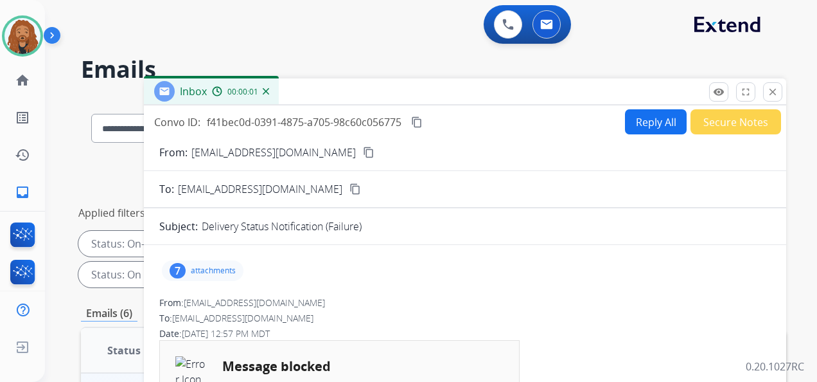
click at [730, 112] on button "Secure Notes" at bounding box center [736, 121] width 91 height 25
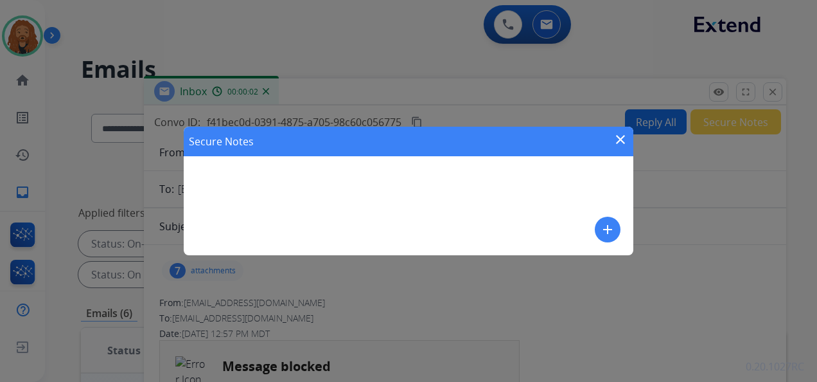
click at [607, 226] on mat-icon "add" at bounding box center [607, 229] width 15 height 15
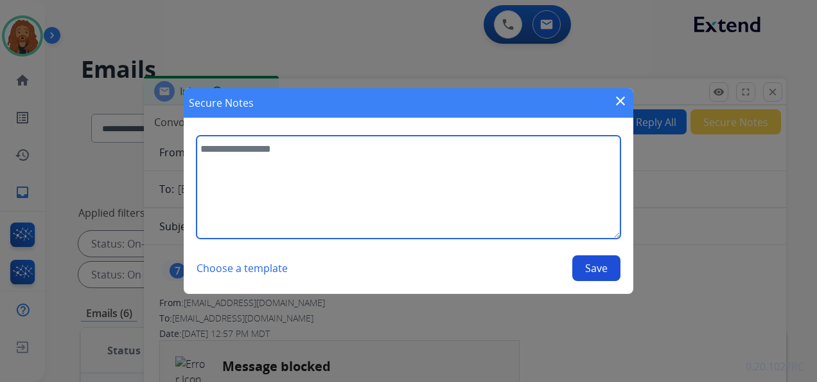
click at [338, 195] on textarea at bounding box center [409, 187] width 424 height 103
type textarea "*"
click at [281, 151] on textarea "**********" at bounding box center [409, 187] width 424 height 103
type textarea "**********"
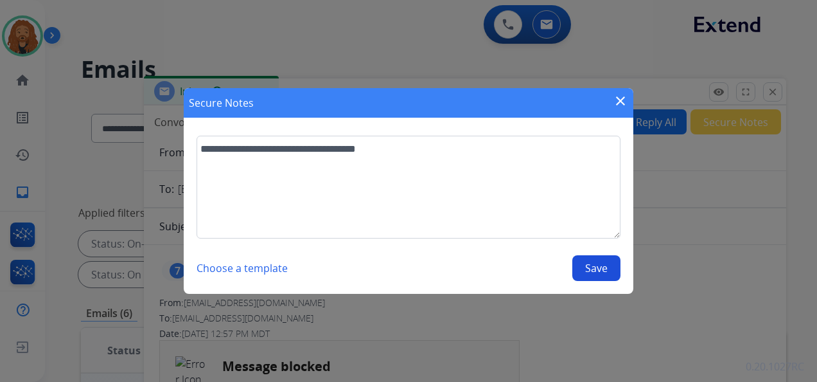
click at [593, 256] on button "Save" at bounding box center [596, 268] width 48 height 26
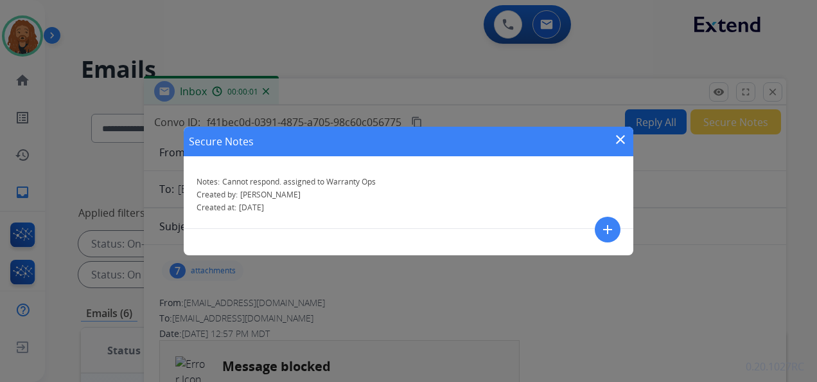
click at [616, 142] on mat-icon "close" at bounding box center [620, 139] width 15 height 15
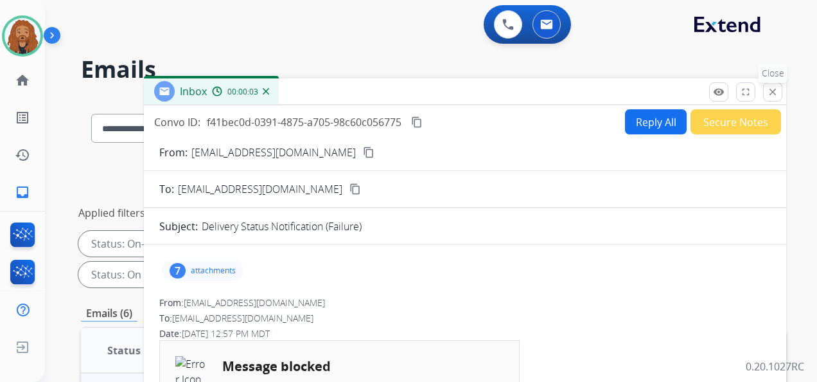
drag, startPoint x: 771, startPoint y: 94, endPoint x: 456, endPoint y: 161, distance: 321.9
click at [772, 94] on mat-icon "close" at bounding box center [773, 92] width 12 height 12
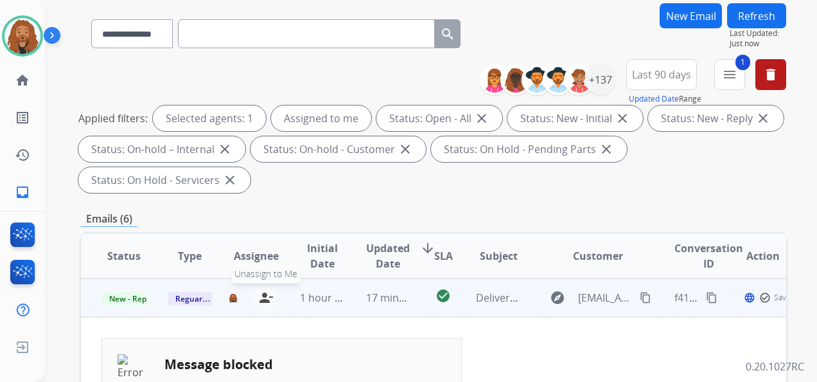
scroll to position [193, 0]
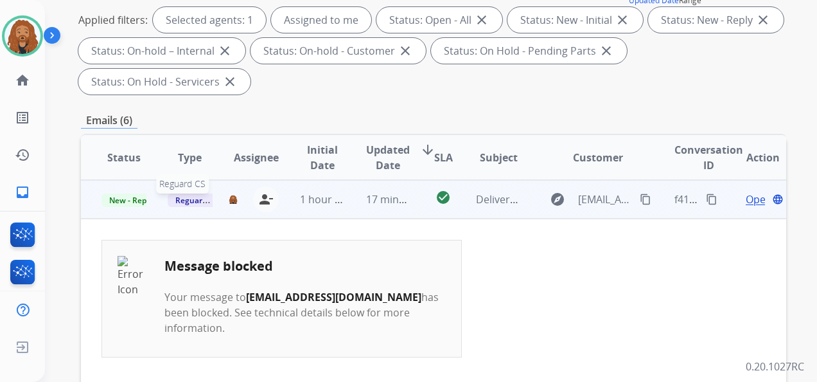
click at [195, 202] on span "Reguard CS" at bounding box center [197, 199] width 58 height 13
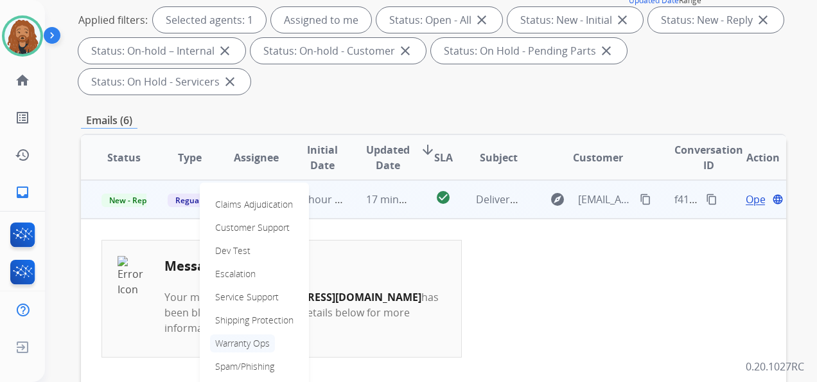
click at [240, 342] on p "Warranty Ops" at bounding box center [242, 343] width 65 height 18
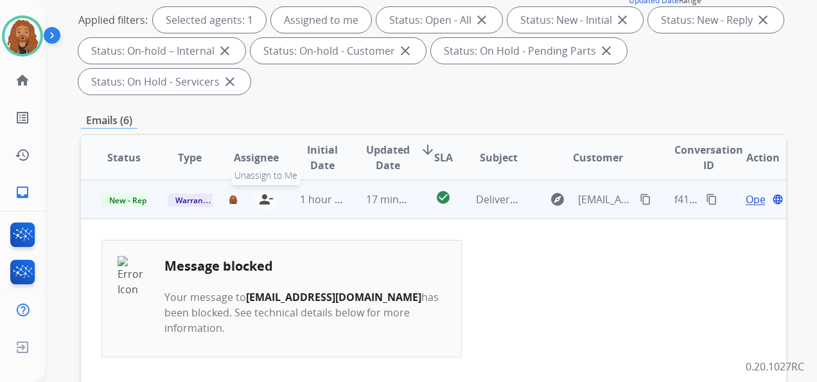
click at [266, 199] on mat-icon "person_remove" at bounding box center [265, 198] width 15 height 15
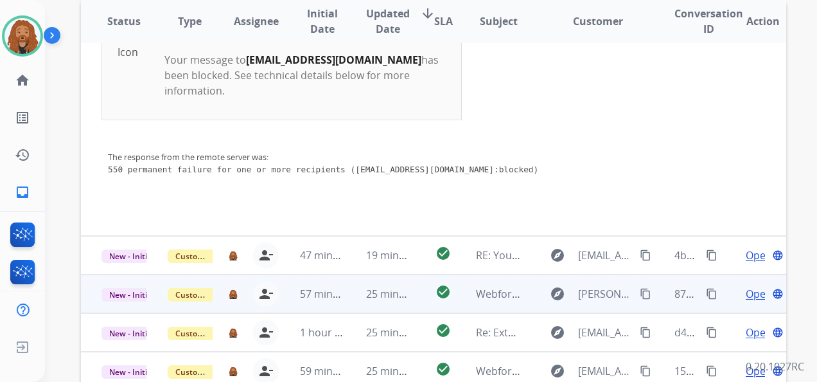
scroll to position [386, 0]
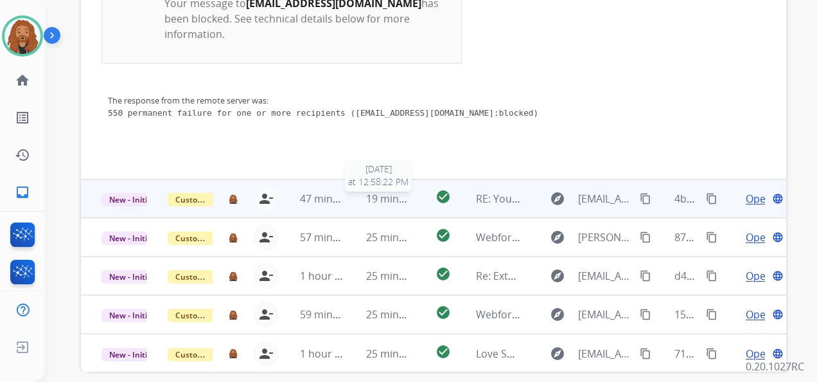
click at [394, 202] on span "19 minutes ago" at bounding box center [403, 198] width 75 height 14
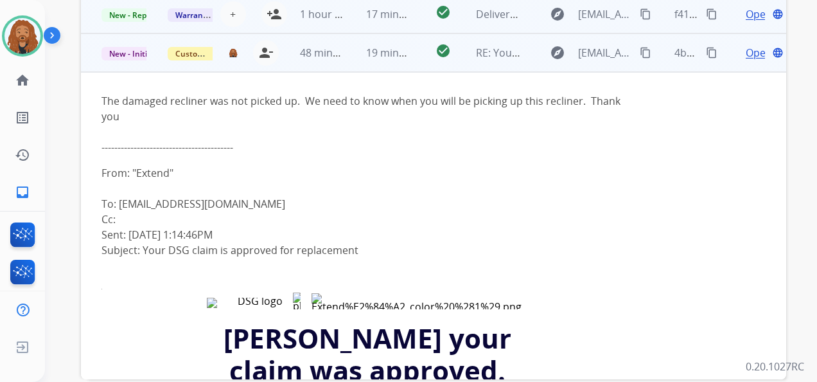
scroll to position [314, 0]
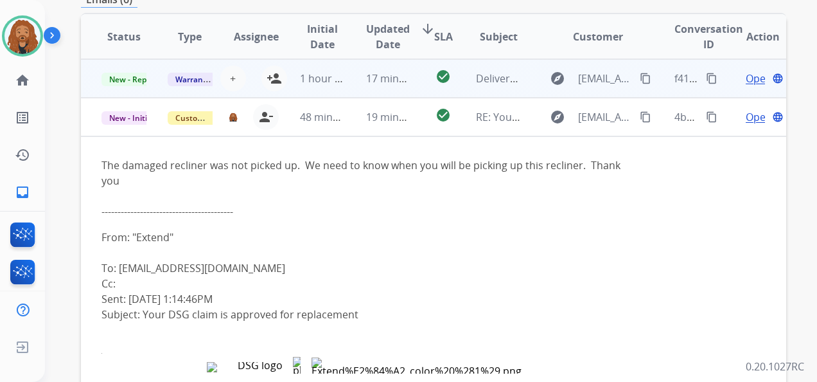
click at [404, 31] on span "Updated Date" at bounding box center [388, 36] width 44 height 31
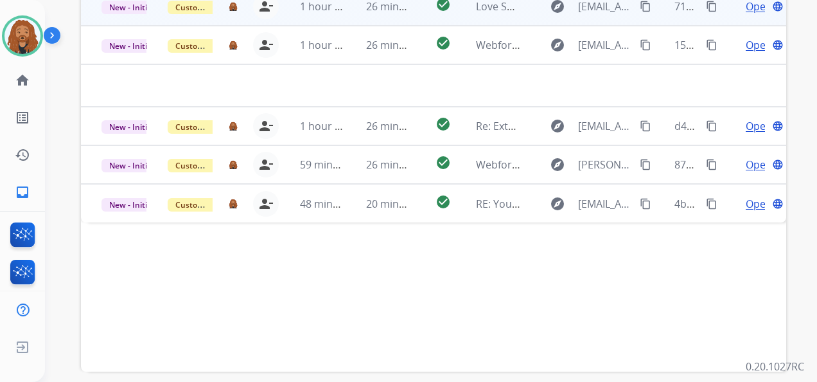
scroll to position [321, 0]
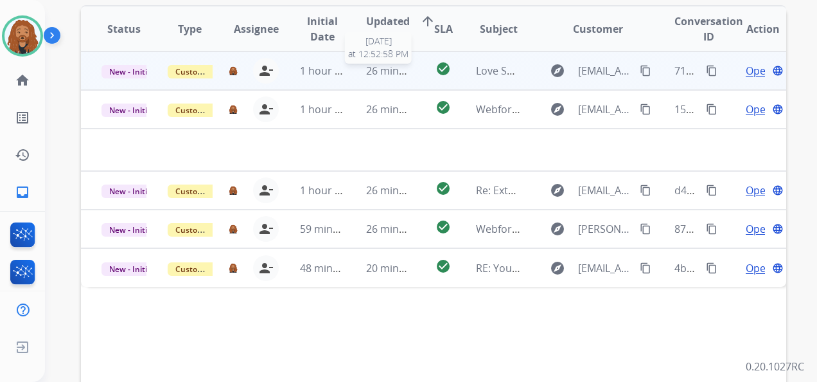
click at [391, 66] on span "26 minutes ago" at bounding box center [403, 71] width 75 height 14
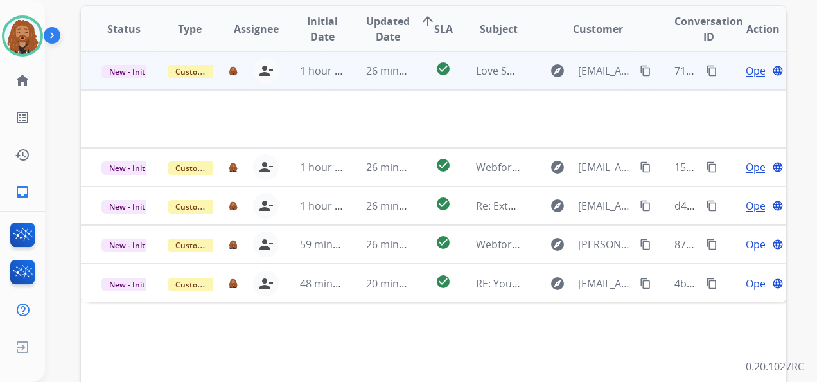
click at [746, 73] on span "Open" at bounding box center [759, 70] width 26 height 15
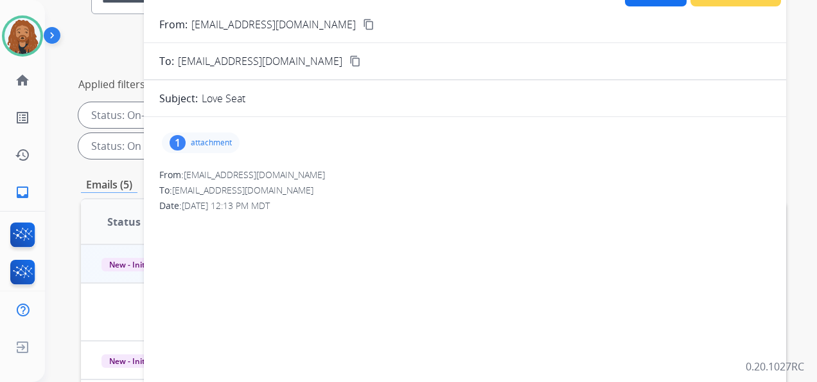
scroll to position [0, 0]
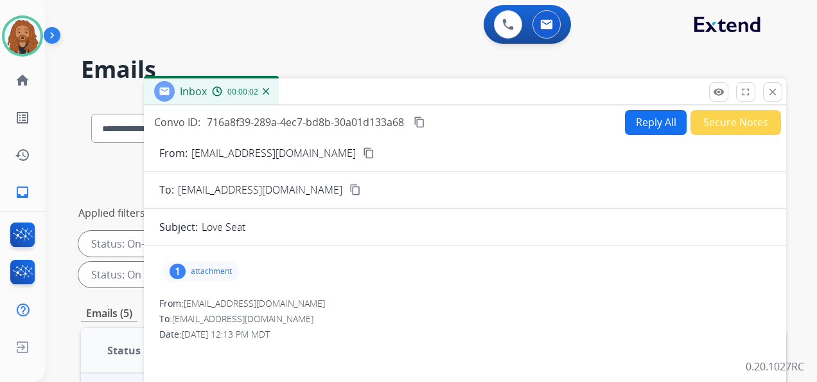
click at [363, 154] on mat-icon "content_copy" at bounding box center [369, 153] width 12 height 12
click at [235, 267] on div "1 attachment" at bounding box center [201, 271] width 78 height 21
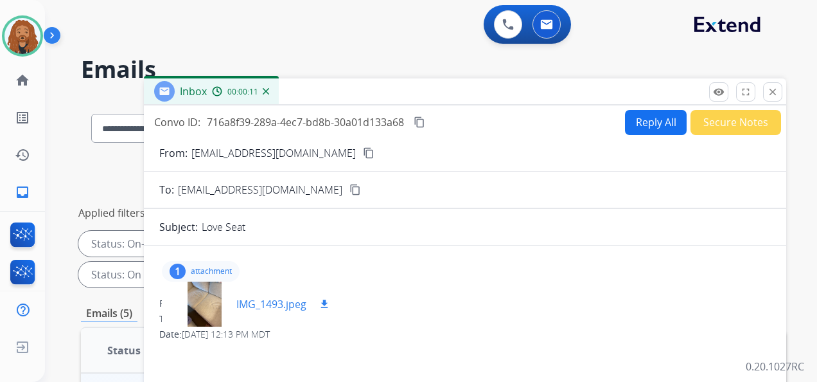
click at [269, 302] on p "IMG_1493.jpeg" at bounding box center [271, 303] width 70 height 15
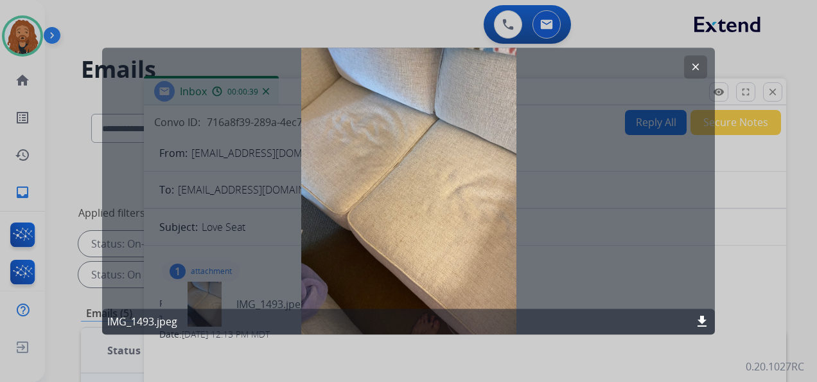
click at [694, 63] on mat-icon "clear" at bounding box center [696, 67] width 12 height 12
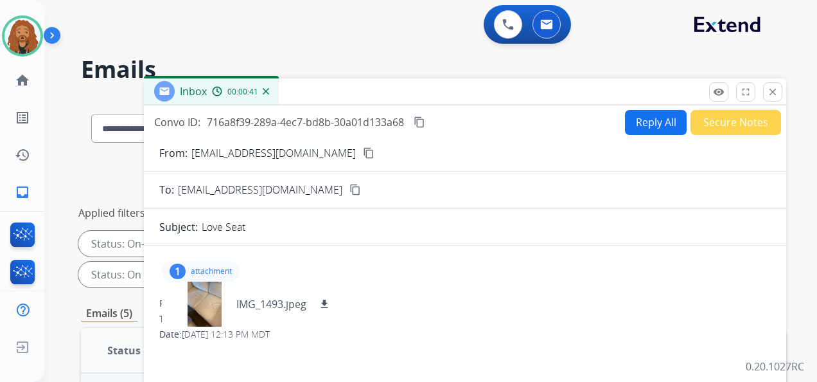
click at [625, 126] on button "Reply All" at bounding box center [656, 122] width 62 height 25
select select "**********"
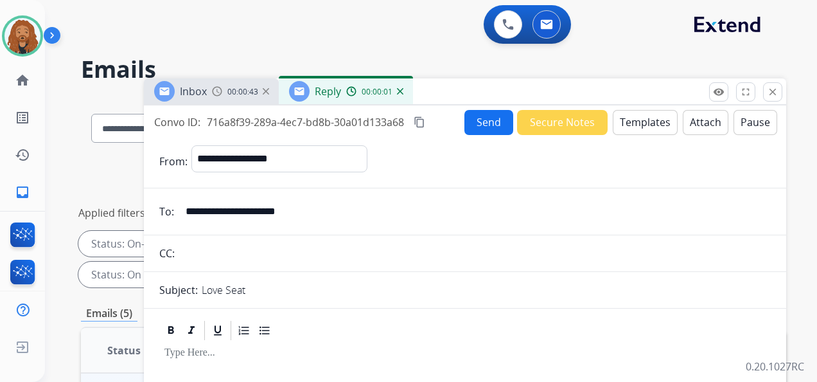
click at [632, 126] on button "Templates" at bounding box center [645, 122] width 65 height 25
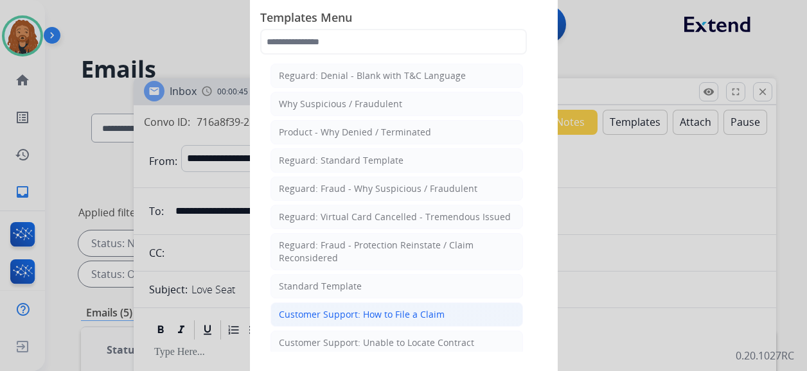
click at [344, 315] on div "Customer Support: How to File a Claim" at bounding box center [362, 314] width 166 height 13
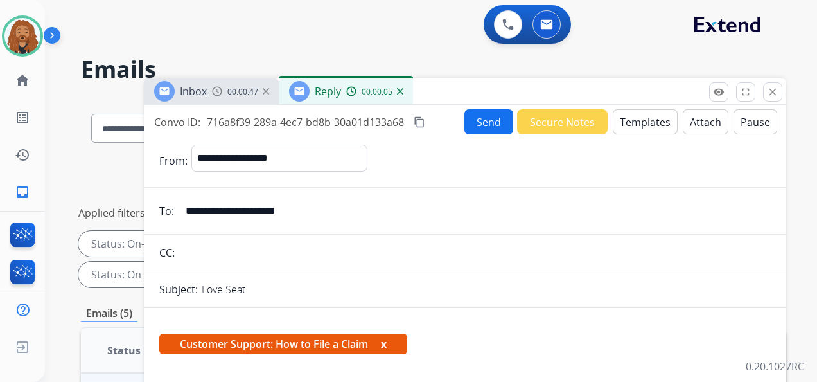
click at [631, 118] on button "Templates" at bounding box center [645, 121] width 65 height 25
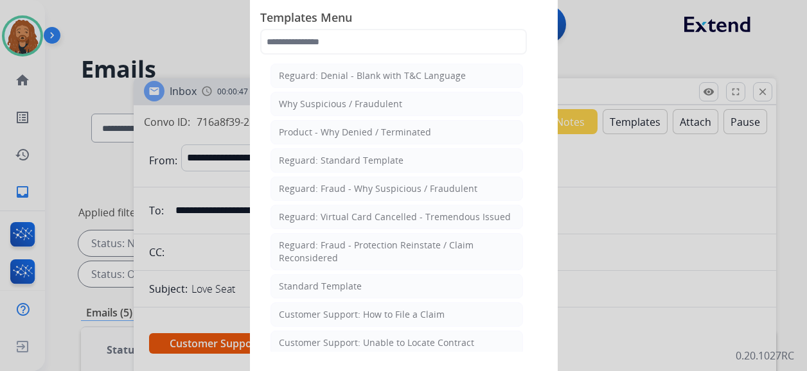
click at [375, 288] on li "Standard Template" at bounding box center [397, 286] width 253 height 24
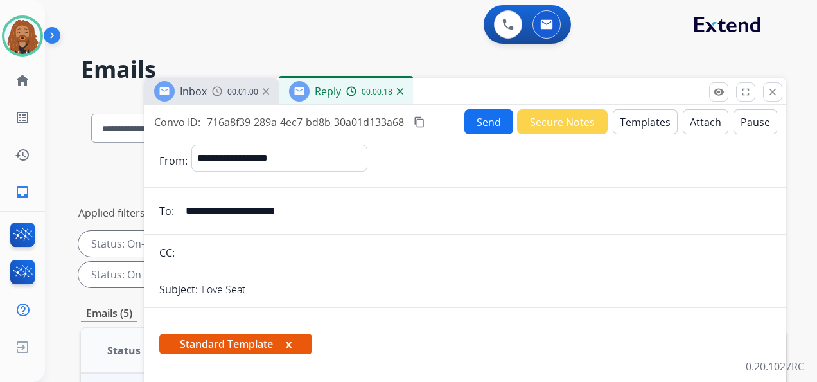
click at [644, 123] on button "Templates" at bounding box center [645, 121] width 65 height 25
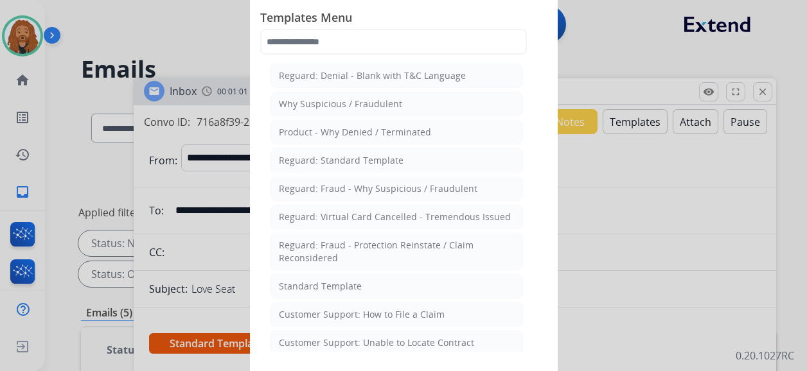
click at [363, 283] on li "Standard Template" at bounding box center [397, 286] width 253 height 24
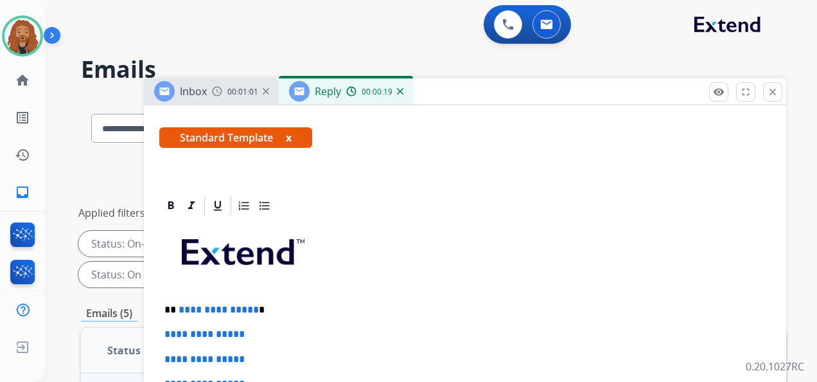
scroll to position [280, 0]
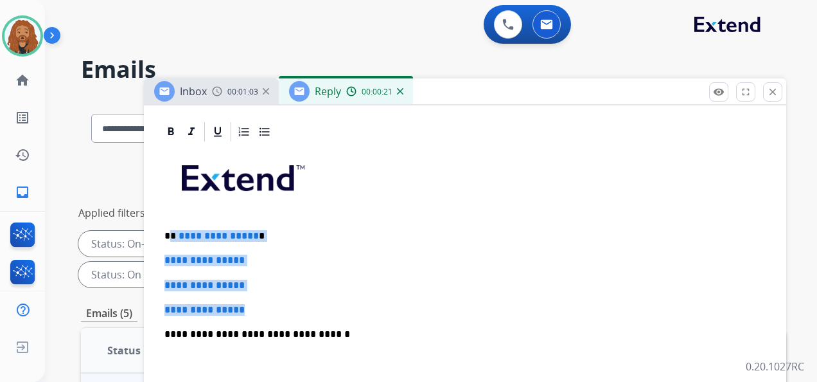
drag, startPoint x: 239, startPoint y: 290, endPoint x: 168, endPoint y: 222, distance: 98.2
click at [168, 222] on div "**********" at bounding box center [465, 364] width 612 height 442
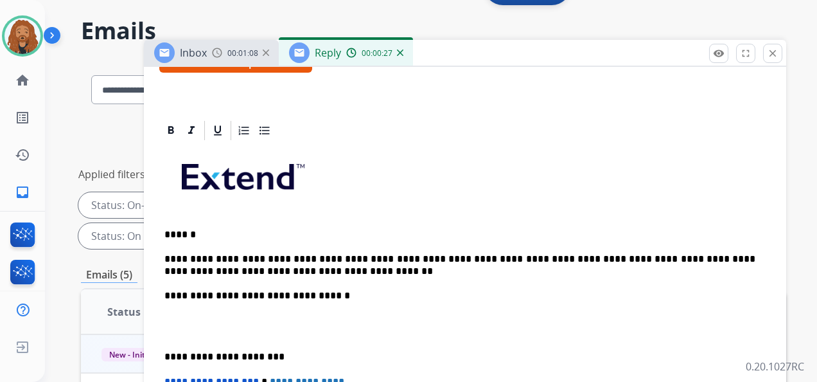
scroll to position [193, 0]
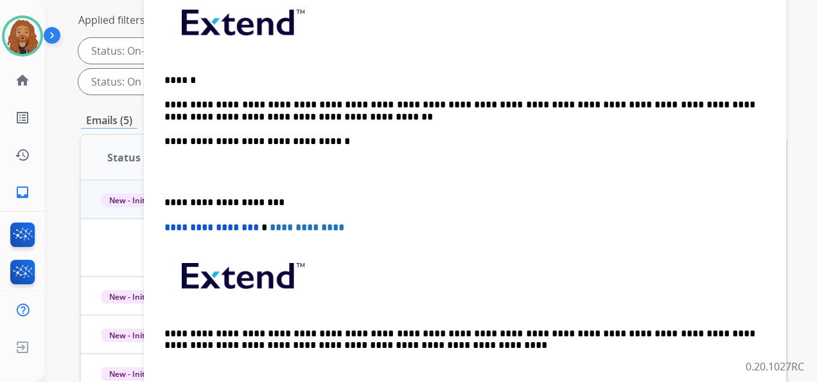
click at [173, 172] on p at bounding box center [459, 172] width 591 height 24
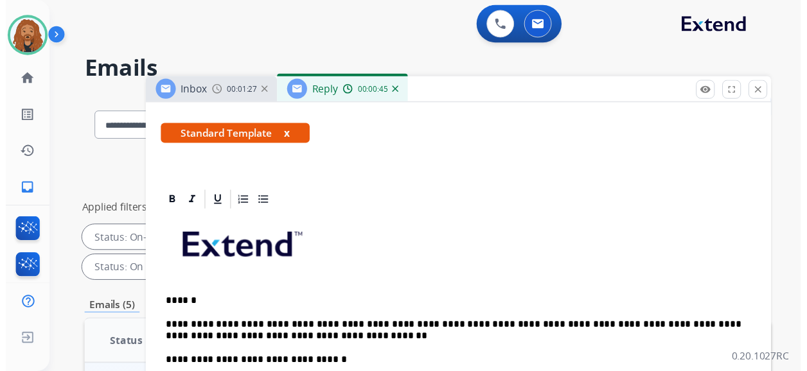
scroll to position [0, 0]
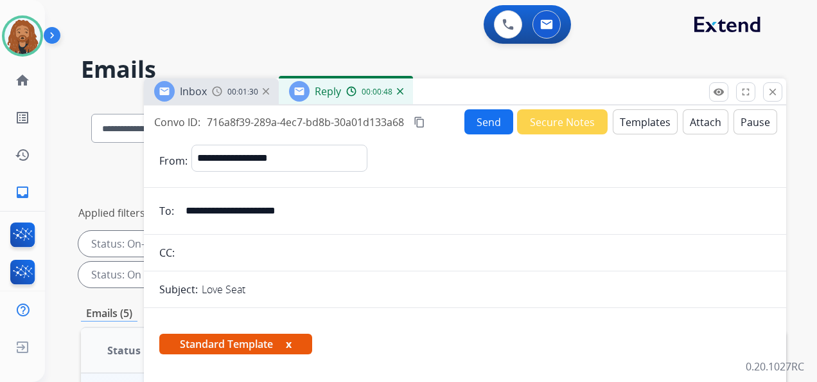
click at [481, 130] on button "Send" at bounding box center [489, 121] width 49 height 25
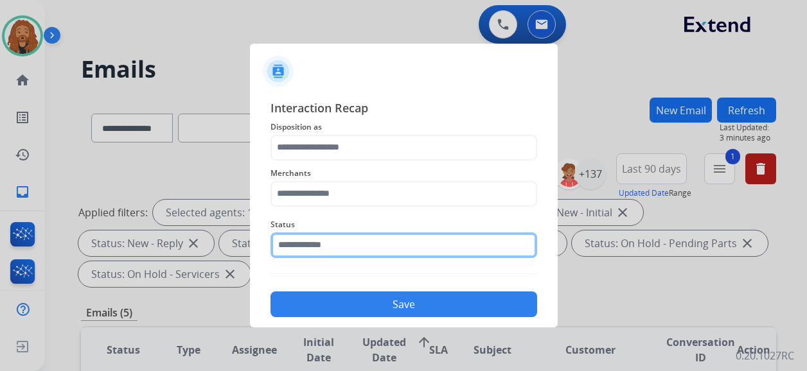
click at [334, 243] on input "text" at bounding box center [404, 246] width 267 height 26
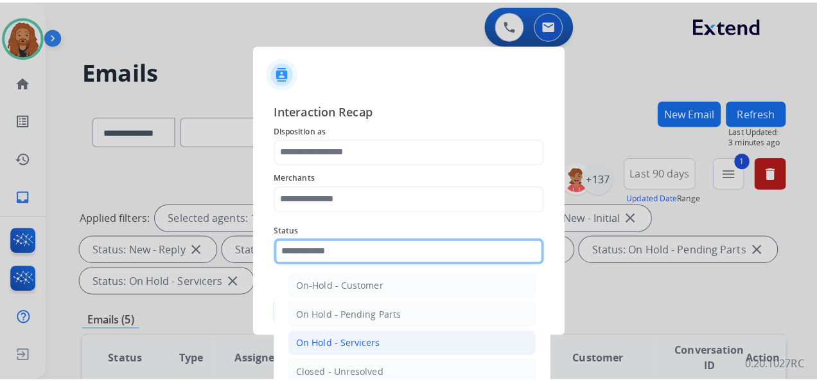
scroll to position [73, 0]
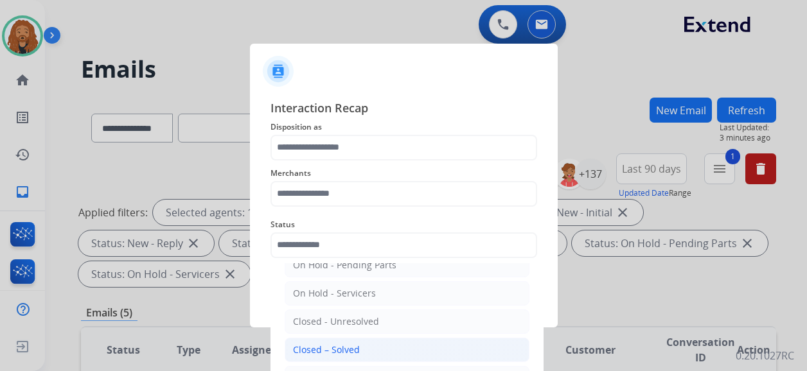
click at [320, 354] on li "Closed – Solved" at bounding box center [407, 350] width 245 height 24
type input "**********"
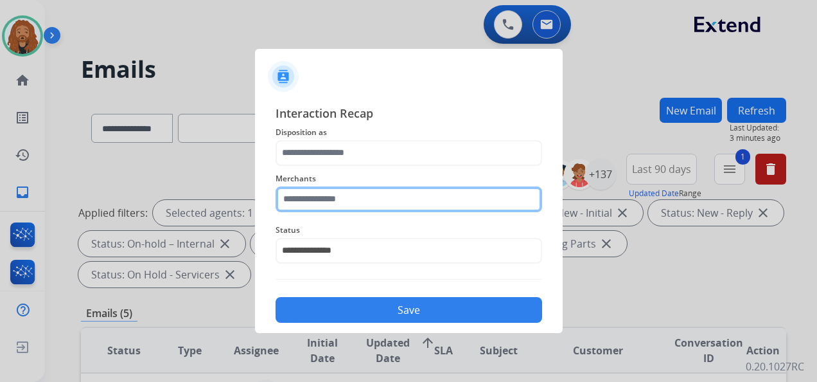
click at [386, 200] on input "text" at bounding box center [409, 199] width 267 height 26
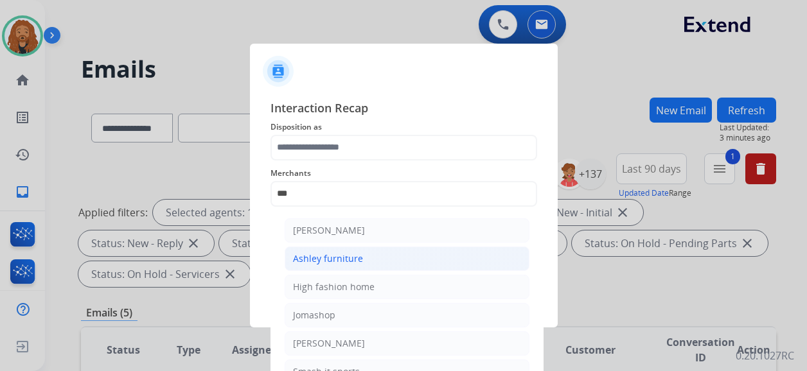
click at [358, 249] on li "Ashley furniture" at bounding box center [407, 259] width 245 height 24
type input "**********"
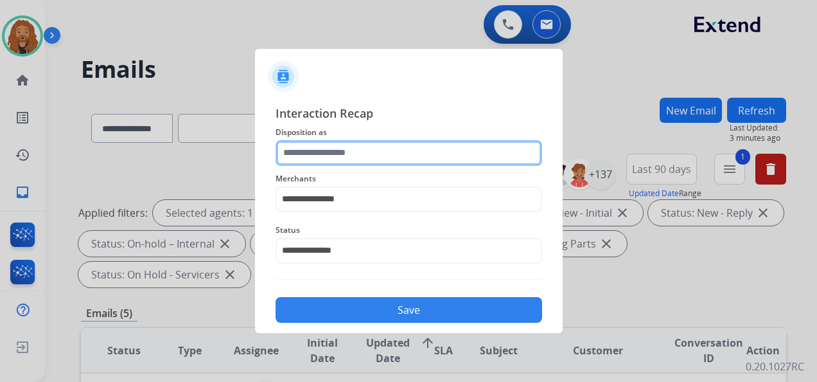
click at [350, 154] on input "text" at bounding box center [409, 153] width 267 height 26
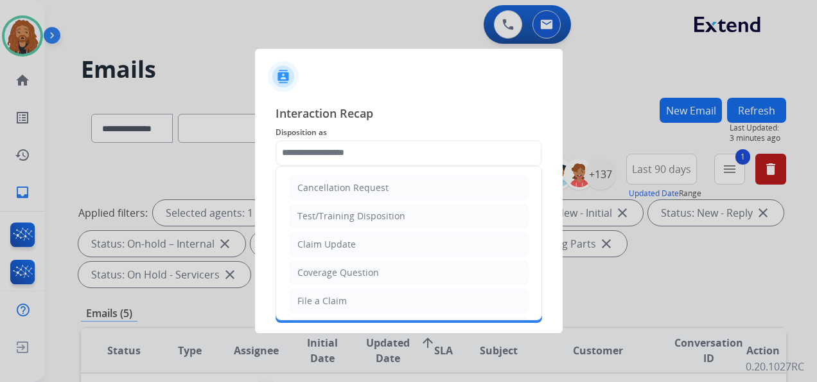
click at [332, 246] on div "Claim Update" at bounding box center [326, 244] width 58 height 13
type input "**********"
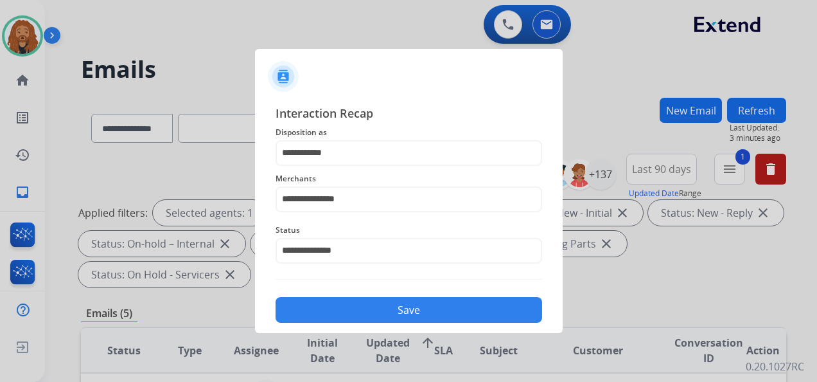
click at [354, 306] on button "Save" at bounding box center [409, 310] width 267 height 26
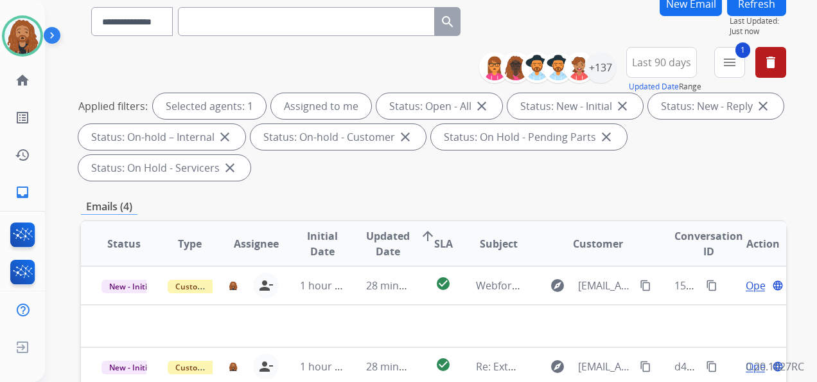
scroll to position [321, 0]
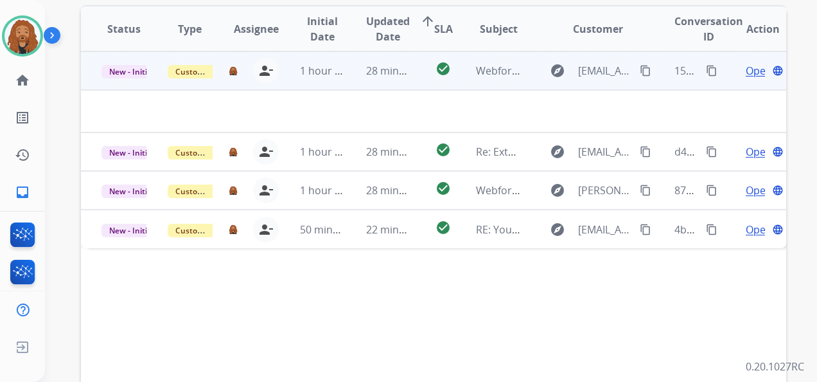
click at [360, 79] on td "28 minutes ago" at bounding box center [379, 70] width 66 height 39
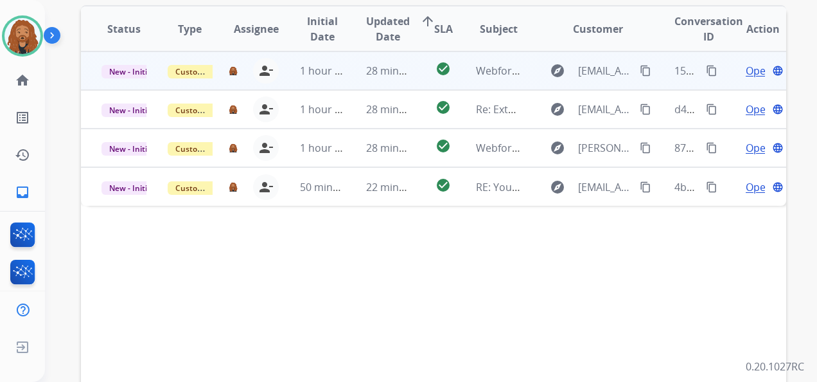
click at [362, 78] on td "28 minutes ago" at bounding box center [379, 70] width 66 height 39
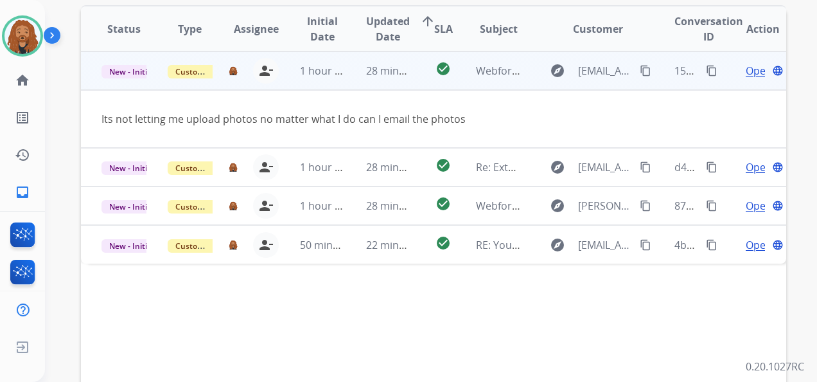
click at [746, 71] on span "Open" at bounding box center [759, 70] width 26 height 15
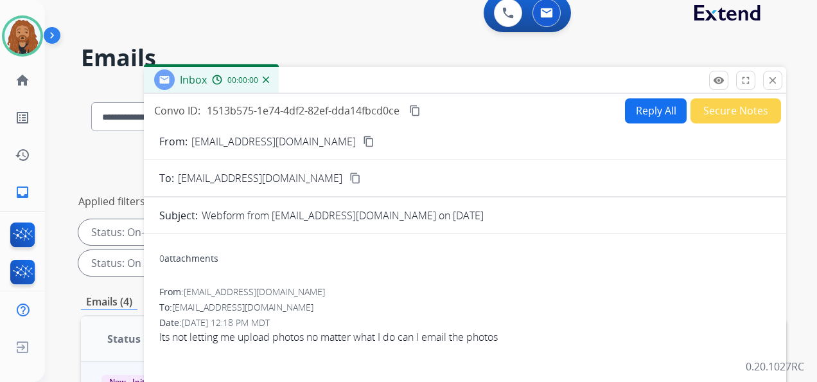
scroll to position [0, 0]
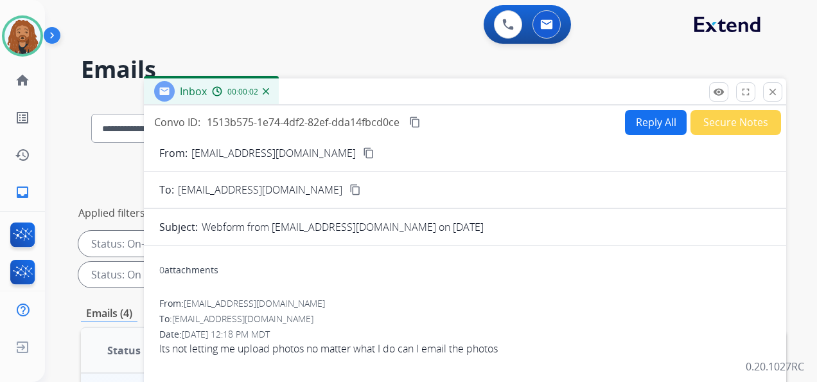
click at [657, 124] on button "Reply All" at bounding box center [656, 122] width 62 height 25
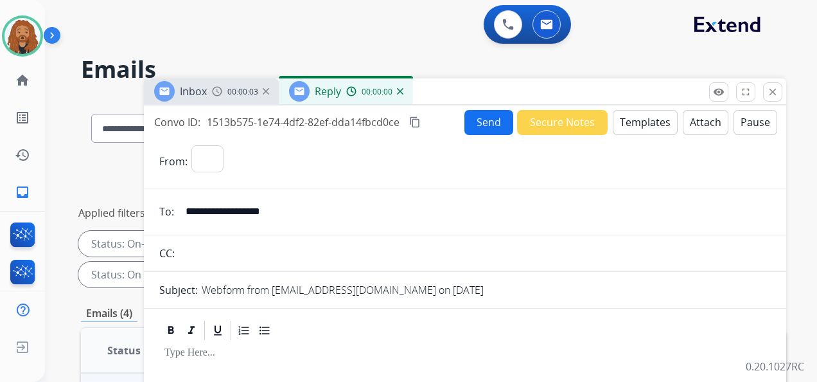
select select "**********"
click at [630, 117] on button "Templates" at bounding box center [645, 122] width 65 height 25
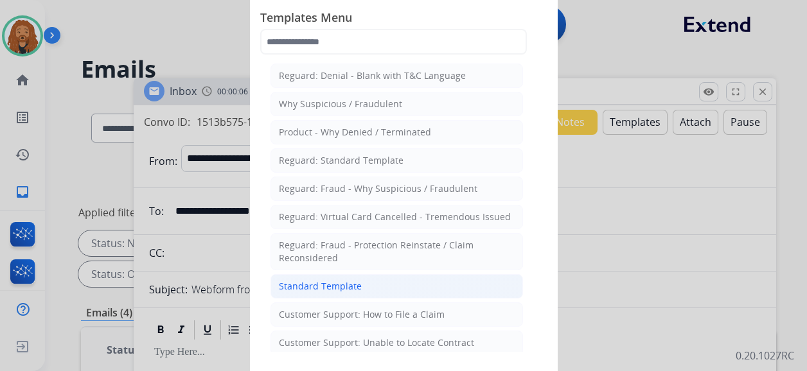
drag, startPoint x: 299, startPoint y: 287, endPoint x: 304, endPoint y: 281, distance: 7.3
click at [300, 286] on div "Standard Template" at bounding box center [320, 286] width 83 height 13
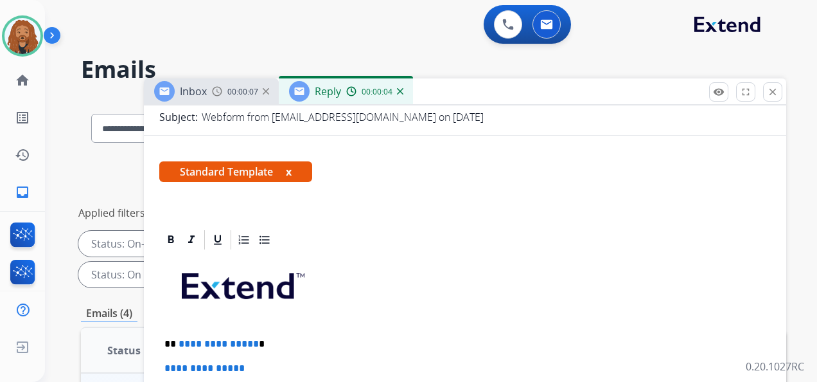
scroll to position [280, 0]
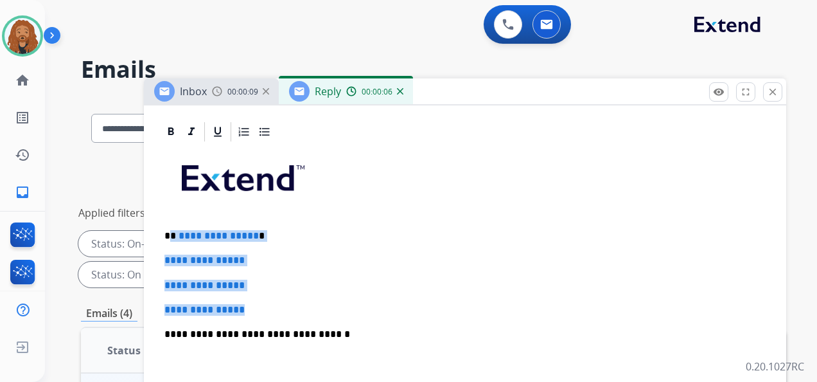
drag, startPoint x: 262, startPoint y: 303, endPoint x: 170, endPoint y: 233, distance: 115.1
click at [170, 233] on div "**********" at bounding box center [465, 364] width 612 height 442
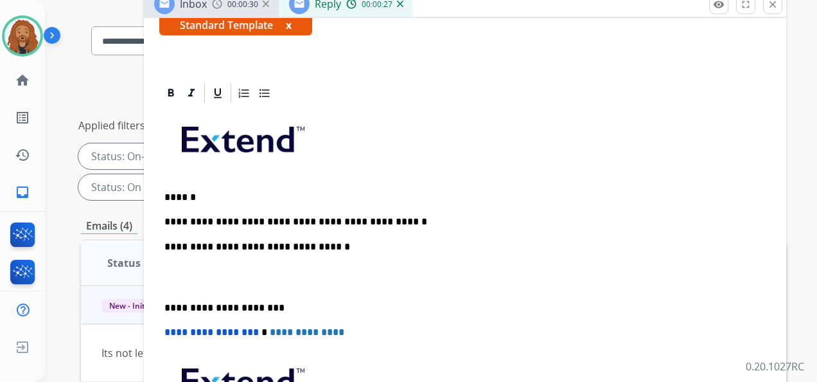
scroll to position [129, 0]
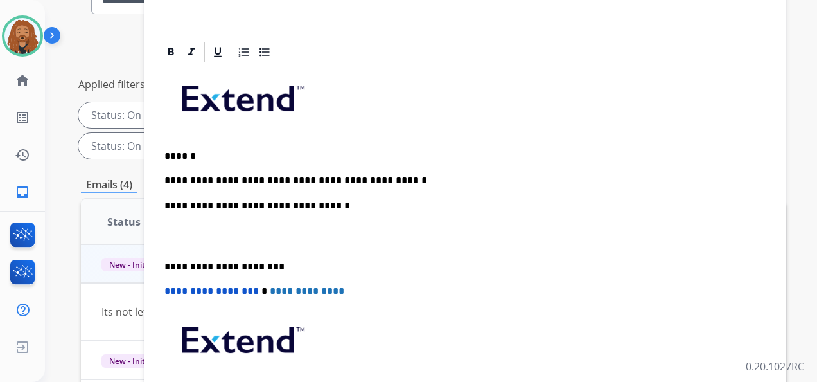
click at [189, 243] on p at bounding box center [464, 236] width 601 height 24
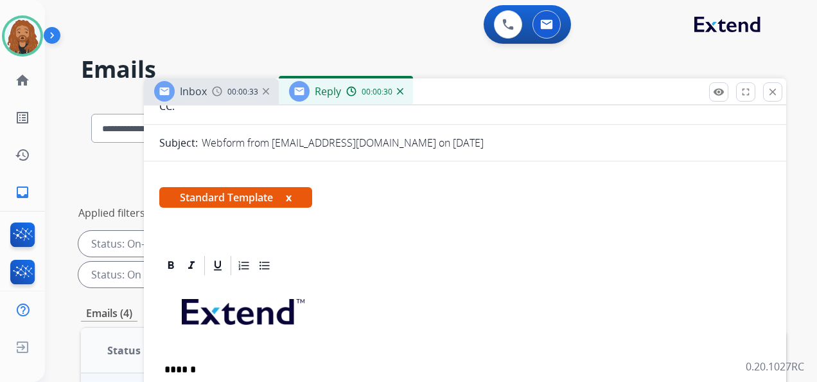
scroll to position [195, 0]
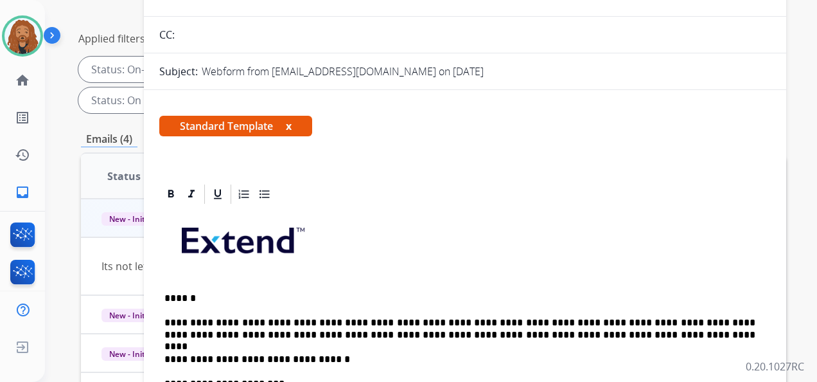
scroll to position [64, 0]
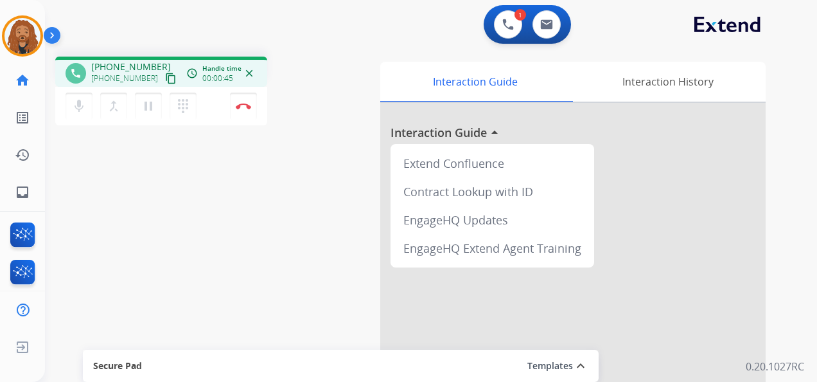
click at [165, 75] on mat-icon "content_copy" at bounding box center [171, 79] width 12 height 12
click at [240, 107] on img at bounding box center [243, 106] width 15 height 6
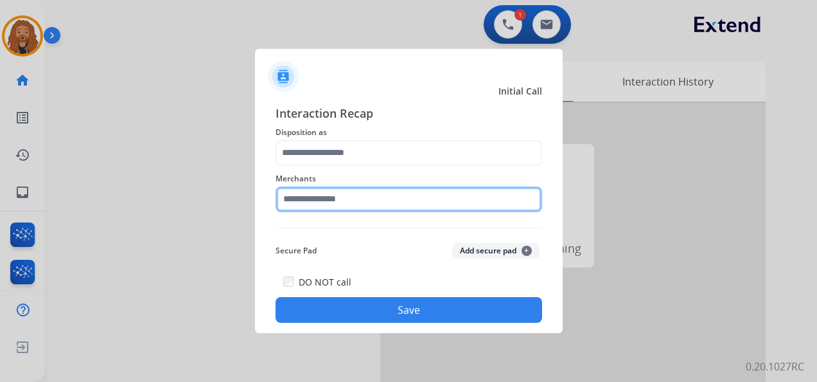
click at [345, 190] on input "text" at bounding box center [409, 199] width 267 height 26
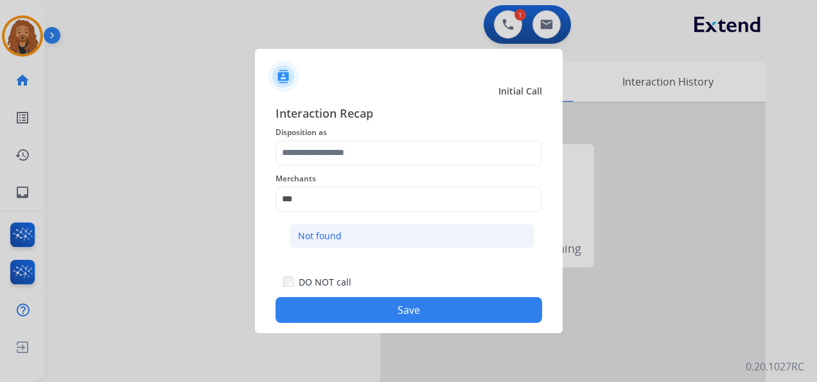
click at [326, 238] on div "Not found" at bounding box center [320, 235] width 44 height 13
type input "*********"
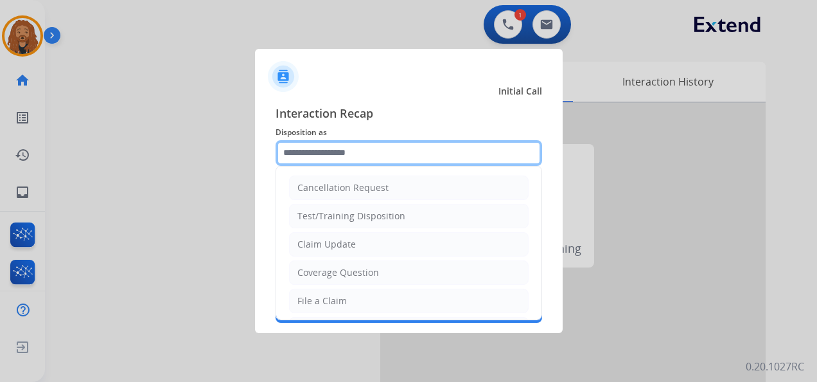
click at [328, 154] on input "text" at bounding box center [409, 153] width 267 height 26
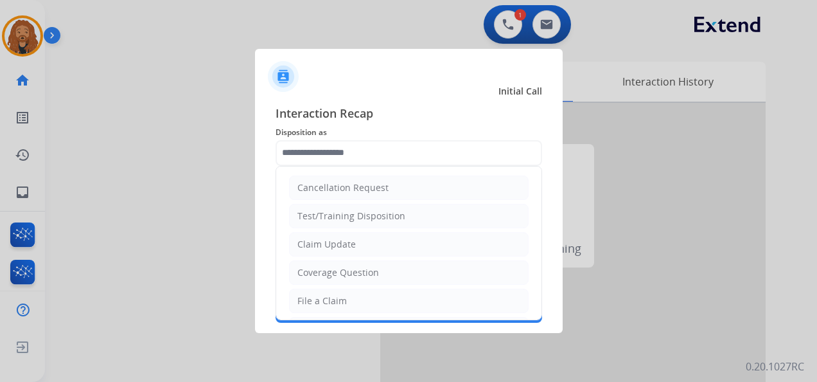
drag, startPoint x: 330, startPoint y: 296, endPoint x: 339, endPoint y: 290, distance: 10.7
click at [332, 296] on div "File a Claim" at bounding box center [321, 300] width 49 height 13
type input "**********"
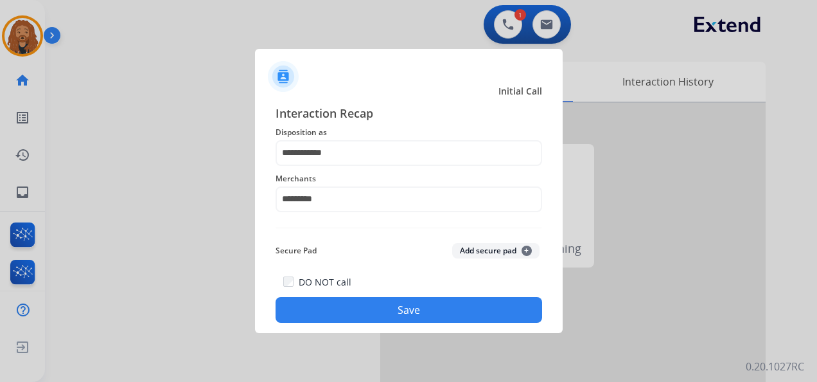
click at [362, 312] on button "Save" at bounding box center [409, 310] width 267 height 26
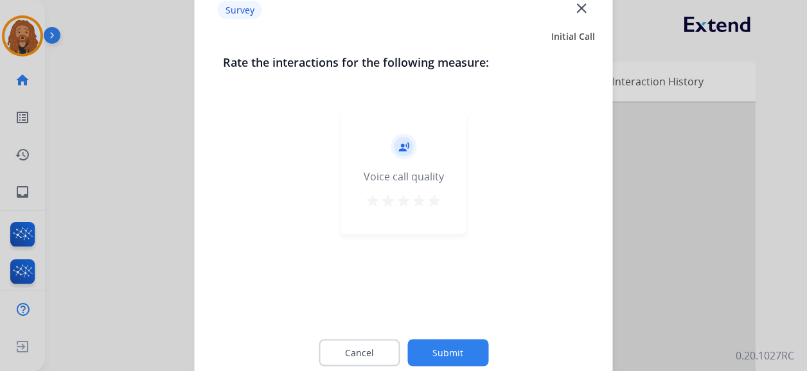
click at [437, 204] on mat-icon "star" at bounding box center [434, 200] width 15 height 15
click at [432, 363] on button "Submit" at bounding box center [447, 353] width 81 height 27
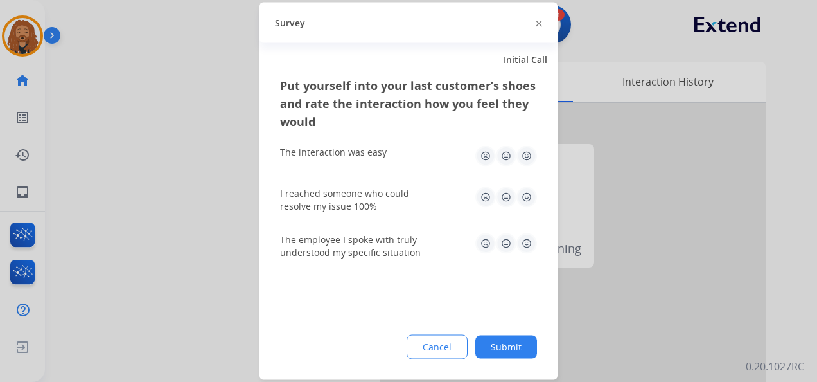
drag, startPoint x: 529, startPoint y: 235, endPoint x: 523, endPoint y: 211, distance: 24.6
click at [528, 235] on img at bounding box center [527, 243] width 21 height 21
drag, startPoint x: 523, startPoint y: 203, endPoint x: 527, endPoint y: 182, distance: 20.9
click at [524, 202] on img at bounding box center [527, 197] width 21 height 21
click at [532, 154] on img at bounding box center [527, 156] width 21 height 21
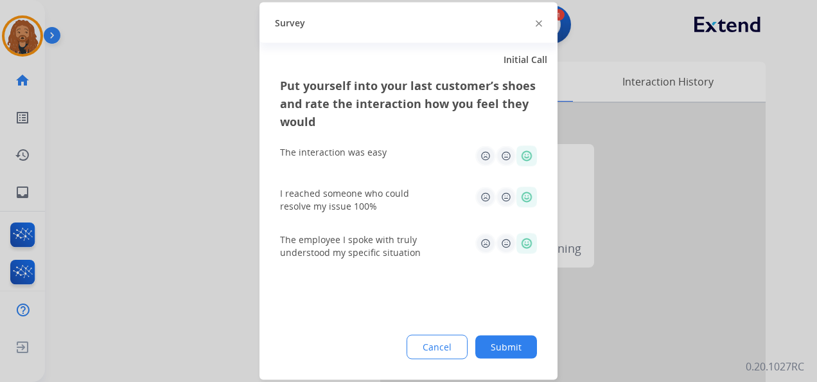
click at [511, 335] on div "Cancel Submit" at bounding box center [408, 347] width 257 height 24
click at [517, 346] on button "Submit" at bounding box center [506, 346] width 62 height 23
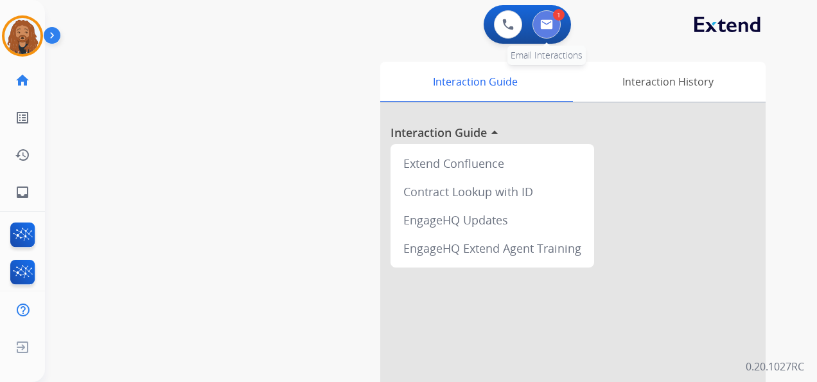
click at [540, 30] on button at bounding box center [547, 24] width 28 height 28
select select "**********"
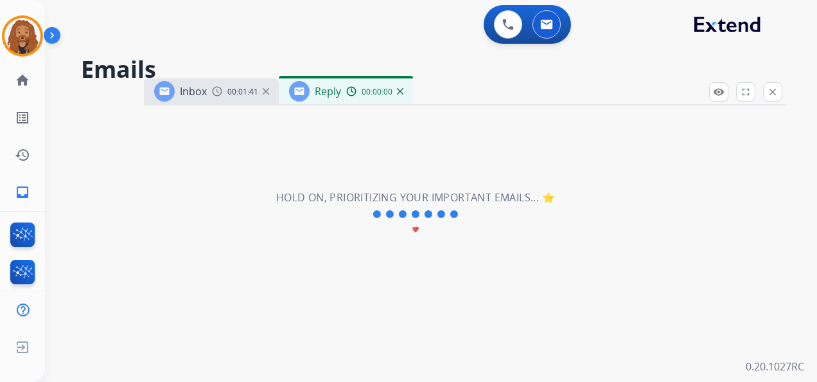
select select "**********"
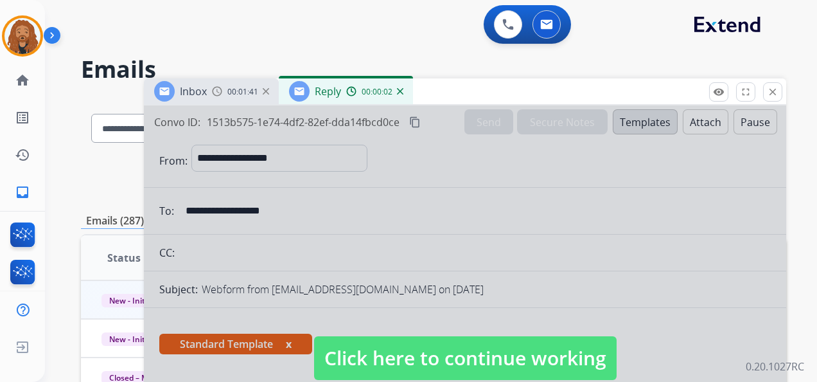
drag, startPoint x: 387, startPoint y: 351, endPoint x: 389, endPoint y: 338, distance: 13.7
click at [388, 351] on span "Click here to continue working" at bounding box center [465, 358] width 303 height 44
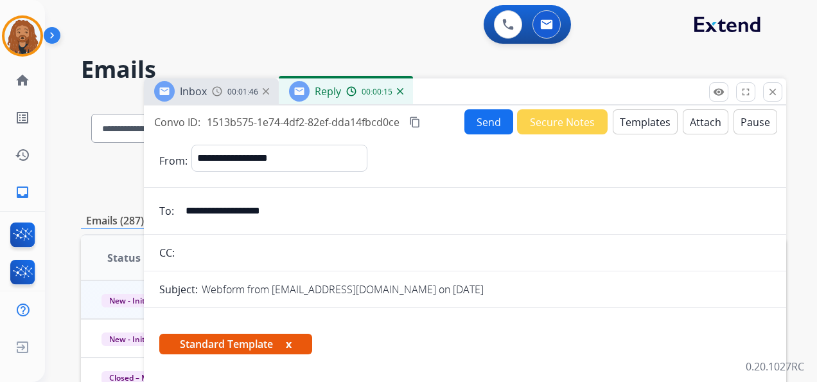
click at [468, 122] on button "Send" at bounding box center [489, 121] width 49 height 25
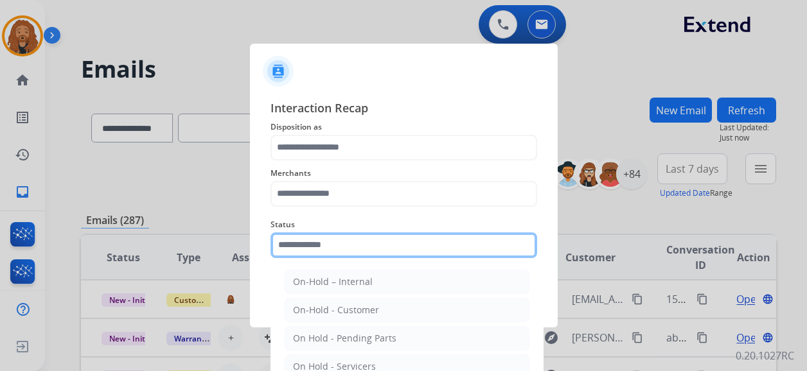
click at [413, 256] on input "text" at bounding box center [404, 246] width 267 height 26
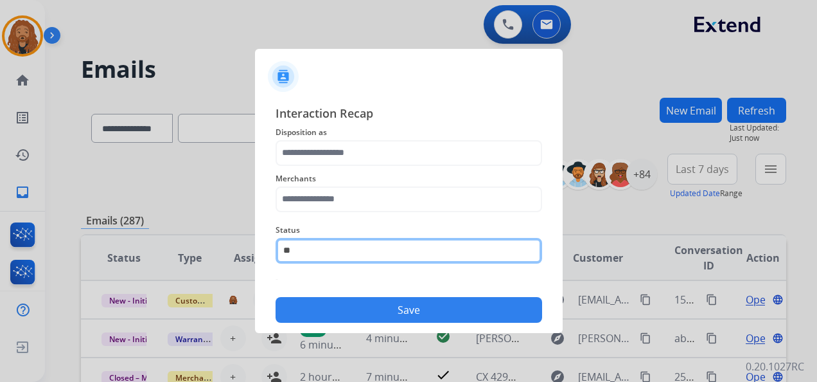
type input "*"
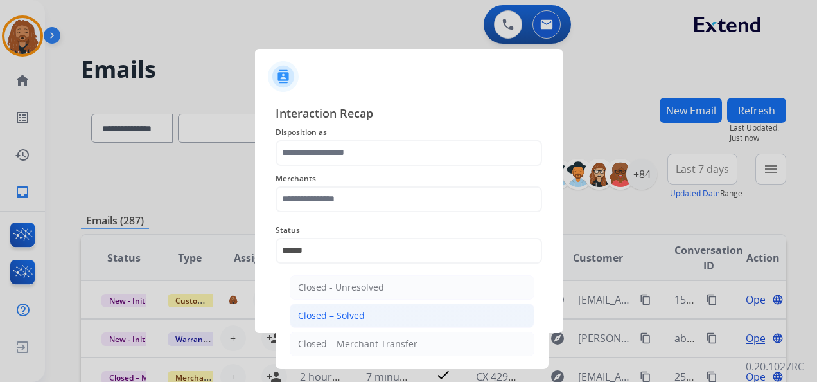
drag, startPoint x: 350, startPoint y: 315, endPoint x: 341, endPoint y: 247, distance: 68.8
click at [350, 314] on div "Closed – Solved" at bounding box center [331, 315] width 67 height 13
type input "**********"
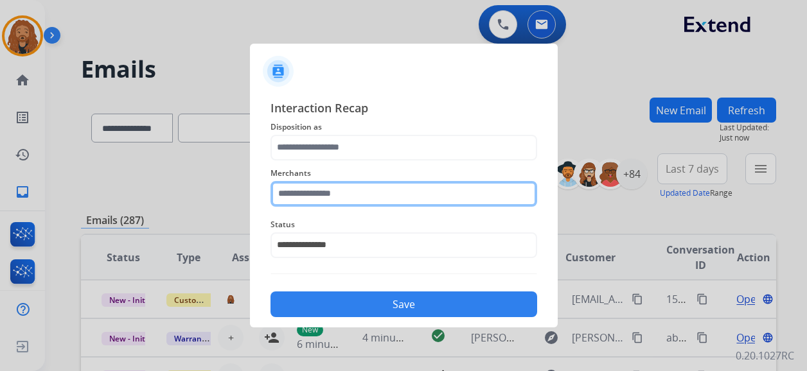
click at [339, 195] on input "text" at bounding box center [404, 194] width 267 height 26
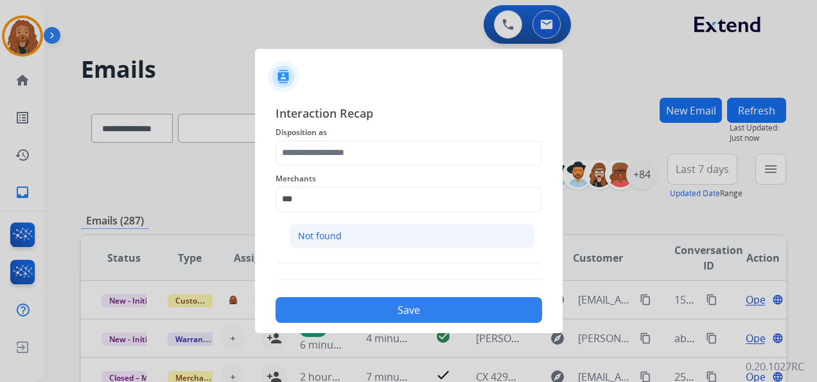
click at [335, 235] on div "Not found" at bounding box center [320, 235] width 44 height 13
type input "*********"
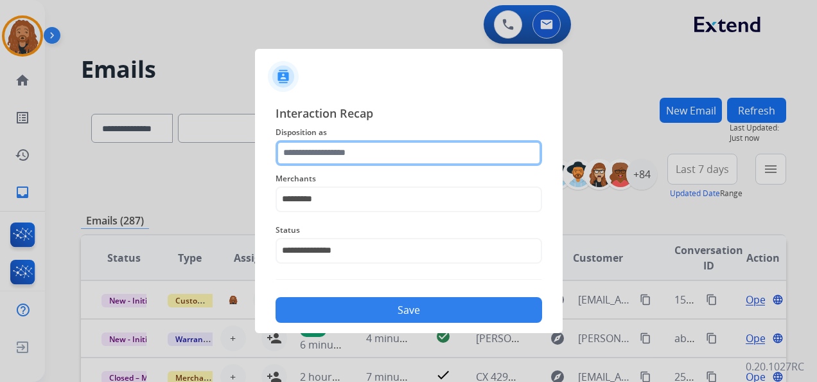
click at [320, 141] on input "text" at bounding box center [409, 153] width 267 height 26
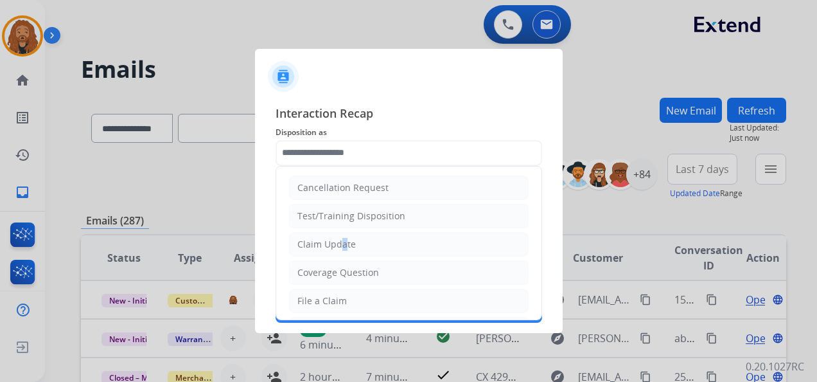
click at [339, 242] on div "Claim Update" at bounding box center [326, 244] width 58 height 13
type input "**********"
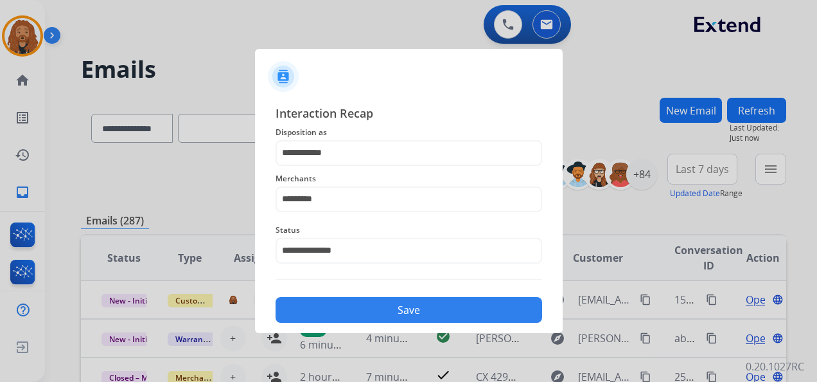
drag, startPoint x: 340, startPoint y: 306, endPoint x: 386, endPoint y: 302, distance: 46.5
click at [339, 307] on button "Save" at bounding box center [409, 310] width 267 height 26
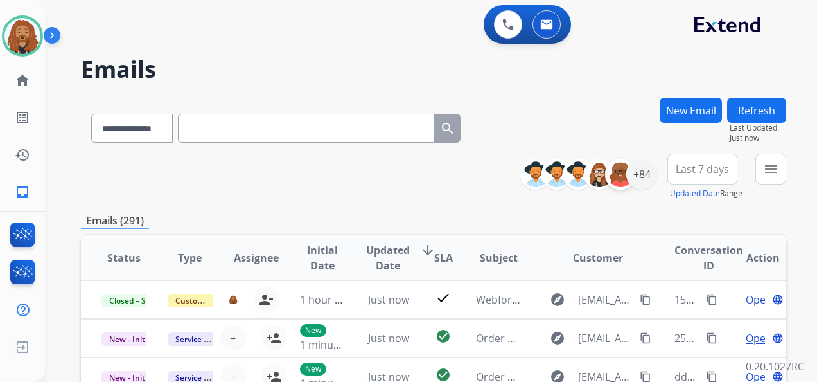
scroll to position [1, 0]
click at [699, 167] on span "Last 7 days" at bounding box center [702, 168] width 53 height 5
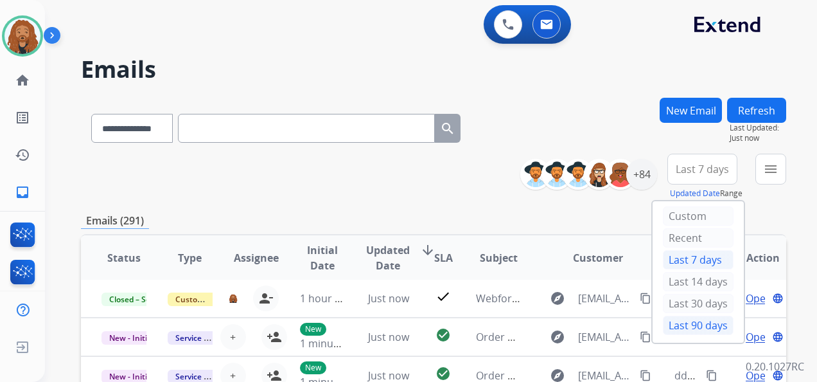
click at [677, 317] on div "Last 90 days" at bounding box center [698, 324] width 71 height 19
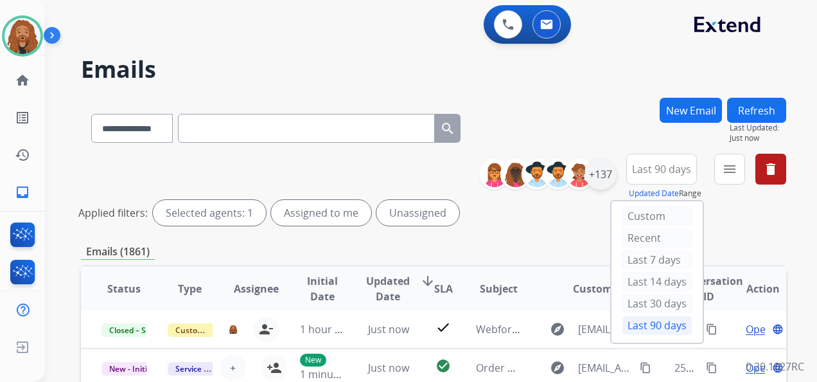
click at [600, 176] on div "+137" at bounding box center [600, 174] width 31 height 31
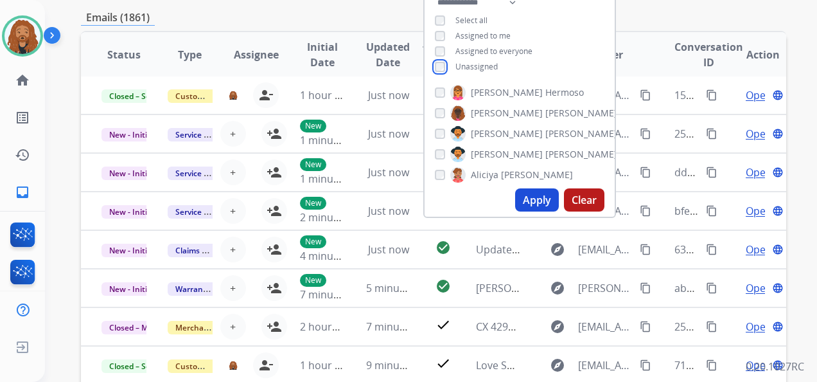
scroll to position [380, 0]
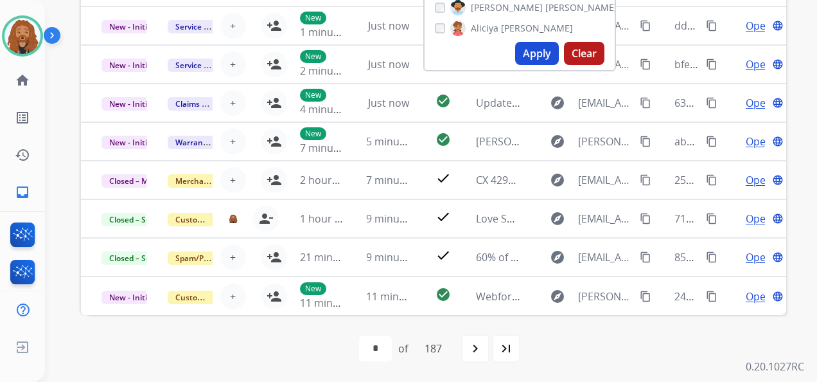
click at [526, 57] on button "Apply" at bounding box center [537, 53] width 44 height 23
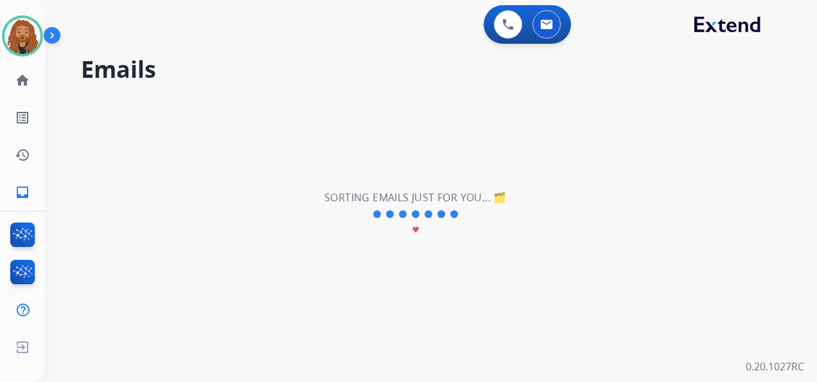
scroll to position [0, 0]
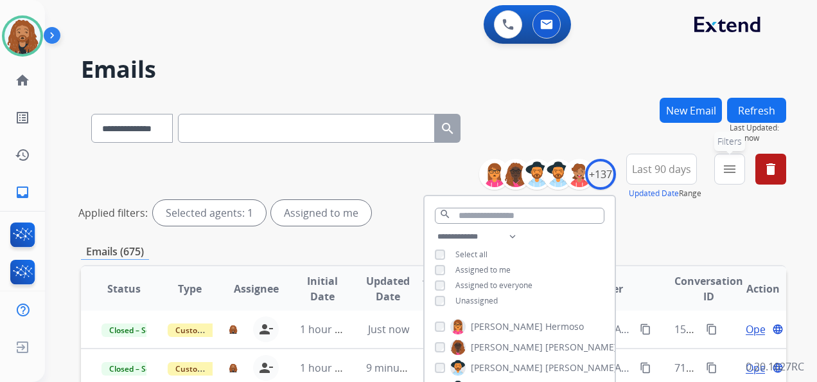
click at [734, 154] on button "menu Filters" at bounding box center [729, 169] width 31 height 31
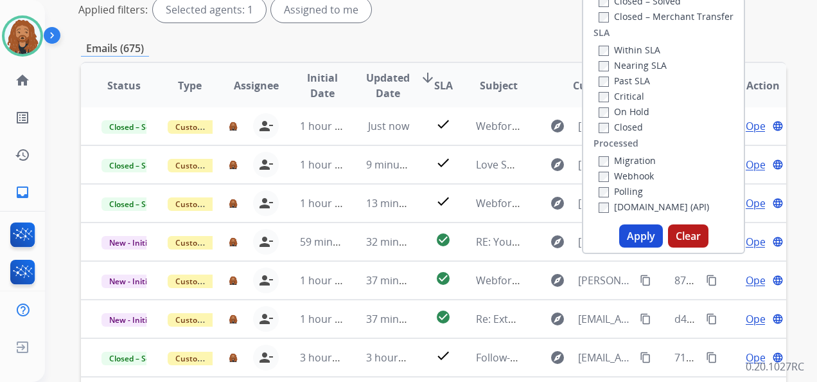
scroll to position [380, 0]
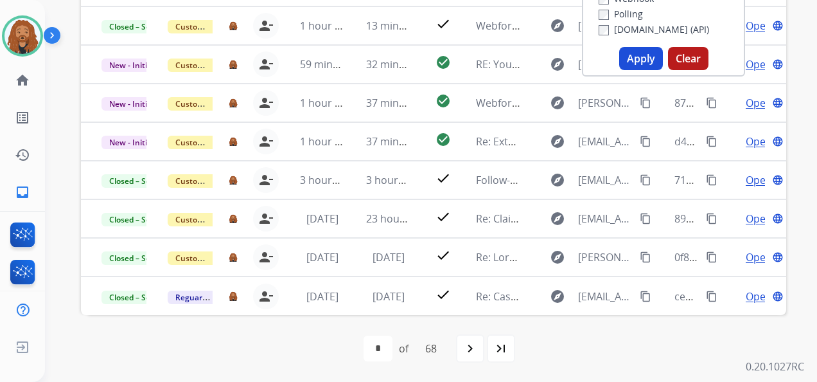
click at [643, 54] on button "Apply" at bounding box center [641, 58] width 44 height 23
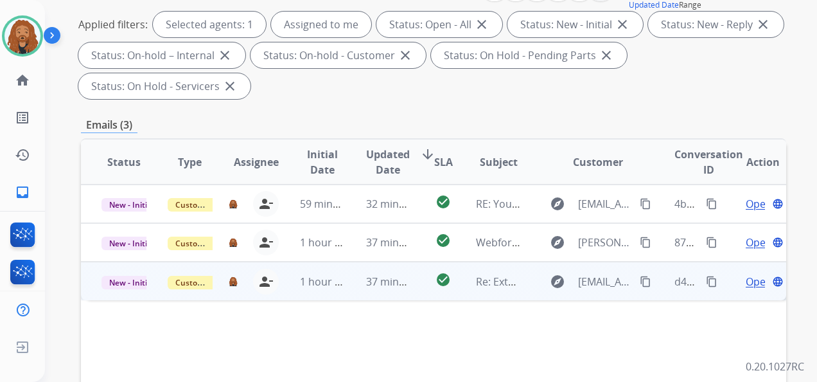
scroll to position [257, 0]
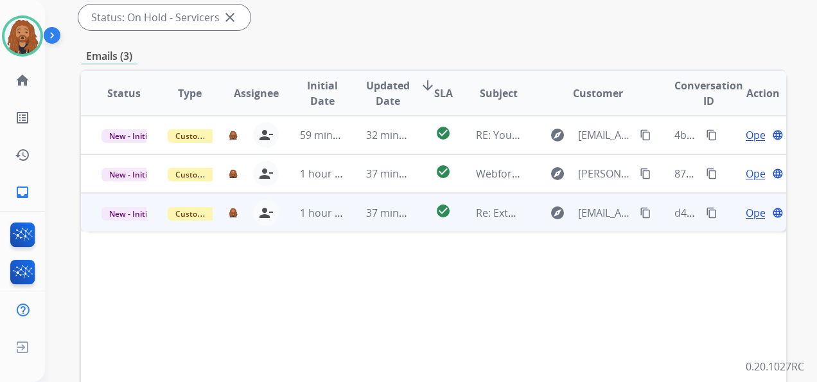
click at [366, 216] on span "37 minutes ago" at bounding box center [403, 213] width 75 height 14
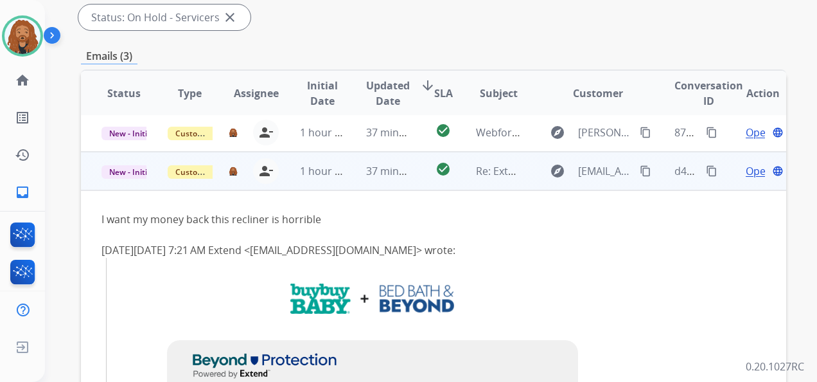
scroll to position [77, 0]
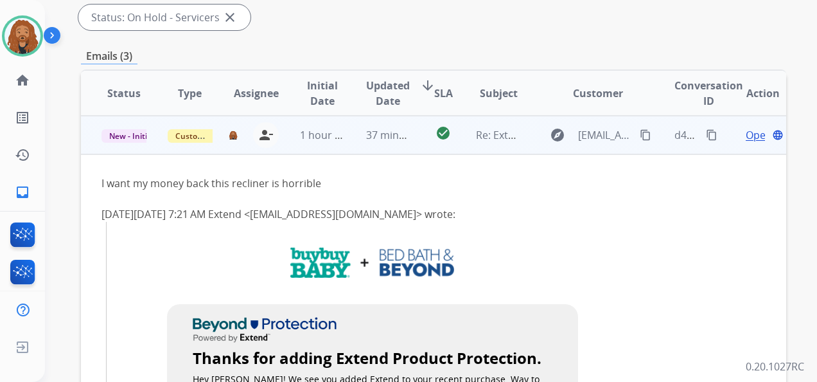
click at [746, 134] on span "Open" at bounding box center [759, 134] width 26 height 15
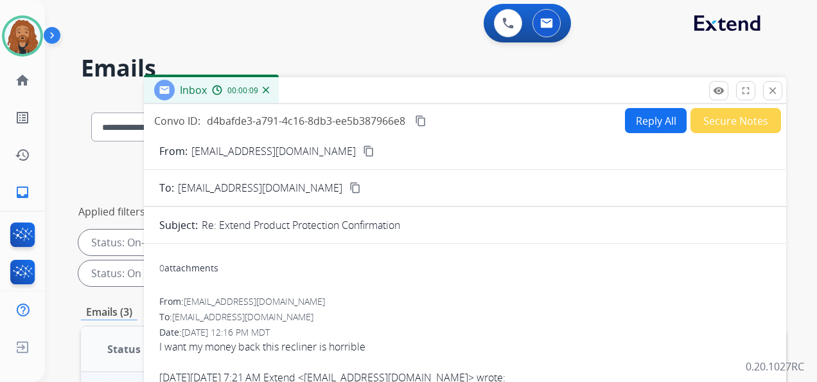
scroll to position [0, 0]
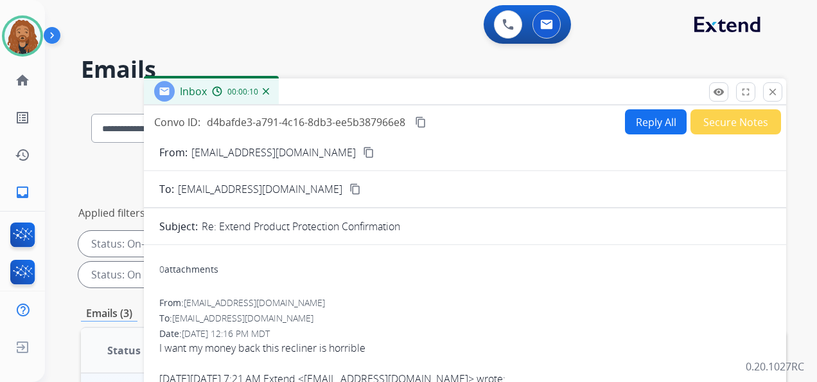
click at [636, 126] on button "Reply All" at bounding box center [656, 121] width 62 height 25
select select "**********"
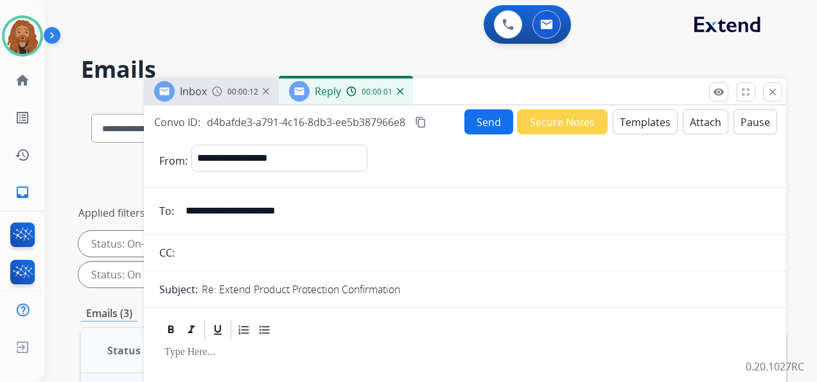
click at [644, 119] on button "Templates" at bounding box center [645, 121] width 65 height 25
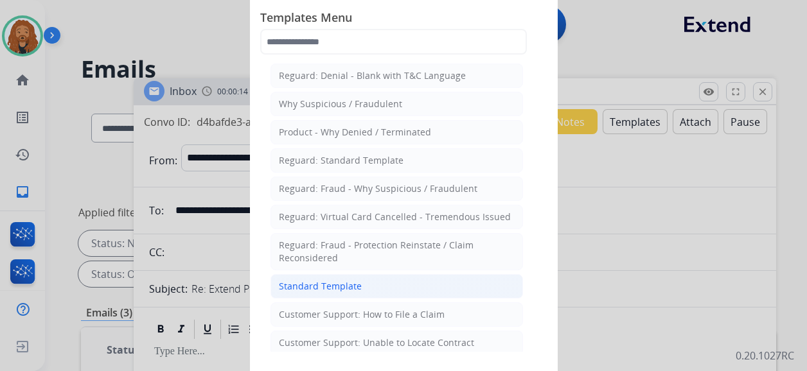
click at [379, 285] on li "Standard Template" at bounding box center [397, 286] width 253 height 24
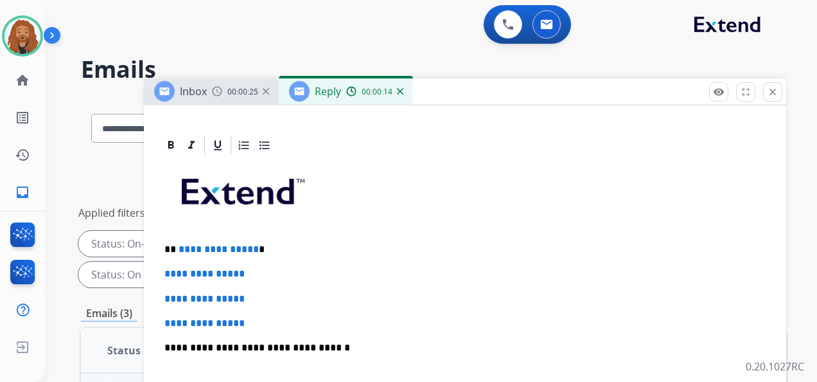
scroll to position [321, 0]
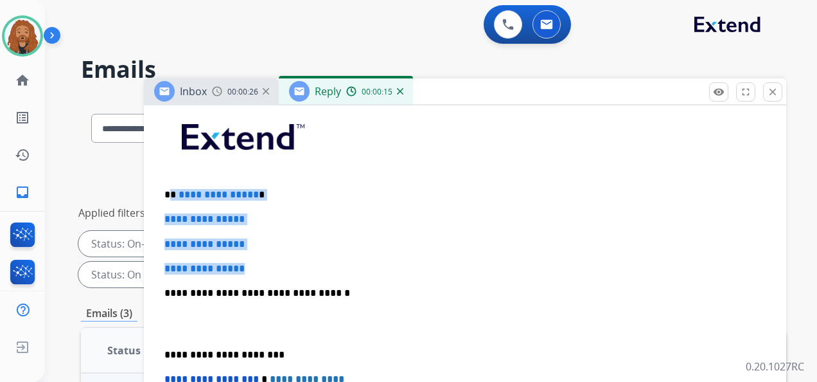
drag, startPoint x: 262, startPoint y: 268, endPoint x: 170, endPoint y: 180, distance: 127.2
click at [170, 180] on div "**********" at bounding box center [465, 323] width 612 height 442
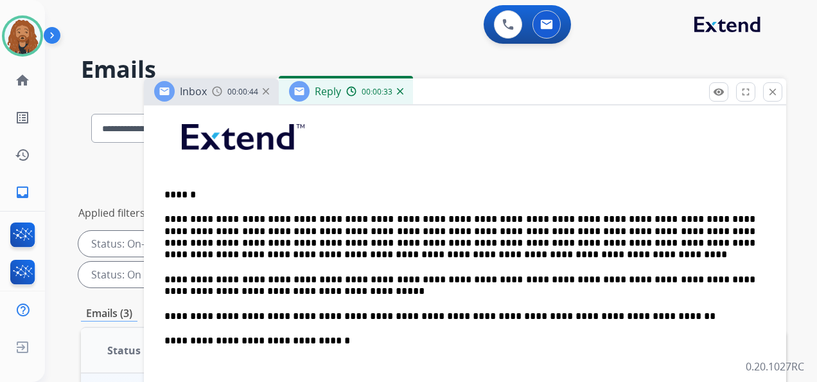
click at [720, 216] on p "**********" at bounding box center [459, 237] width 591 height 48
click at [218, 231] on p "**********" at bounding box center [459, 237] width 591 height 48
click at [725, 220] on p "**********" at bounding box center [459, 237] width 591 height 48
click at [755, 244] on p "**********" at bounding box center [459, 237] width 591 height 48
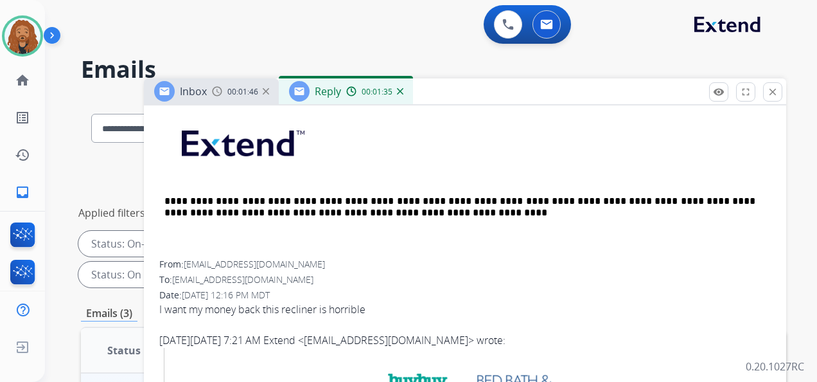
scroll to position [514, 0]
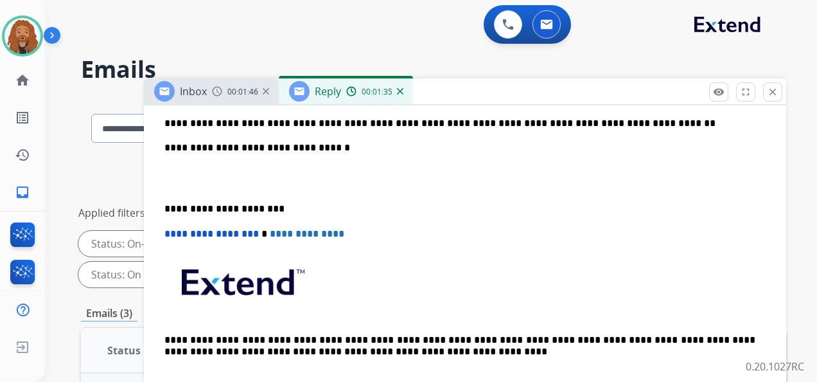
click at [218, 168] on p at bounding box center [464, 178] width 601 height 24
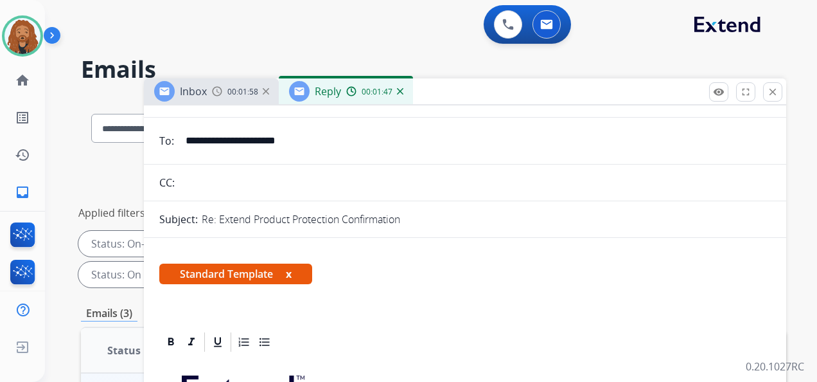
scroll to position [0, 0]
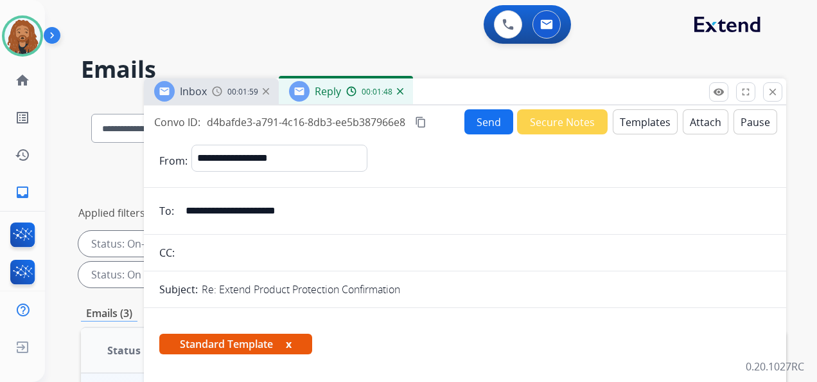
click at [470, 122] on button "Send" at bounding box center [489, 121] width 49 height 25
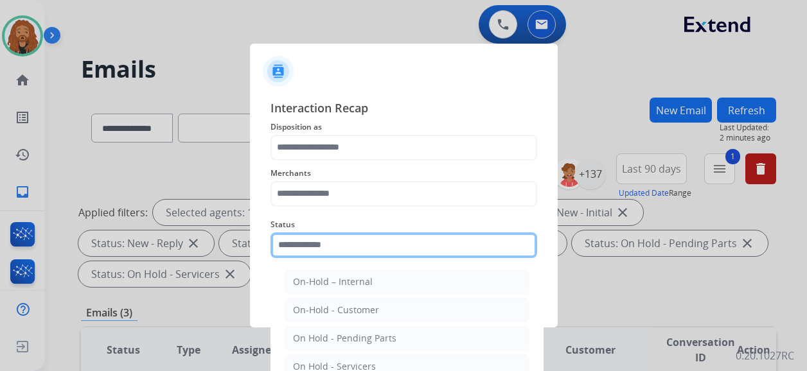
click at [364, 243] on input "text" at bounding box center [404, 246] width 267 height 26
type input "*"
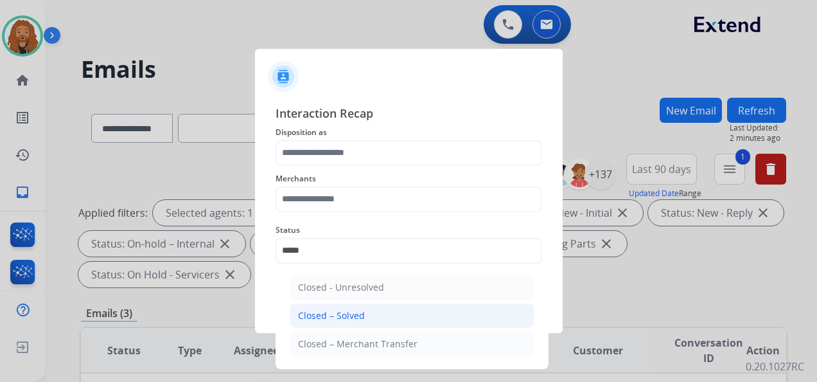
click at [346, 310] on div "Closed – Solved" at bounding box center [331, 315] width 67 height 13
type input "**********"
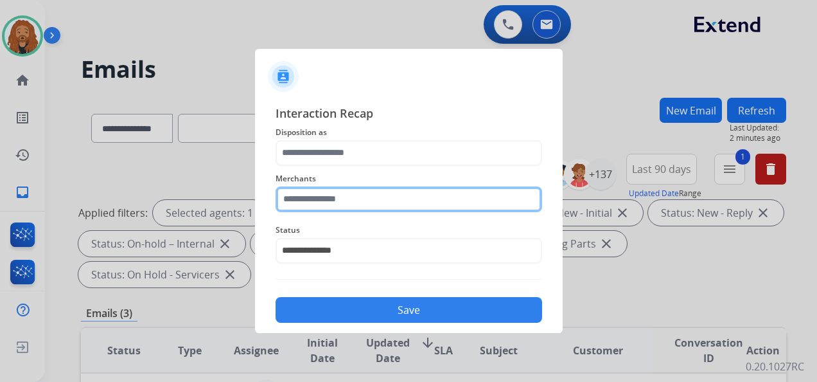
click at [352, 188] on input "text" at bounding box center [409, 199] width 267 height 26
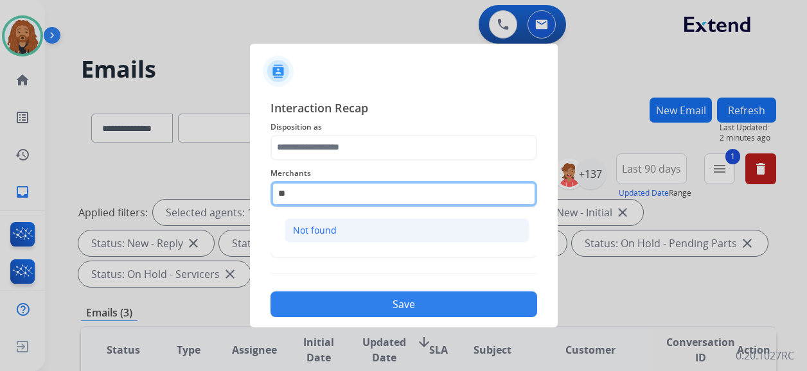
type input "*"
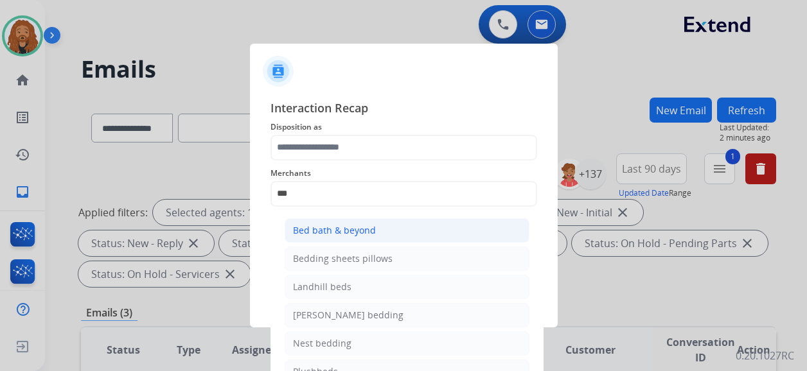
click at [348, 228] on div "Bed bath & beyond" at bounding box center [334, 230] width 83 height 13
type input "**********"
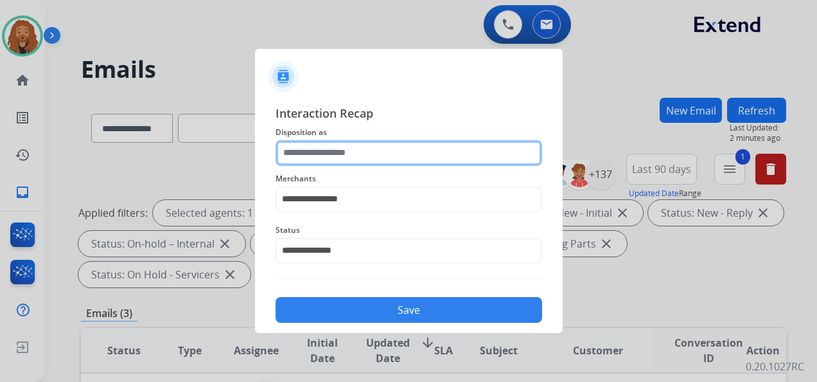
click at [337, 154] on input "text" at bounding box center [409, 153] width 267 height 26
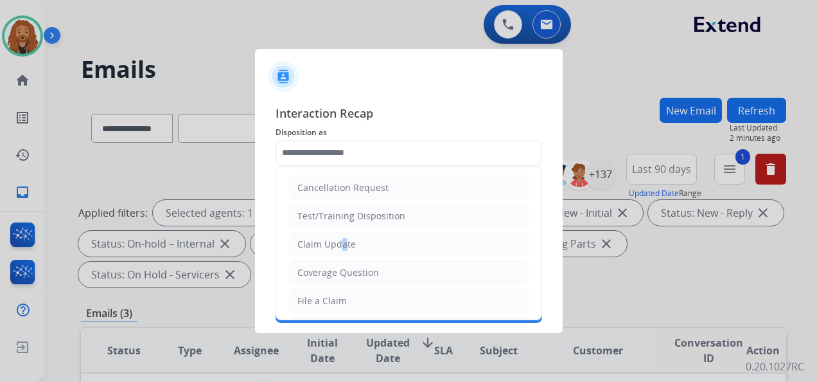
drag, startPoint x: 337, startPoint y: 239, endPoint x: 338, endPoint y: 262, distance: 23.2
click at [337, 238] on div "Claim Update" at bounding box center [326, 244] width 58 height 13
type input "**********"
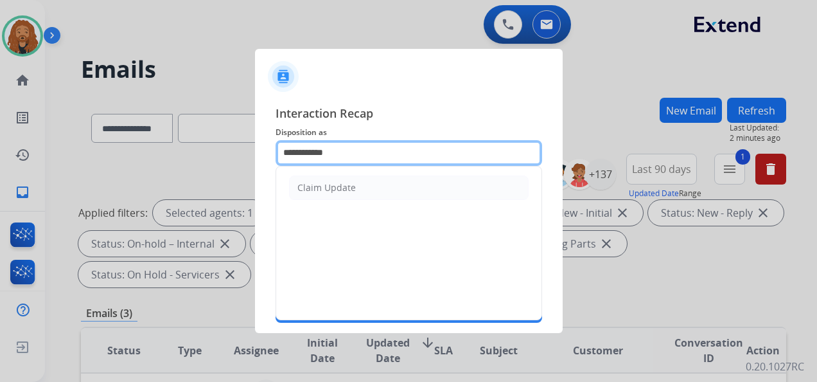
drag, startPoint x: 364, startPoint y: 149, endPoint x: 280, endPoint y: 145, distance: 83.6
click at [280, 145] on input "**********" at bounding box center [409, 153] width 267 height 26
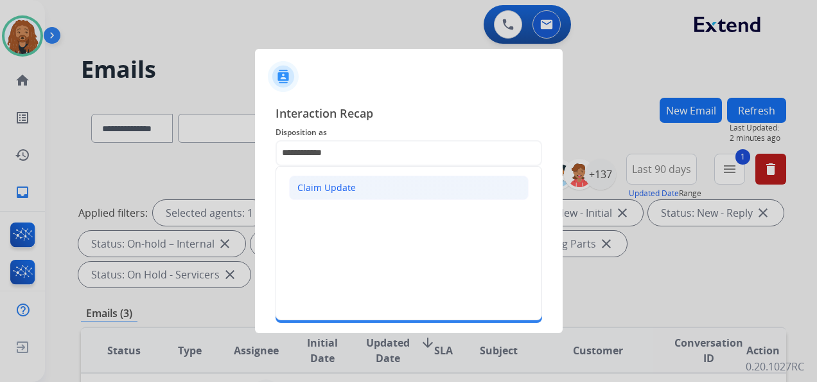
click at [346, 187] on div "Claim Update" at bounding box center [326, 187] width 58 height 13
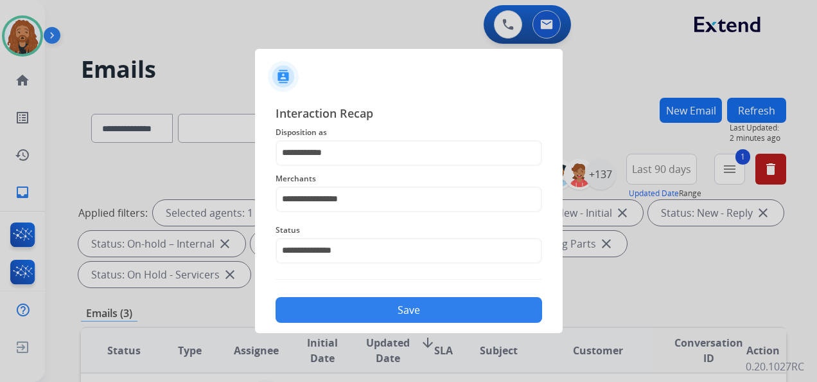
drag, startPoint x: 328, startPoint y: 320, endPoint x: 329, endPoint y: 312, distance: 7.8
click at [328, 320] on button "Save" at bounding box center [409, 310] width 267 height 26
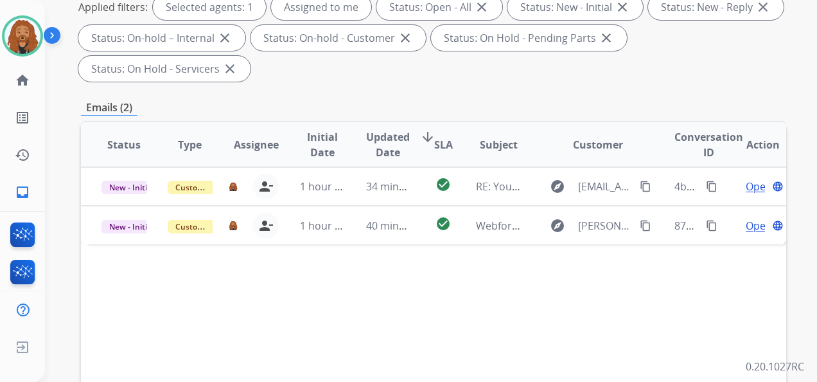
scroll to position [321, 0]
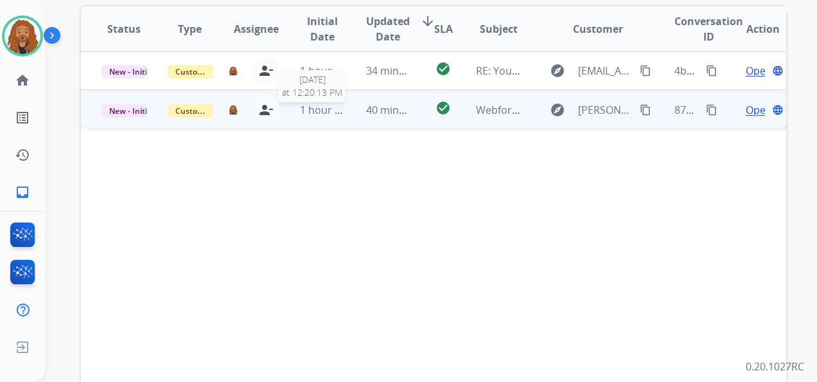
click at [323, 109] on span "1 hour ago" at bounding box center [326, 110] width 53 height 14
click at [746, 107] on span "Open" at bounding box center [759, 109] width 26 height 15
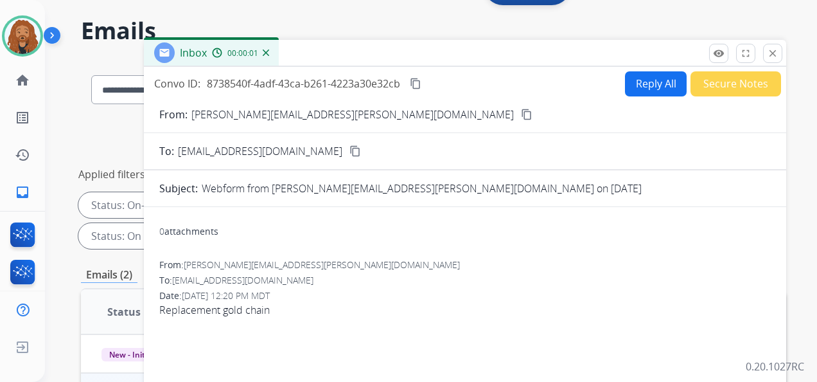
scroll to position [0, 0]
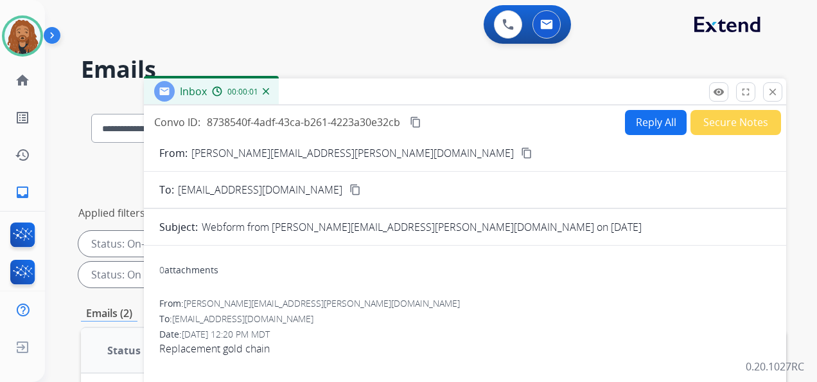
click at [644, 120] on button "Reply All" at bounding box center [656, 122] width 62 height 25
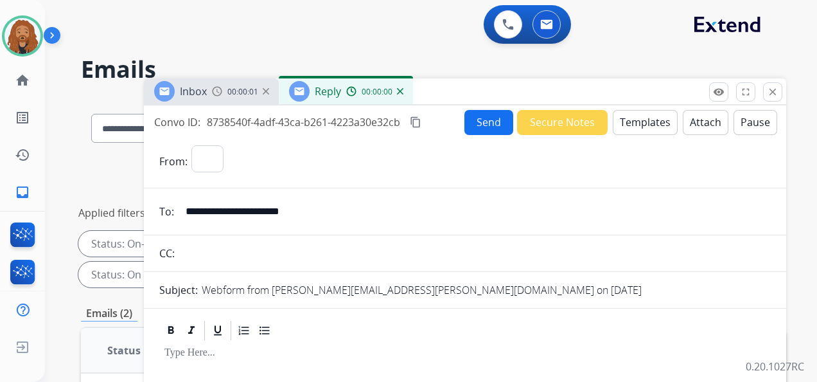
select select "**********"
click at [625, 118] on button "Templates" at bounding box center [645, 122] width 65 height 25
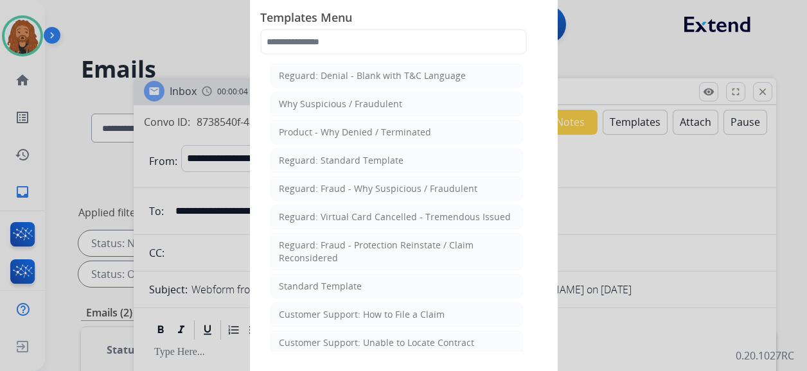
click at [353, 308] on div "Customer Support: How to File a Claim" at bounding box center [362, 314] width 166 height 13
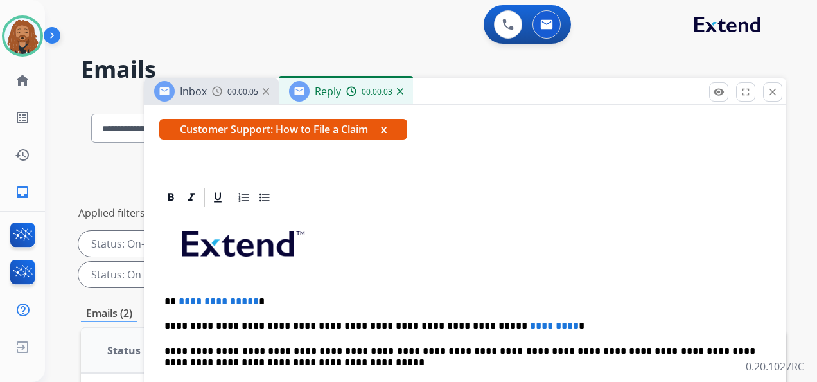
scroll to position [231, 0]
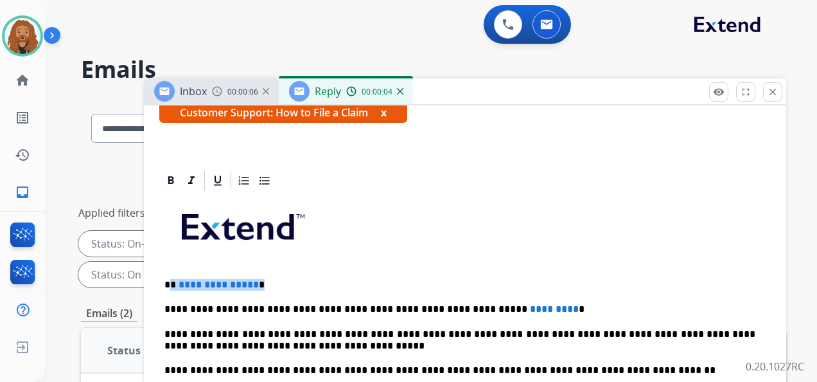
drag, startPoint x: 270, startPoint y: 280, endPoint x: 170, endPoint y: 283, distance: 100.3
click at [170, 283] on p "**********" at bounding box center [459, 285] width 591 height 12
drag, startPoint x: 523, startPoint y: 305, endPoint x: 447, endPoint y: 302, distance: 76.5
click at [447, 303] on p "**********" at bounding box center [459, 309] width 591 height 12
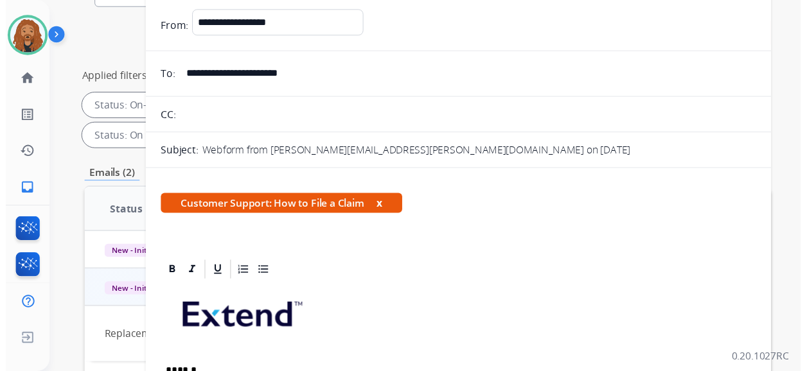
scroll to position [64, 0]
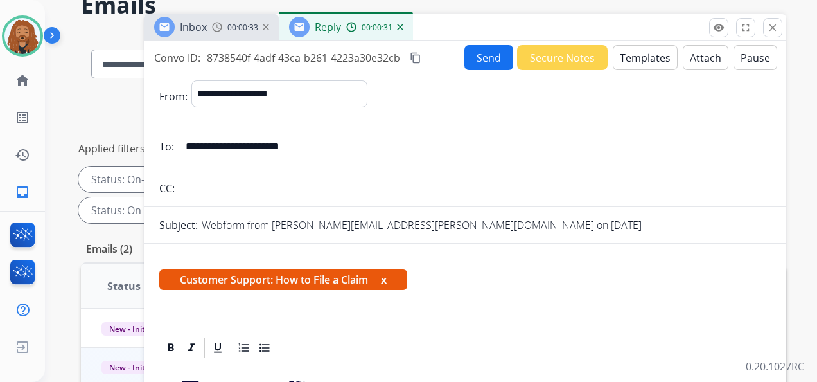
click at [475, 66] on button "Send" at bounding box center [489, 57] width 49 height 25
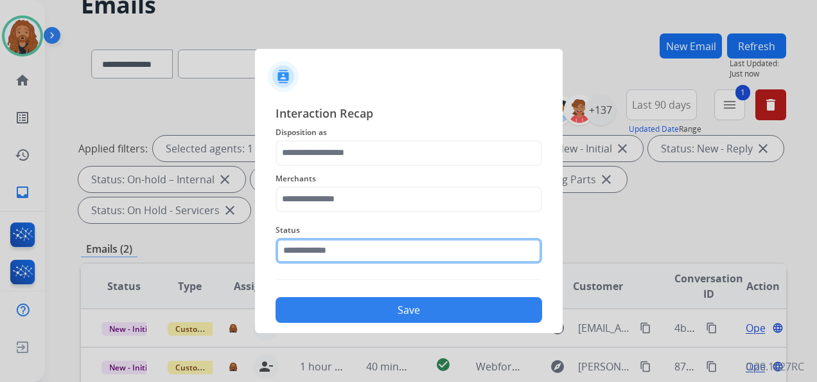
click at [366, 249] on input "text" at bounding box center [409, 251] width 267 height 26
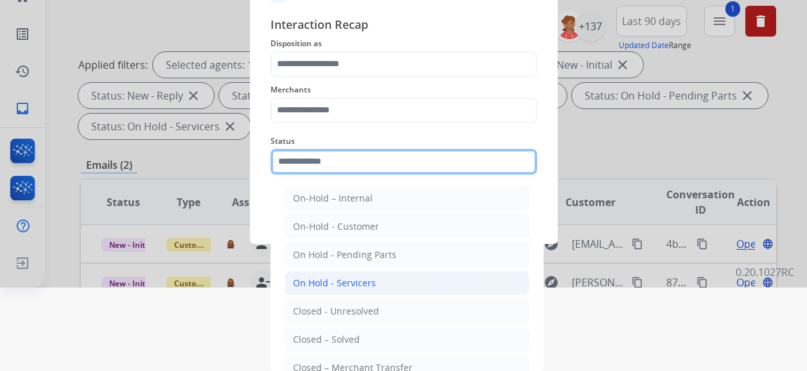
scroll to position [84, 0]
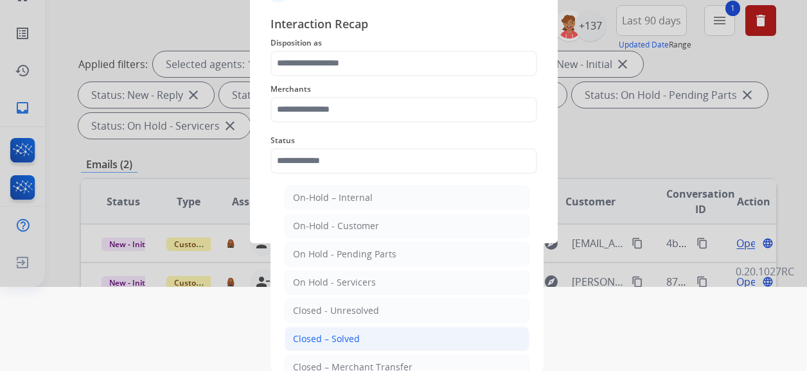
click at [316, 348] on li "Closed – Solved" at bounding box center [407, 339] width 245 height 24
type input "**********"
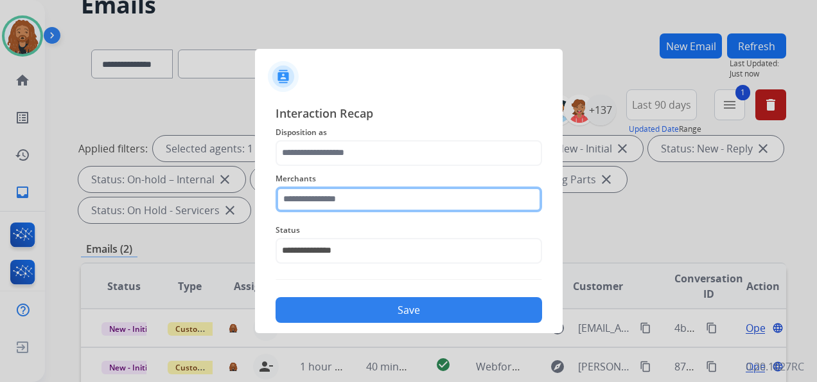
click at [301, 206] on input "text" at bounding box center [409, 199] width 267 height 26
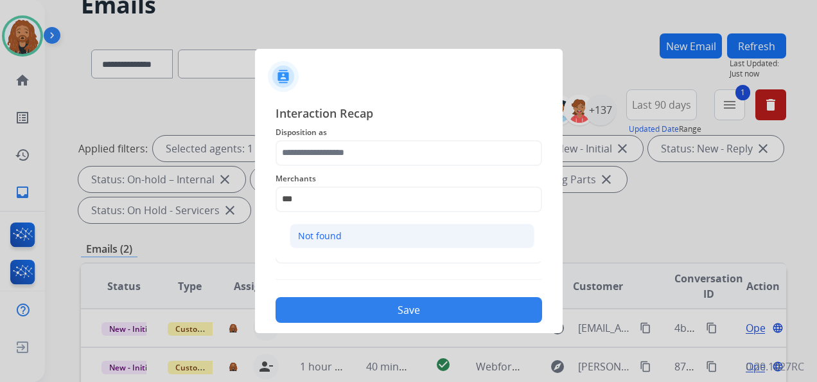
click at [341, 236] on li "Not found" at bounding box center [412, 236] width 245 height 24
type input "*********"
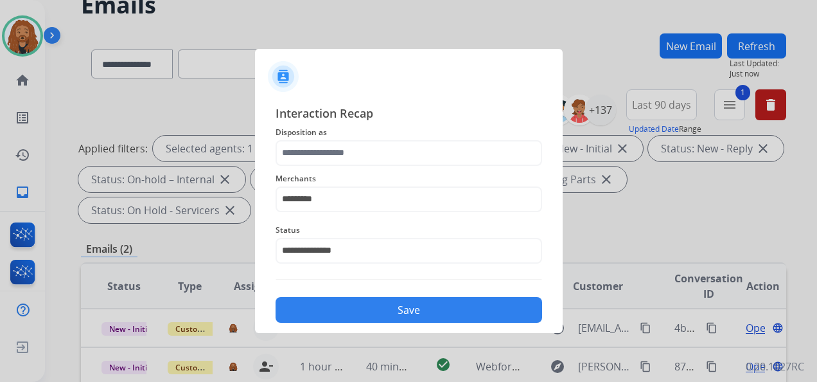
click at [325, 138] on span "Disposition as" at bounding box center [409, 132] width 267 height 15
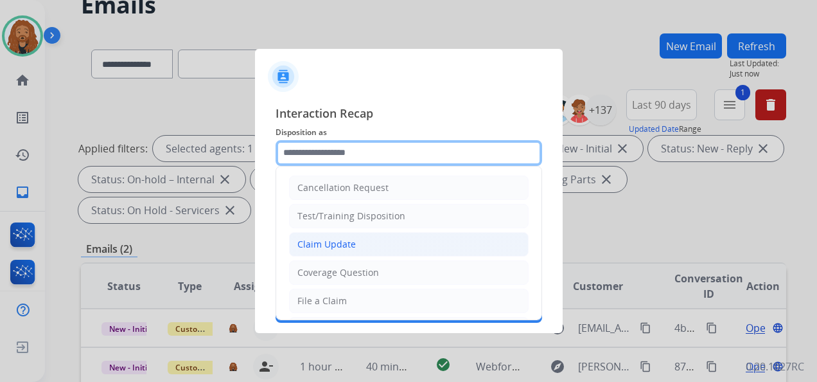
drag, startPoint x: 324, startPoint y: 153, endPoint x: 304, endPoint y: 242, distance: 91.0
click at [324, 154] on input "text" at bounding box center [409, 153] width 267 height 26
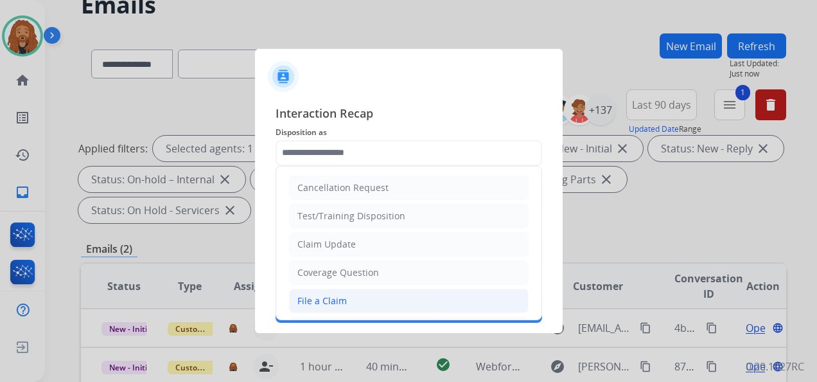
drag, startPoint x: 306, startPoint y: 305, endPoint x: 310, endPoint y: 298, distance: 7.5
click at [306, 305] on div "File a Claim" at bounding box center [321, 300] width 49 height 13
type input "**********"
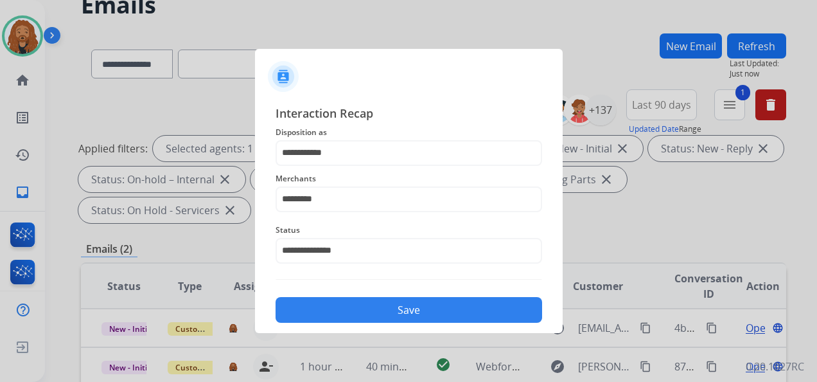
click at [324, 311] on button "Save" at bounding box center [409, 310] width 267 height 26
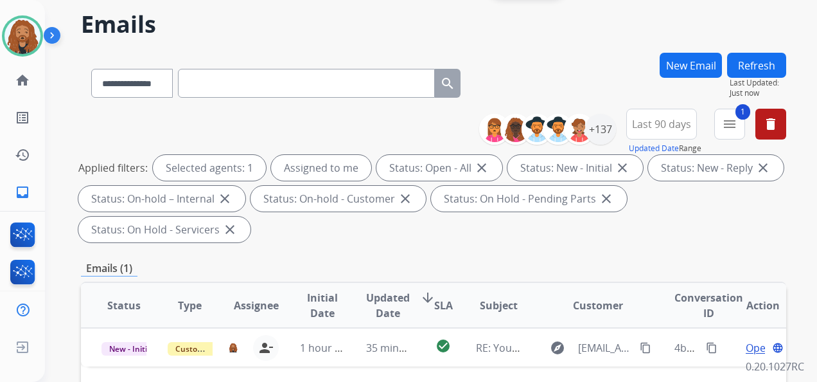
scroll to position [193, 0]
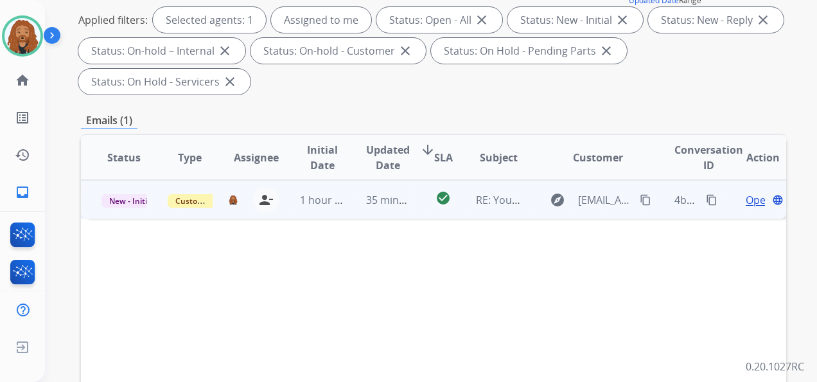
click at [339, 211] on td "1 hour ago" at bounding box center [312, 199] width 66 height 39
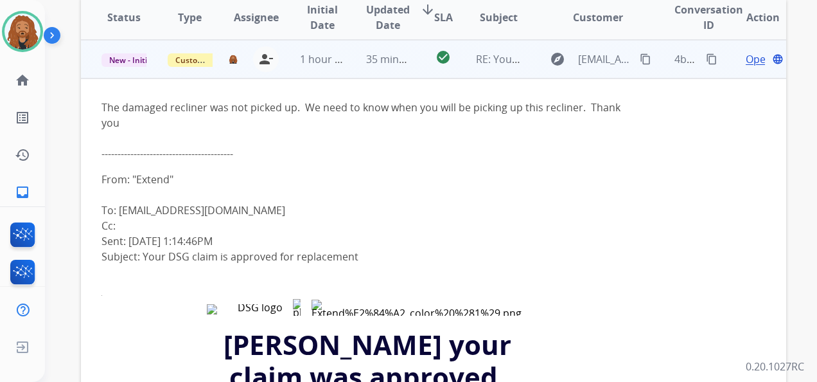
scroll to position [314, 0]
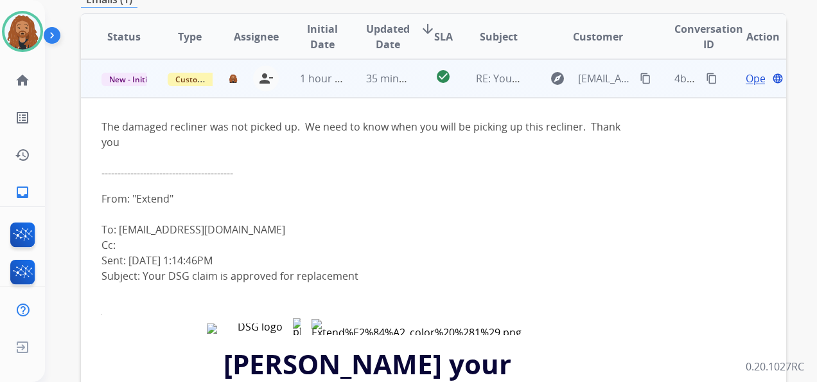
click at [746, 77] on span "Open" at bounding box center [759, 78] width 26 height 15
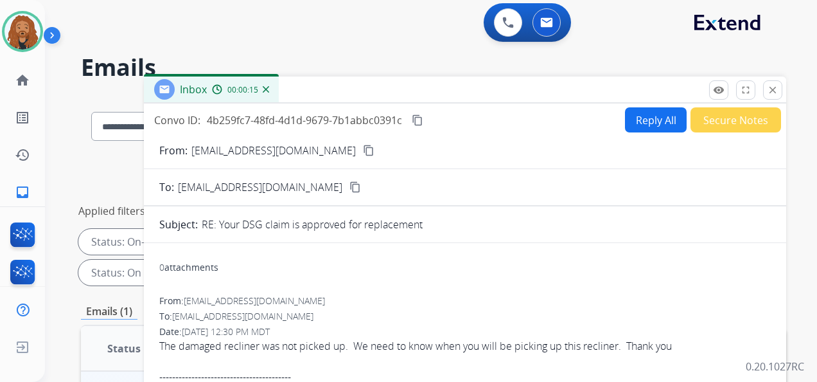
scroll to position [0, 0]
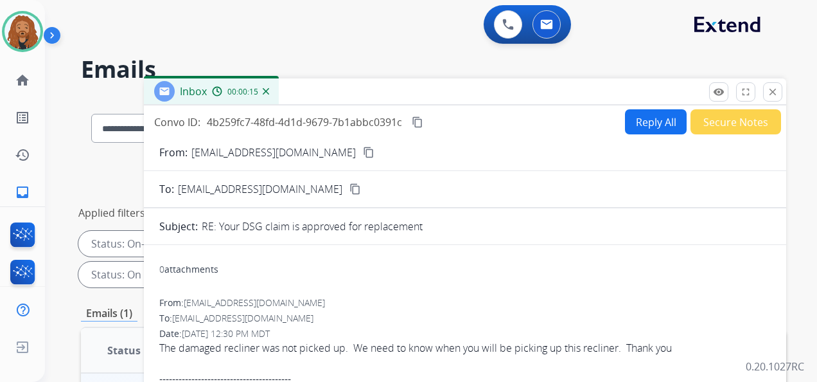
click at [643, 123] on button "Reply All" at bounding box center [656, 121] width 62 height 25
select select "**********"
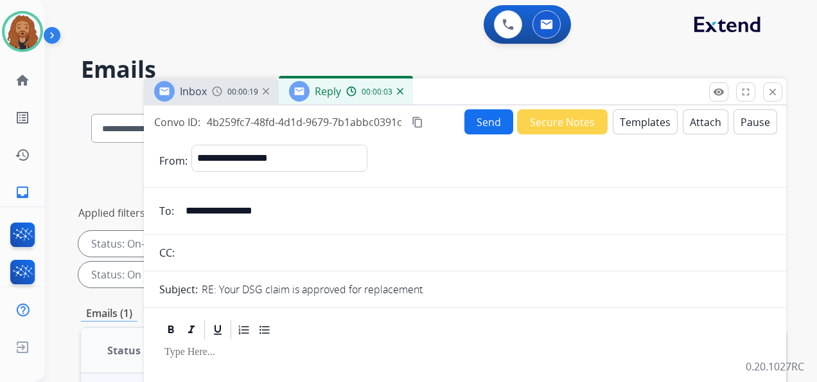
click at [628, 121] on button "Templates" at bounding box center [645, 121] width 65 height 25
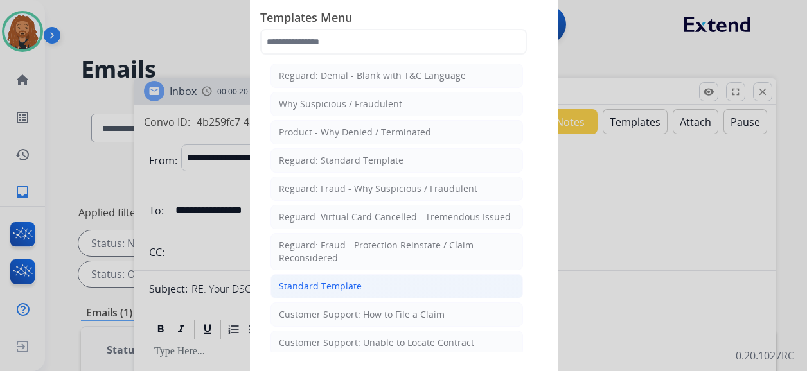
click at [370, 281] on li "Standard Template" at bounding box center [397, 286] width 253 height 24
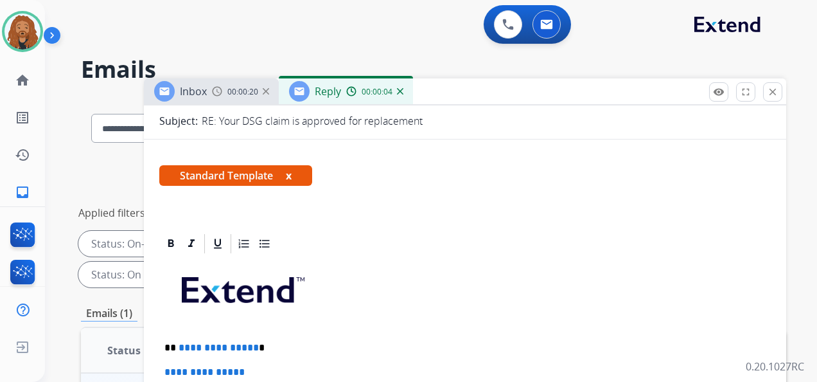
scroll to position [257, 0]
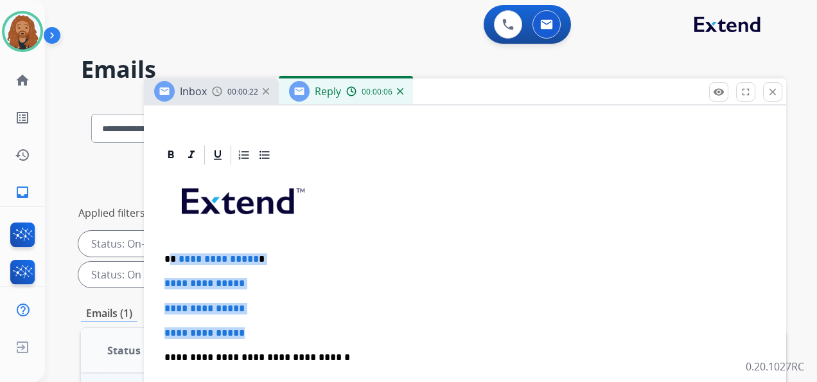
drag, startPoint x: 204, startPoint y: 284, endPoint x: 171, endPoint y: 245, distance: 51.0
click at [171, 245] on div "**********" at bounding box center [465, 387] width 612 height 442
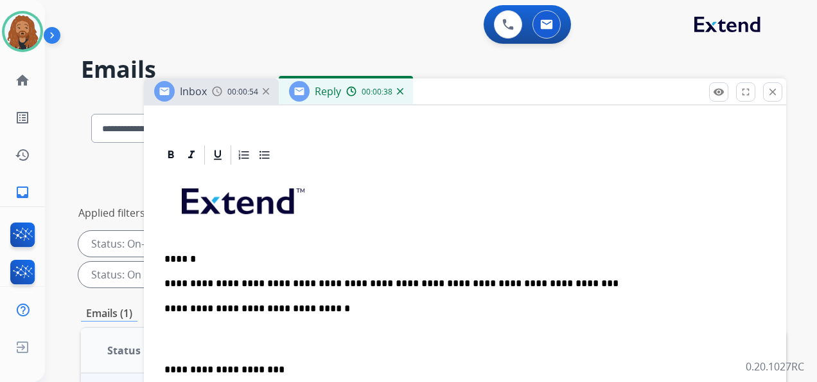
click at [544, 294] on div "**********" at bounding box center [465, 362] width 612 height 393
drag, startPoint x: 533, startPoint y: 283, endPoint x: 481, endPoint y: 279, distance: 52.2
click at [481, 279] on p "**********" at bounding box center [459, 284] width 591 height 12
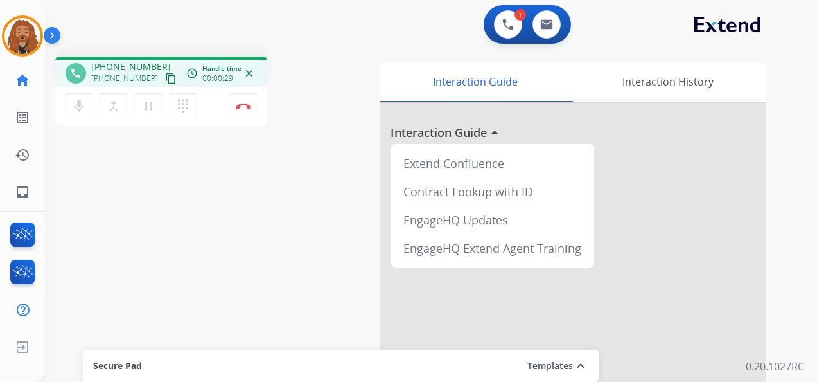
click at [165, 81] on mat-icon "content_copy" at bounding box center [171, 79] width 12 height 12
click at [551, 13] on button at bounding box center [547, 24] width 28 height 28
select select "**********"
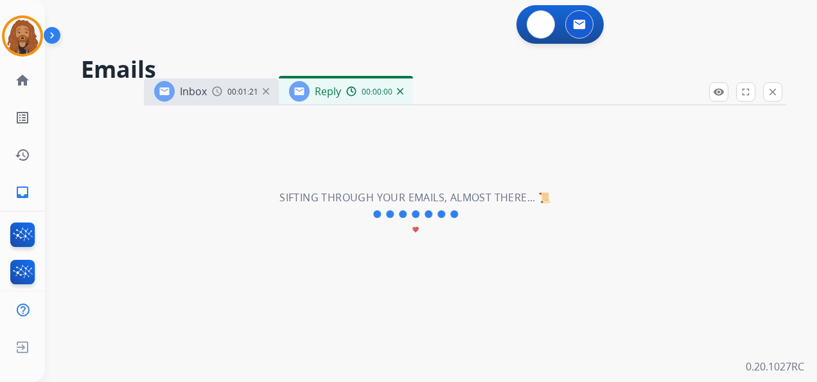
select select "**********"
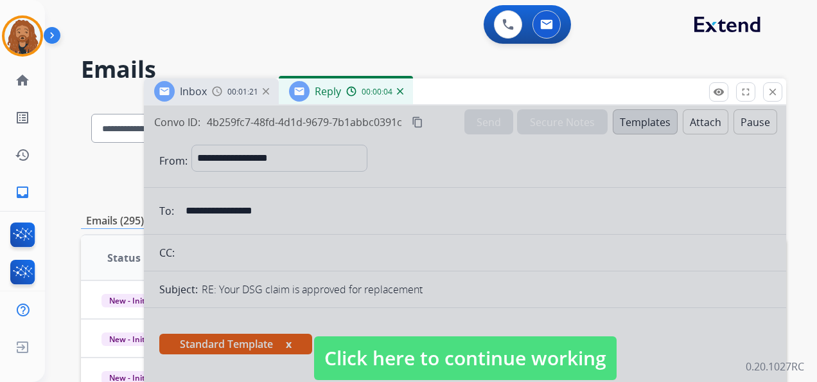
click at [478, 345] on span "Click here to continue working" at bounding box center [465, 358] width 303 height 44
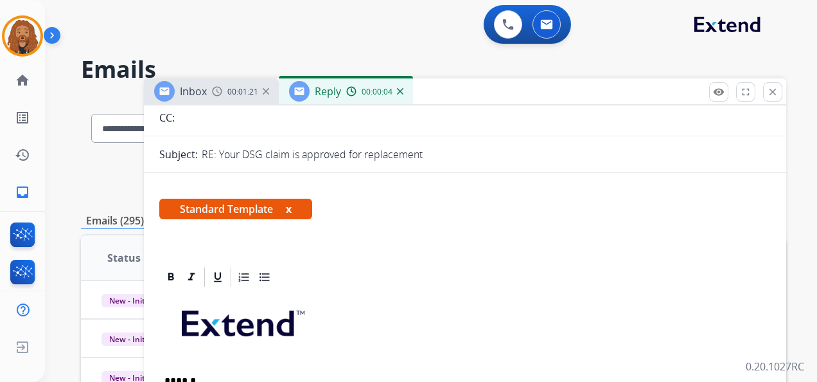
scroll to position [321, 0]
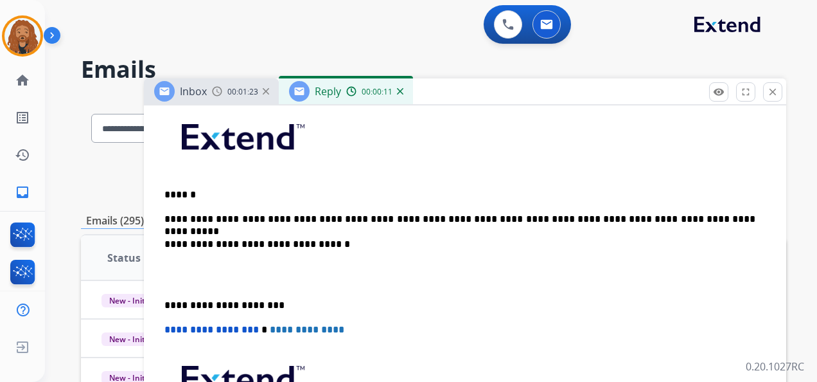
drag, startPoint x: 680, startPoint y: 218, endPoint x: 677, endPoint y: 225, distance: 7.2
click at [680, 218] on p "**********" at bounding box center [459, 219] width 591 height 12
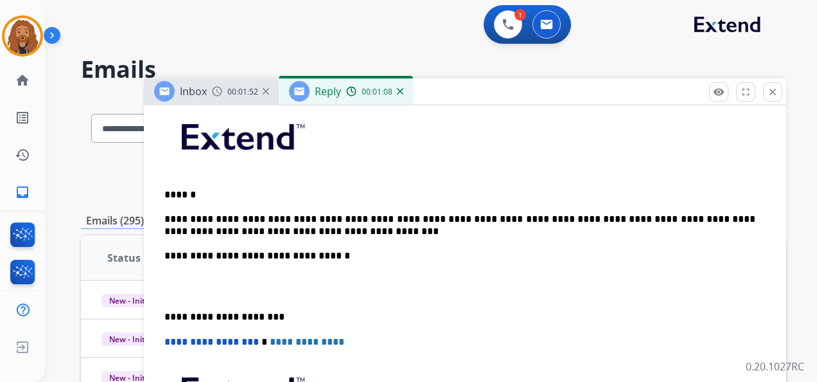
click at [226, 288] on p at bounding box center [464, 286] width 601 height 24
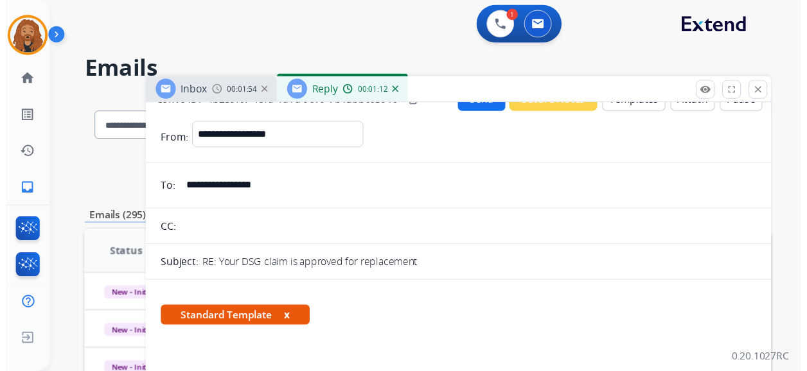
scroll to position [0, 0]
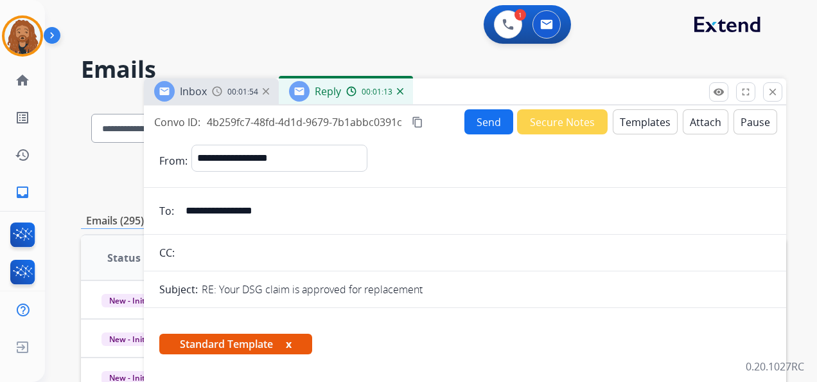
click at [488, 128] on button "Send" at bounding box center [489, 121] width 49 height 25
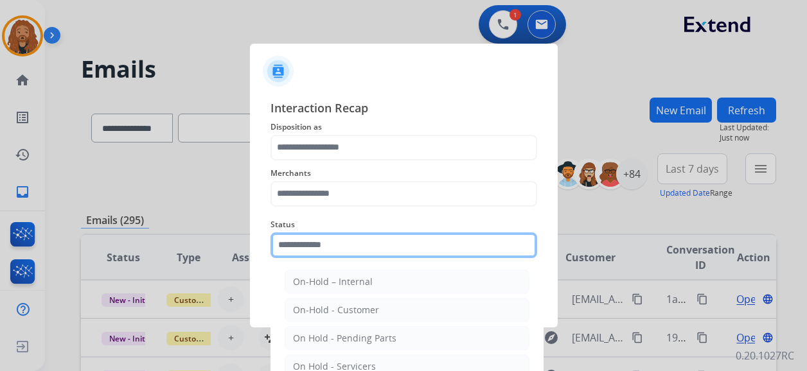
click at [348, 253] on input "text" at bounding box center [404, 246] width 267 height 26
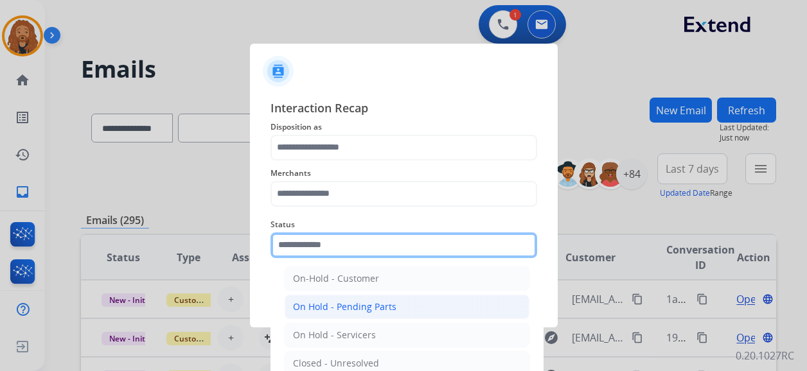
scroll to position [73, 0]
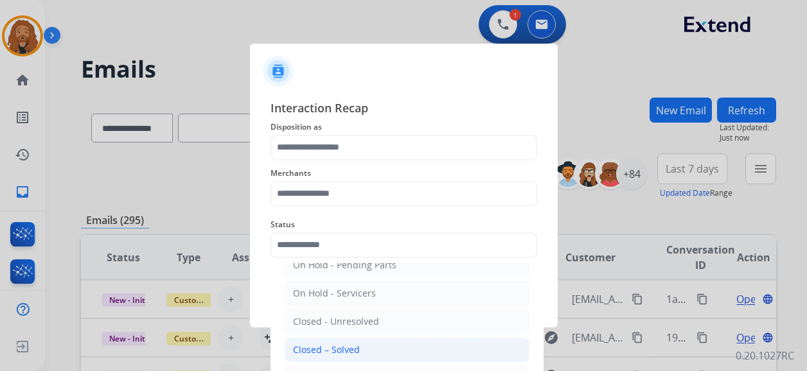
click at [349, 350] on div "Closed – Solved" at bounding box center [326, 350] width 67 height 13
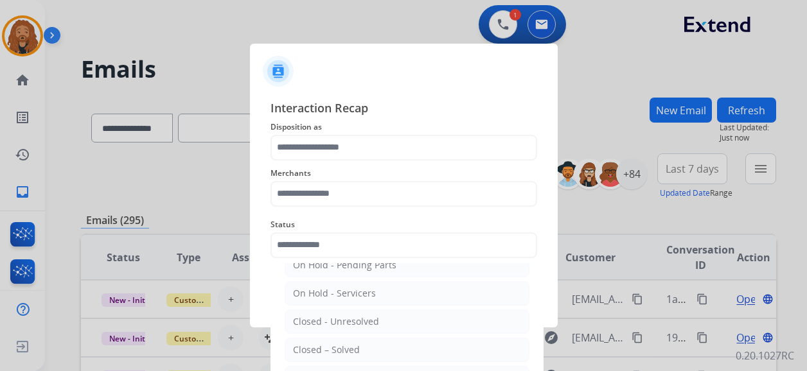
type input "**********"
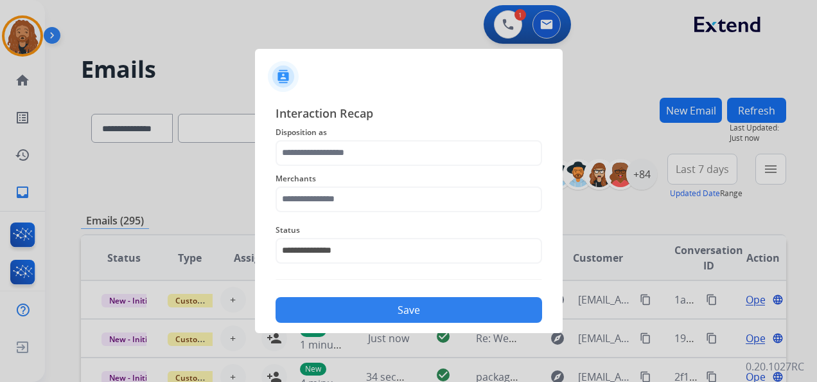
click at [342, 185] on span "Merchants" at bounding box center [409, 178] width 267 height 15
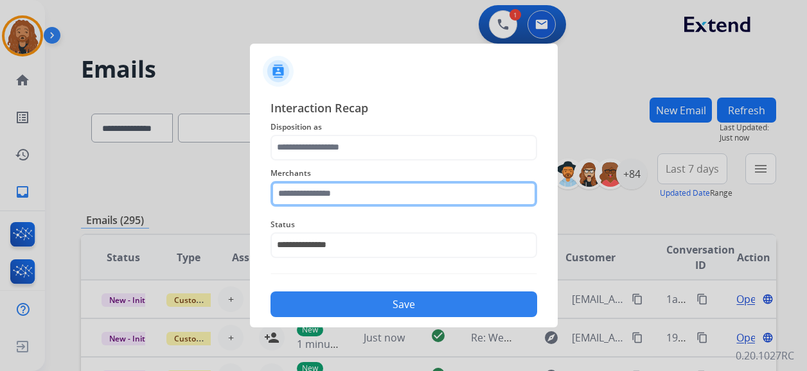
click at [342, 192] on input "text" at bounding box center [404, 194] width 267 height 26
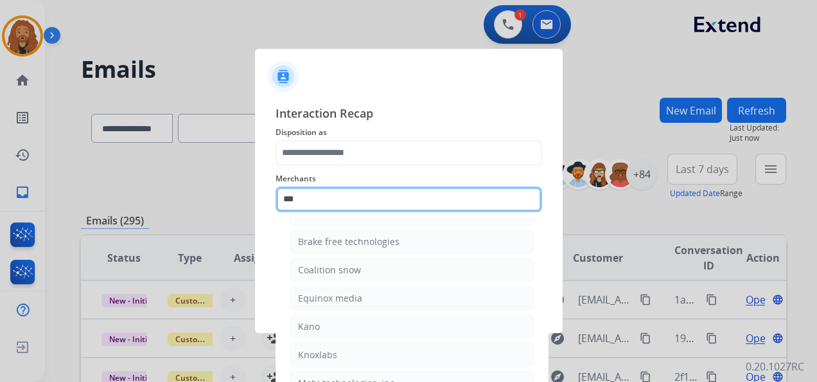
scroll to position [0, 0]
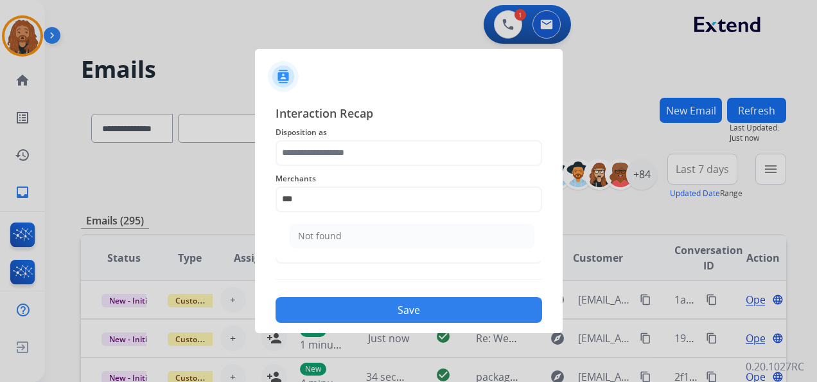
click at [396, 247] on li "Not found" at bounding box center [412, 236] width 245 height 24
type input "*********"
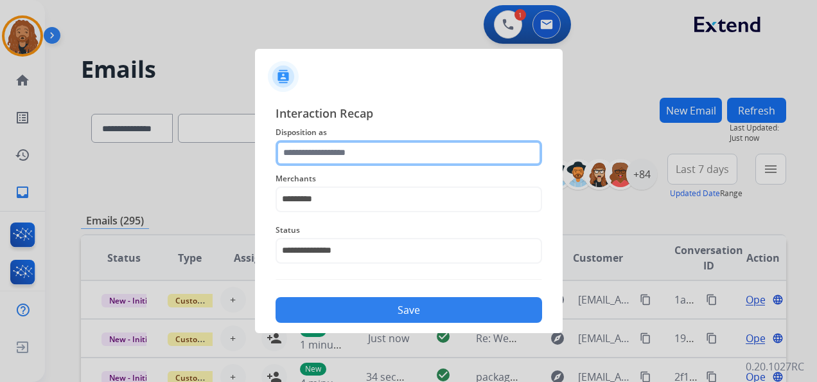
click at [342, 157] on input "text" at bounding box center [409, 153] width 267 height 26
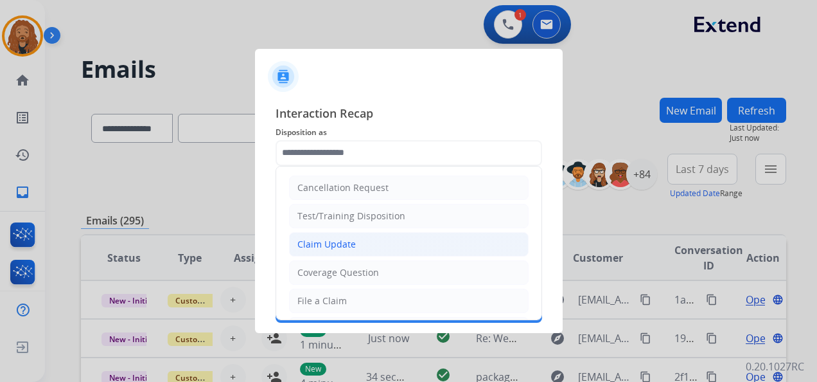
click at [340, 232] on li "Claim Update" at bounding box center [409, 244] width 240 height 24
type input "**********"
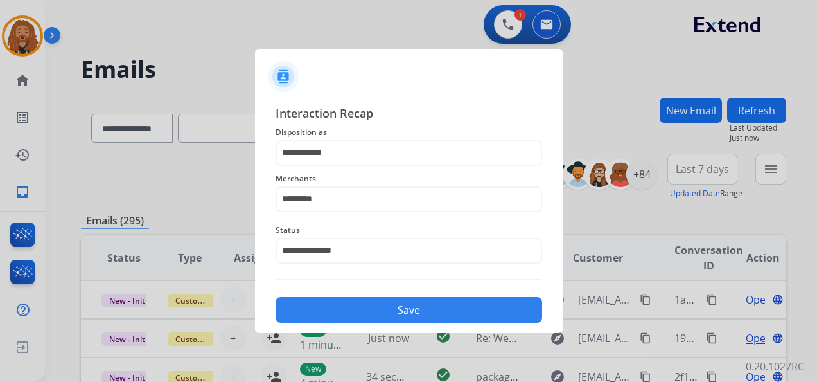
click at [369, 317] on button "Save" at bounding box center [409, 310] width 267 height 26
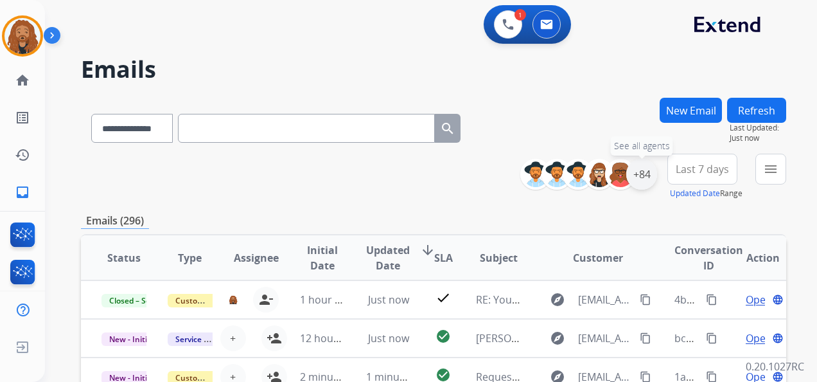
click at [652, 181] on div "+84" at bounding box center [641, 174] width 31 height 31
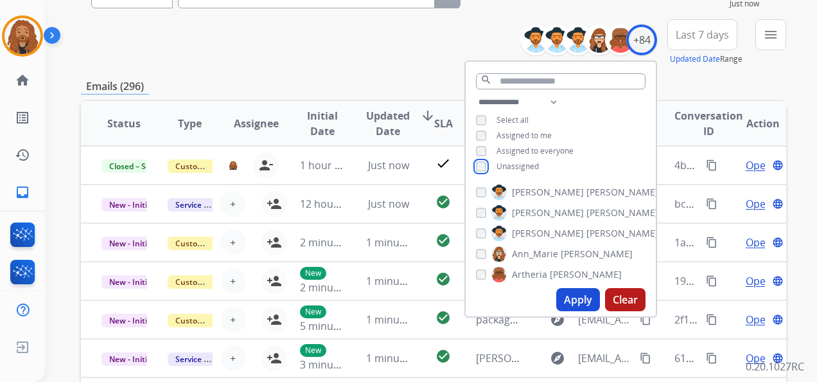
scroll to position [257, 0]
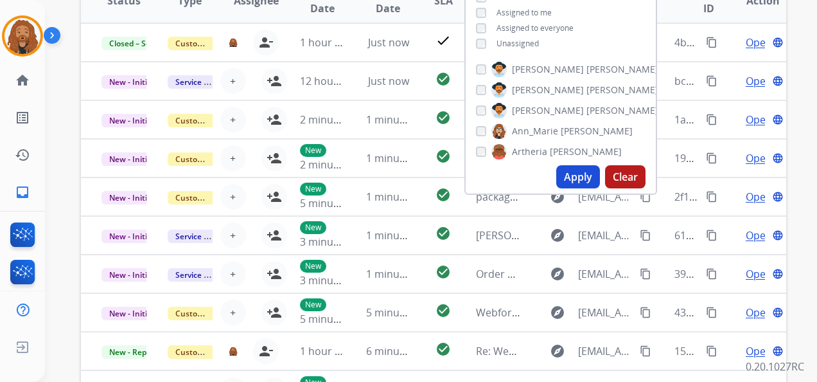
click at [576, 177] on button "Apply" at bounding box center [578, 176] width 44 height 23
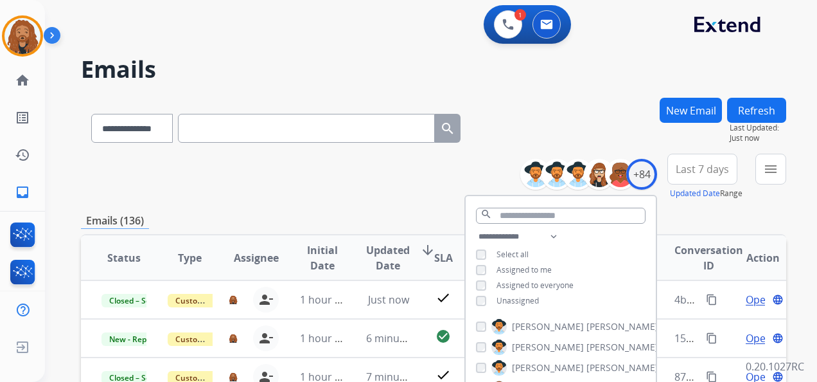
click at [688, 171] on span "Last 7 days" at bounding box center [702, 168] width 53 height 5
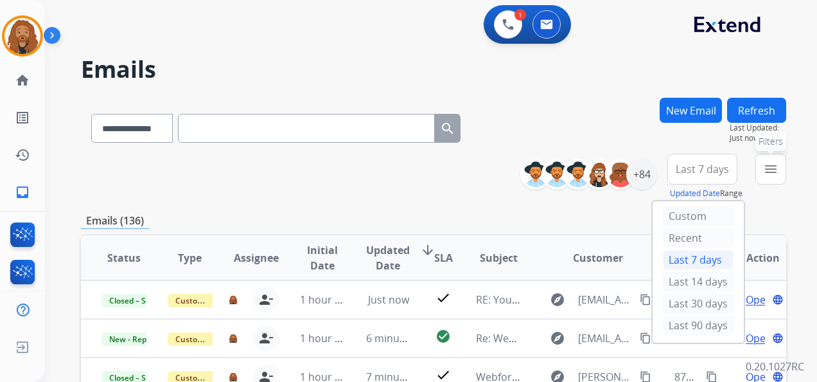
click at [770, 166] on mat-icon "menu" at bounding box center [770, 168] width 15 height 15
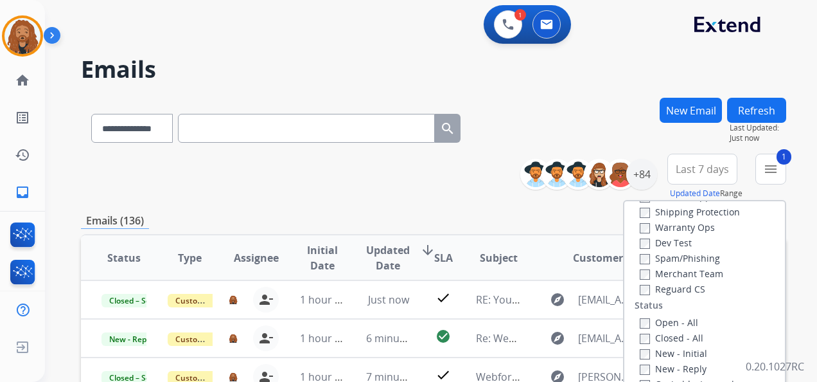
click at [296, 115] on input "text" at bounding box center [306, 128] width 257 height 29
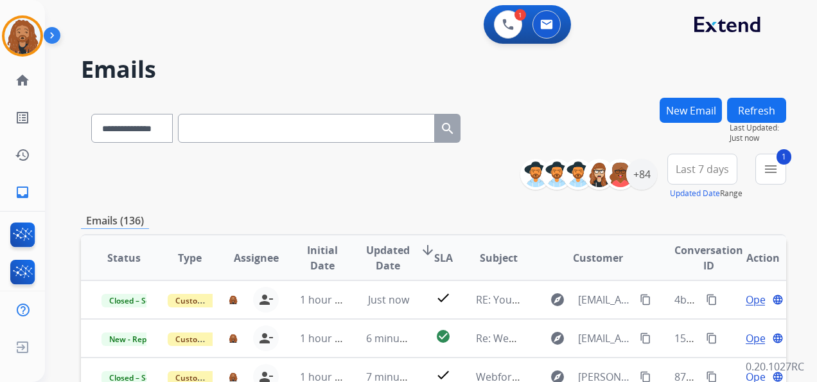
paste input "**********"
type input "**********"
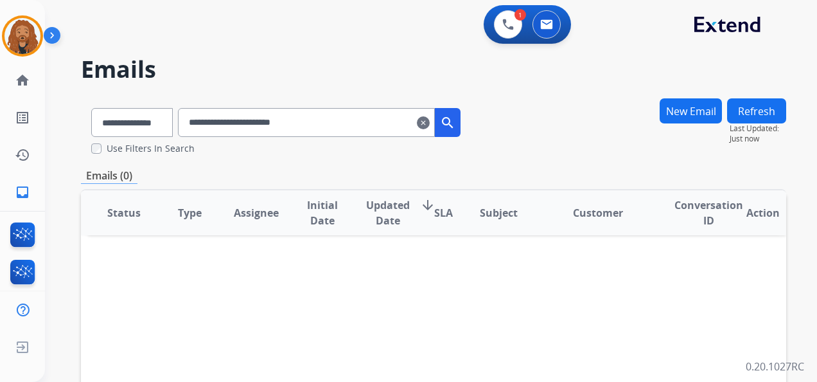
click at [333, 118] on input "**********" at bounding box center [306, 122] width 257 height 29
click at [143, 121] on select "**********" at bounding box center [131, 122] width 80 height 29
select select "**********"
click at [91, 108] on select "**********" at bounding box center [131, 122] width 80 height 29
click at [346, 126] on input "**********" at bounding box center [306, 122] width 257 height 29
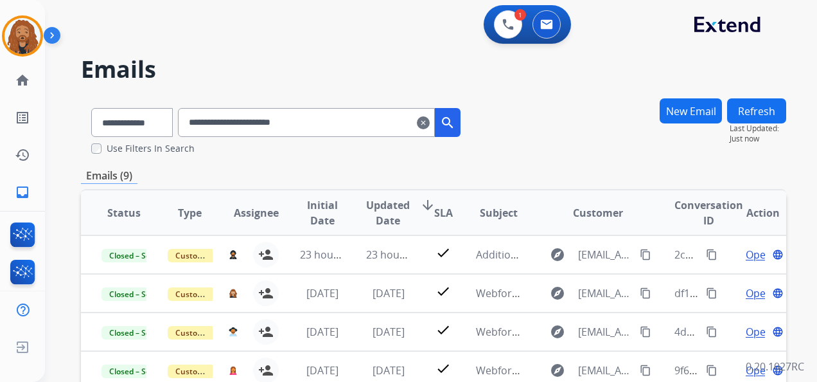
click at [334, 122] on input "**********" at bounding box center [306, 122] width 257 height 29
drag, startPoint x: 329, startPoint y: 125, endPoint x: 305, endPoint y: 105, distance: 31.1
click at [329, 125] on input "**********" at bounding box center [306, 122] width 257 height 29
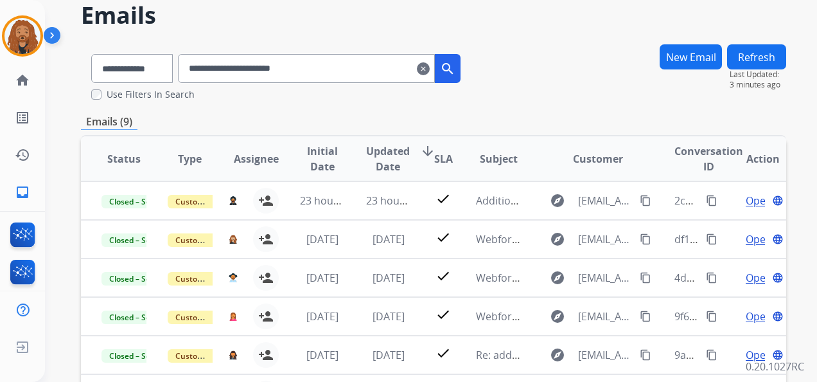
scroll to position [48, 0]
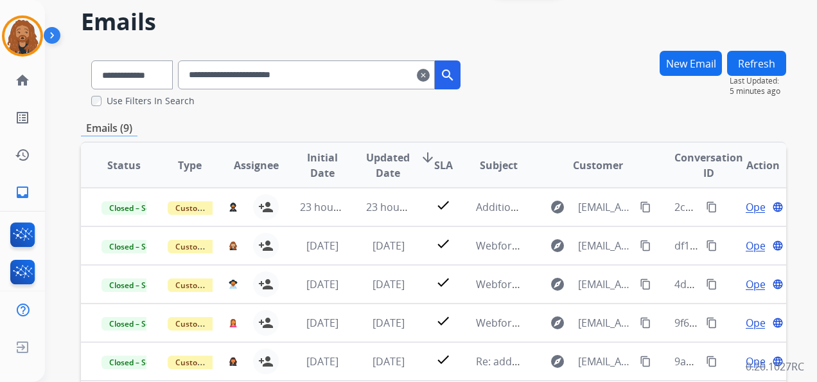
click at [456, 75] on mat-icon "search" at bounding box center [447, 74] width 15 height 15
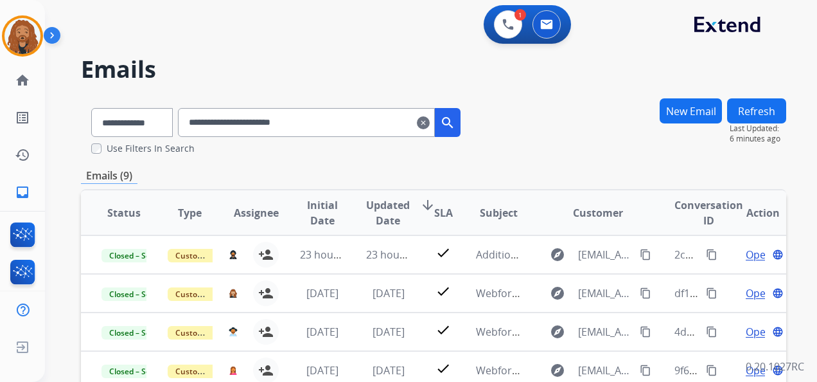
click at [456, 128] on mat-icon "search" at bounding box center [447, 122] width 15 height 15
drag, startPoint x: 457, startPoint y: 122, endPoint x: 597, endPoint y: 141, distance: 140.7
click at [456, 122] on mat-icon "search" at bounding box center [447, 122] width 15 height 15
click at [456, 115] on mat-icon "search" at bounding box center [447, 122] width 15 height 15
click at [461, 121] on button "search" at bounding box center [448, 122] width 26 height 29
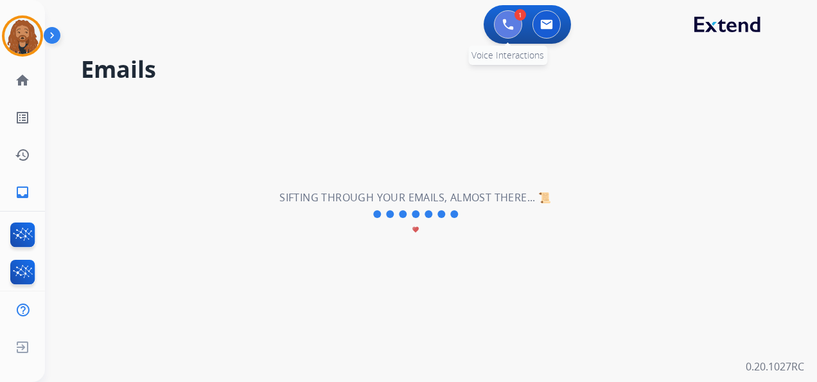
click at [499, 30] on button at bounding box center [508, 24] width 28 height 28
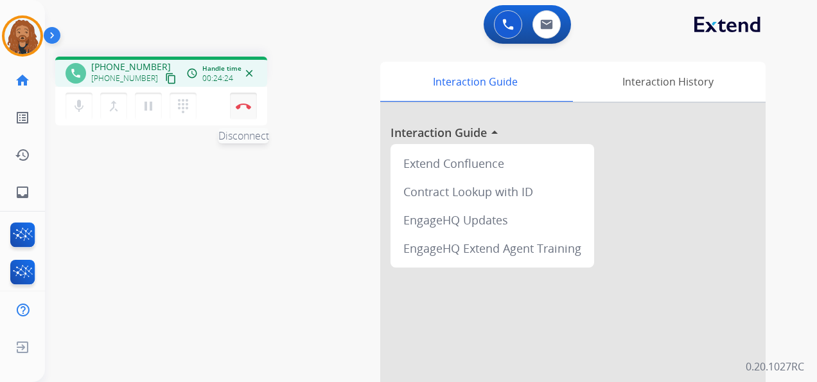
click at [244, 109] on button "Disconnect" at bounding box center [243, 106] width 27 height 27
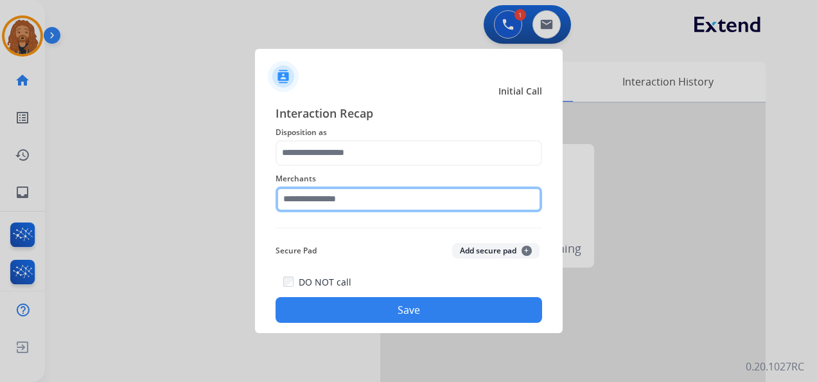
click at [375, 198] on input "text" at bounding box center [409, 199] width 267 height 26
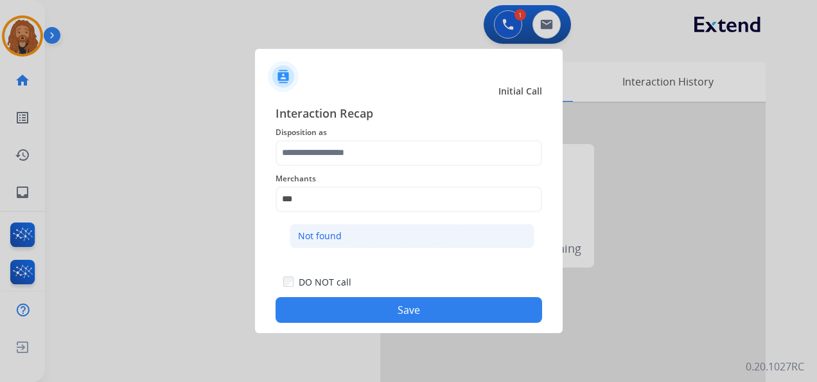
click at [391, 222] on ul "Not found" at bounding box center [412, 239] width 253 height 44
click at [386, 235] on div "Interaction Recap Disposition as Merchants *** Not found Secure Pad Add secure …" at bounding box center [409, 213] width 267 height 219
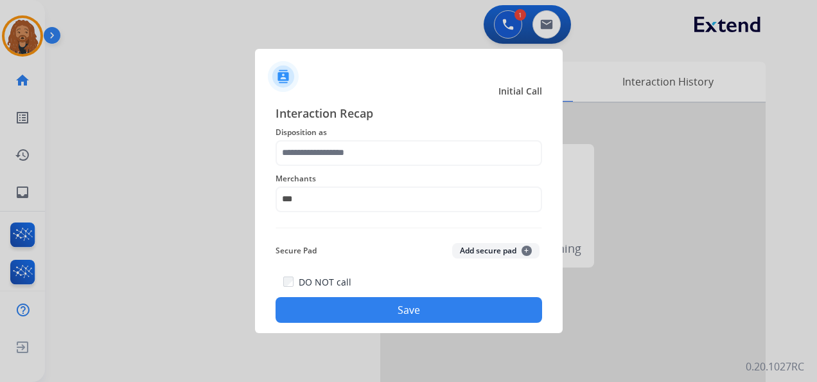
click at [373, 305] on button "Save" at bounding box center [409, 310] width 267 height 26
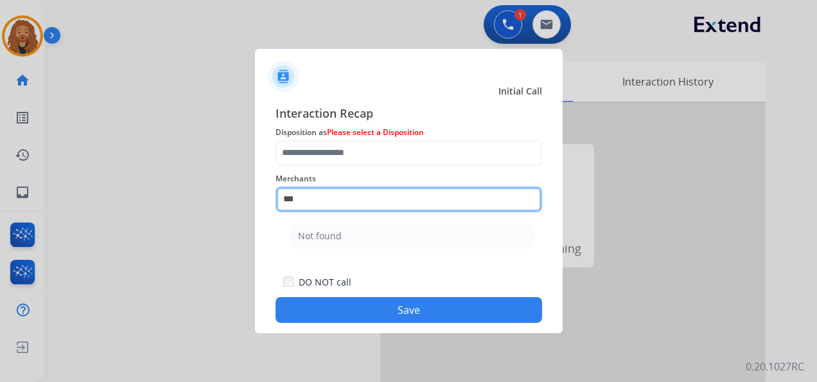
drag, startPoint x: 317, startPoint y: 194, endPoint x: 140, endPoint y: 206, distance: 177.1
click at [0, 206] on app-contact-recap-modal "Initial Call Interaction Recap Disposition as Please select a Disposition Merch…" at bounding box center [0, 191] width 0 height 382
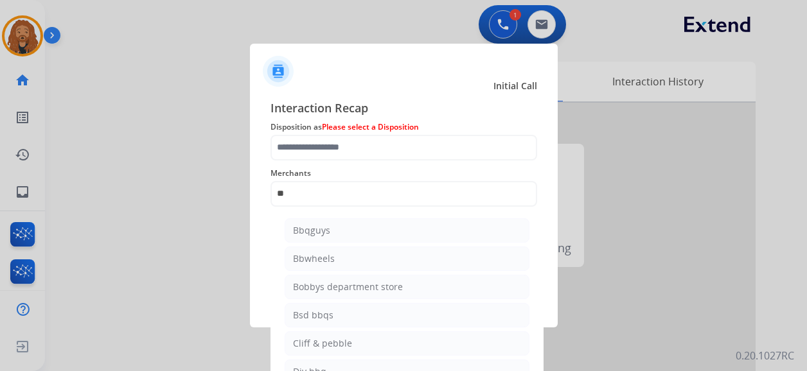
click at [316, 257] on div "Bbwheels" at bounding box center [314, 259] width 42 height 13
type input "********"
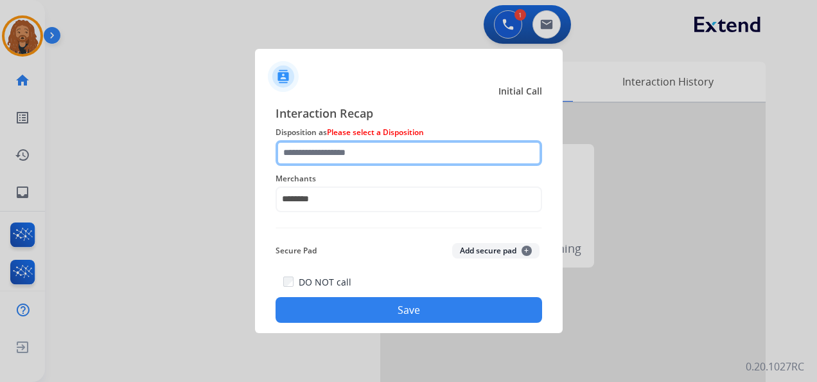
click at [337, 141] on input "text" at bounding box center [409, 153] width 267 height 26
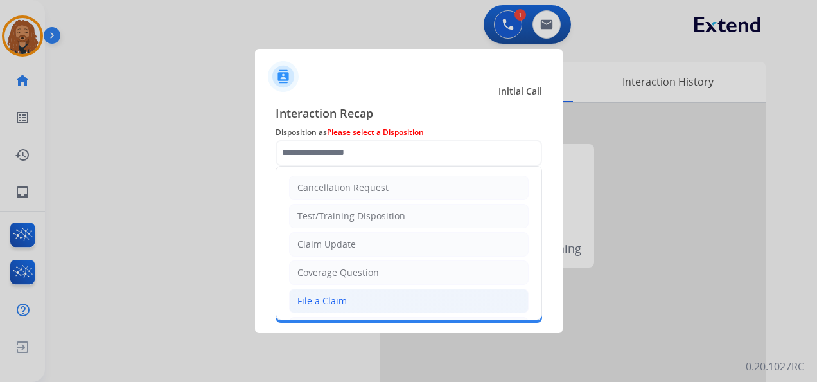
click at [324, 298] on div "File a Claim" at bounding box center [321, 300] width 49 height 13
type input "**********"
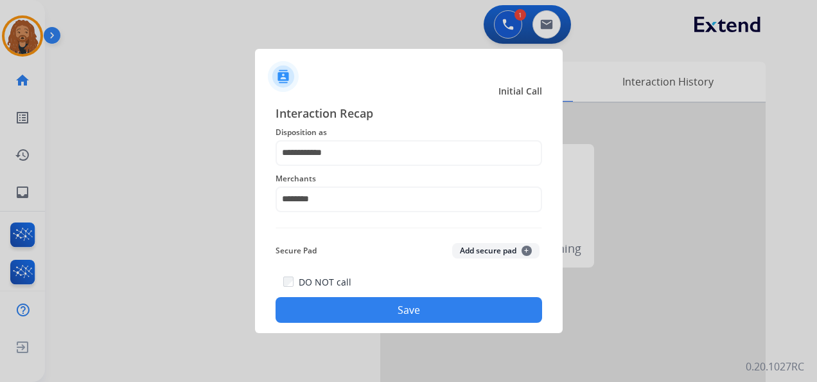
click at [335, 311] on button "Save" at bounding box center [409, 310] width 267 height 26
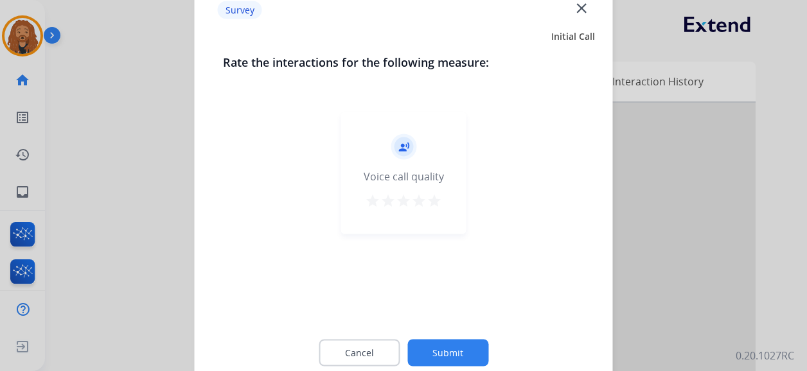
click at [431, 353] on button "Submit" at bounding box center [447, 353] width 81 height 27
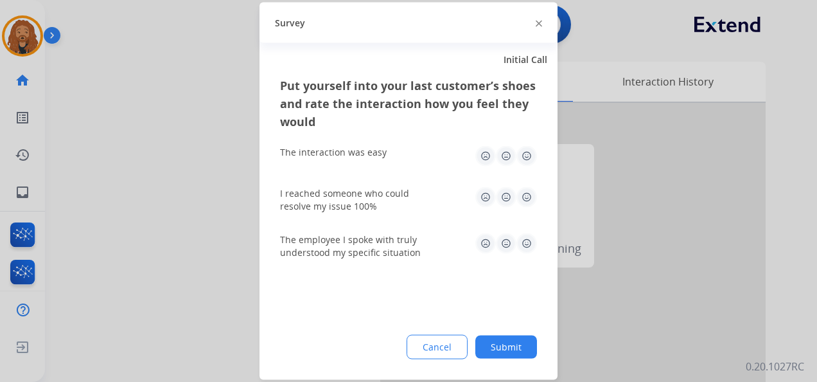
drag, startPoint x: 484, startPoint y: 353, endPoint x: 359, endPoint y: 234, distance: 172.7
click at [483, 352] on button "Submit" at bounding box center [506, 346] width 62 height 23
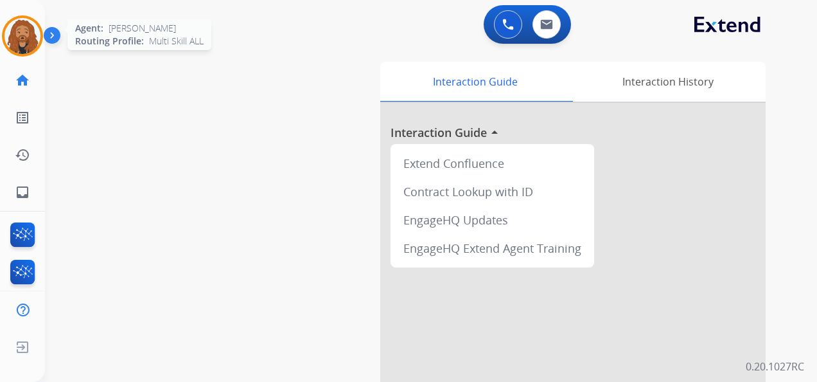
click at [24, 45] on img at bounding box center [22, 36] width 36 height 36
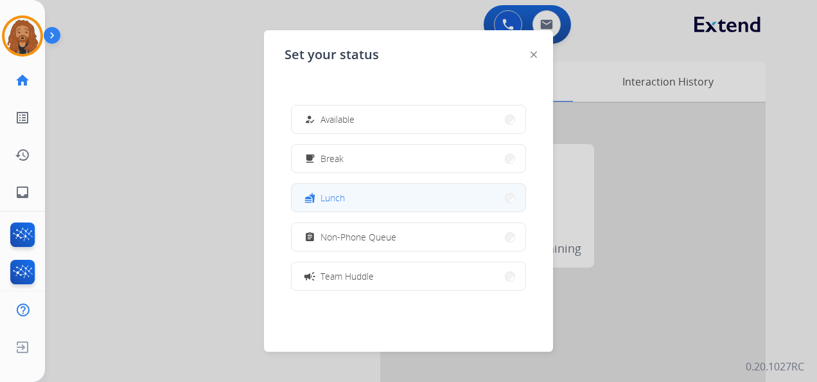
click at [352, 206] on button "fastfood Lunch" at bounding box center [409, 198] width 234 height 28
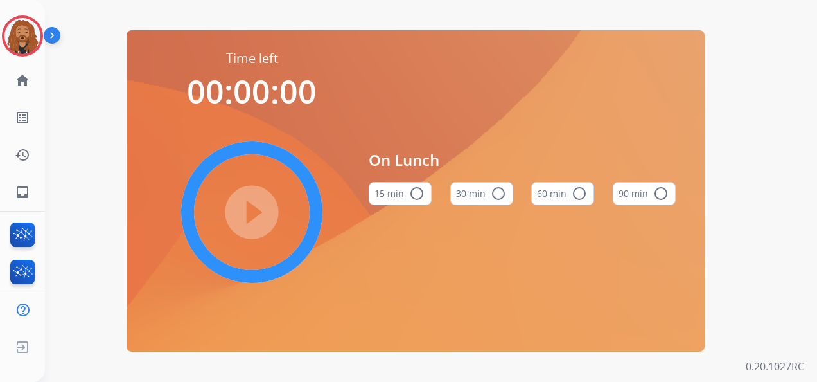
click at [491, 195] on mat-icon "radio_button_unchecked" at bounding box center [498, 193] width 15 height 15
drag, startPoint x: 238, startPoint y: 199, endPoint x: 342, endPoint y: 176, distance: 106.0
click at [244, 204] on mat-icon "play_circle_filled" at bounding box center [251, 211] width 15 height 15
